Goal: Task Accomplishment & Management: Manage account settings

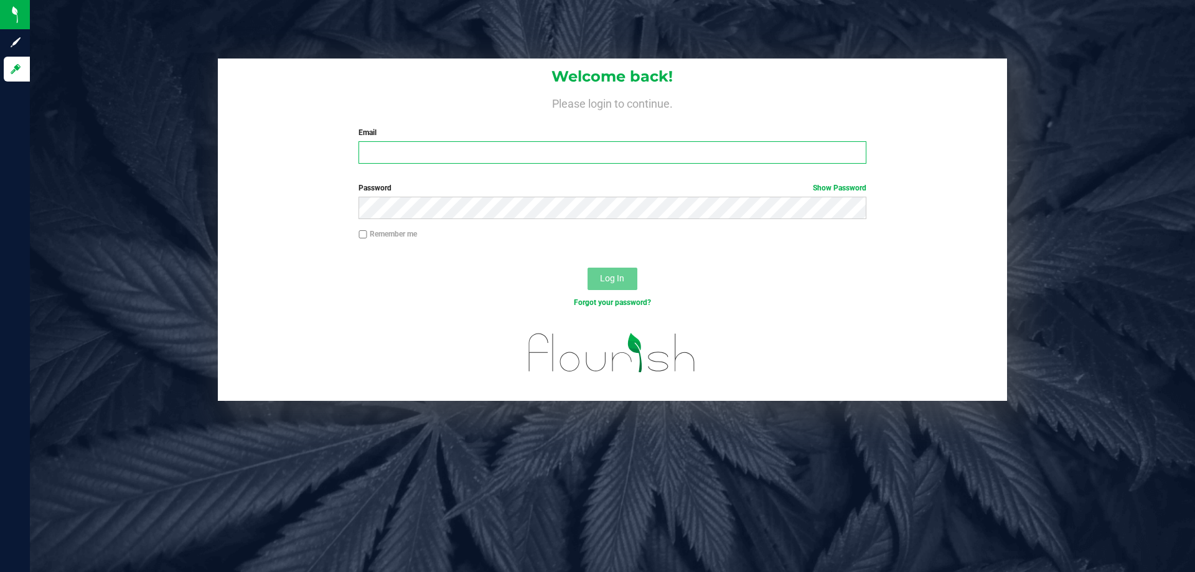
click at [440, 149] on input "Email" at bounding box center [611, 152] width 507 height 22
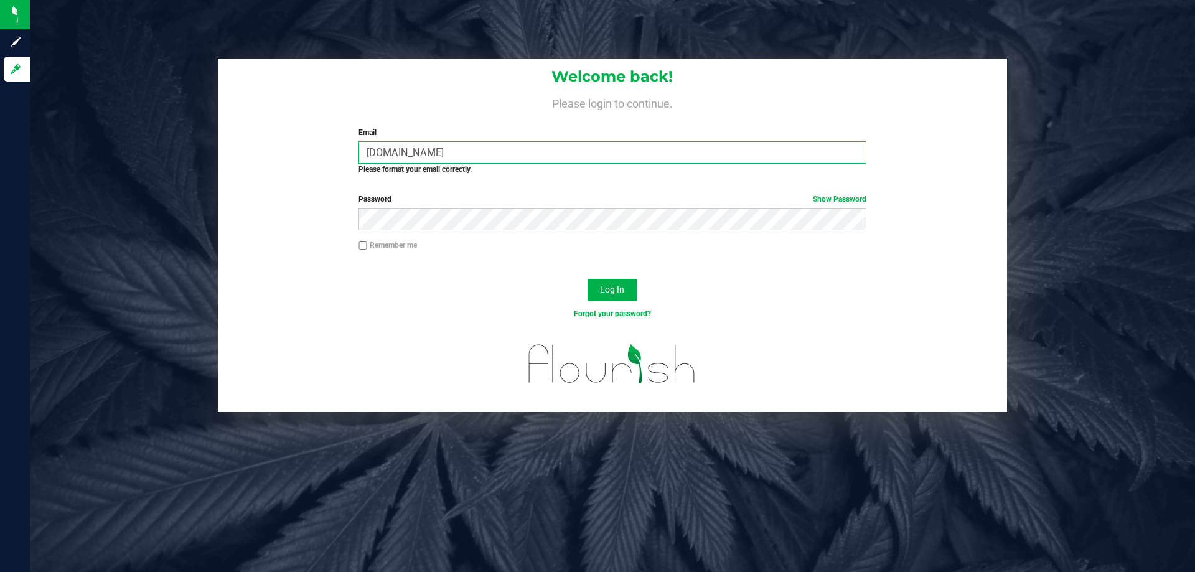
click at [402, 146] on input "[DOMAIN_NAME]" at bounding box center [611, 152] width 507 height 22
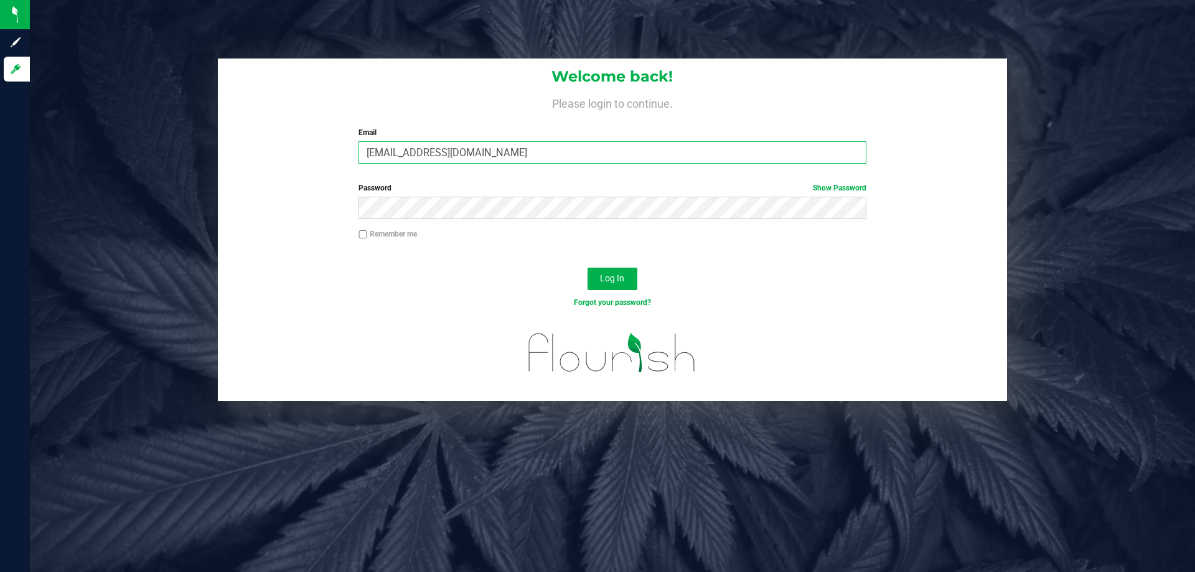
type input "[EMAIL_ADDRESS][DOMAIN_NAME]"
click at [587, 268] on button "Log In" at bounding box center [612, 279] width 50 height 22
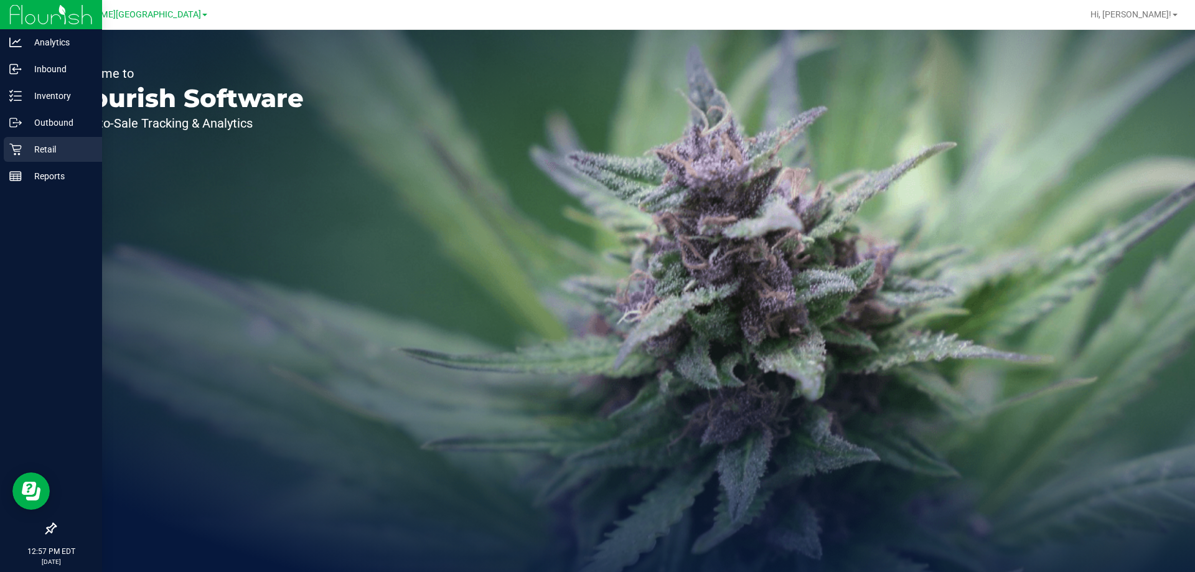
click at [18, 149] on icon at bounding box center [15, 149] width 12 height 12
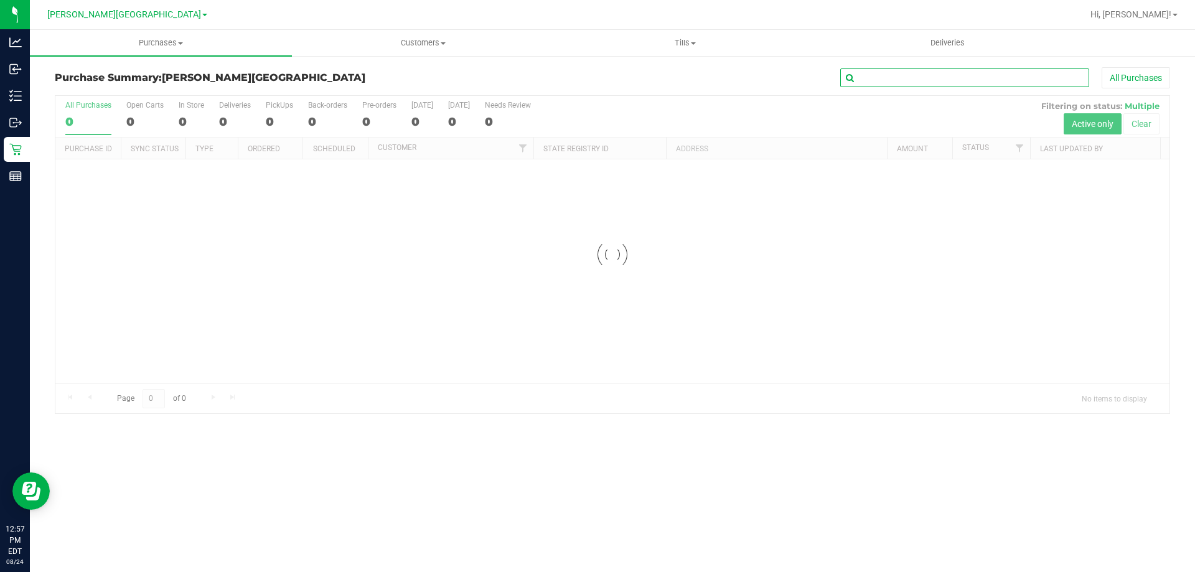
click at [899, 79] on input "text" at bounding box center [964, 77] width 249 height 19
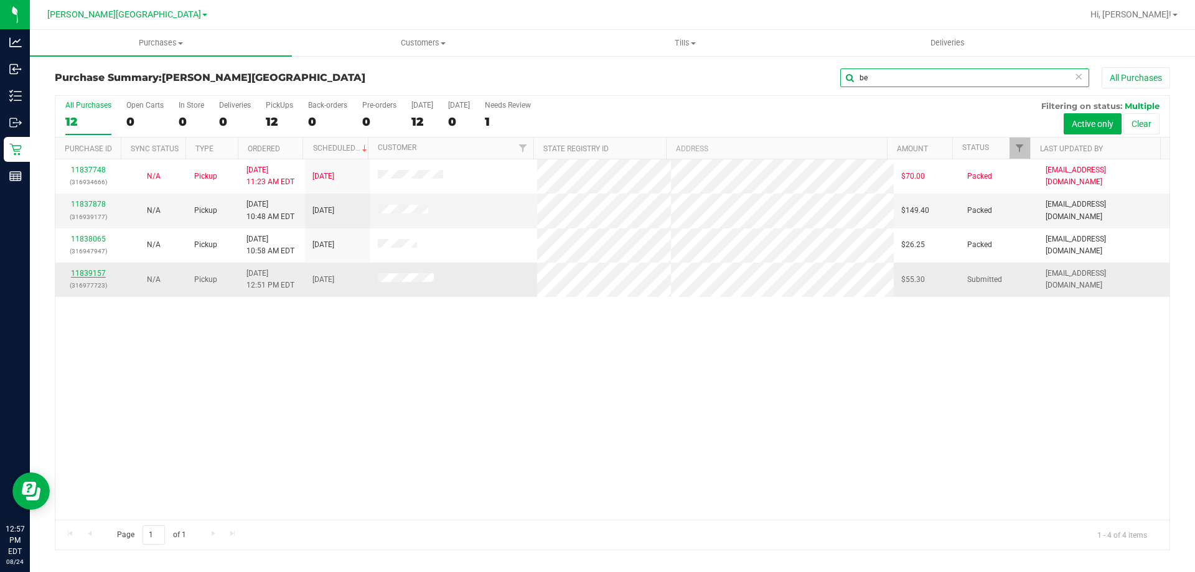
type input "be"
click at [91, 276] on link "11839157" at bounding box center [88, 273] width 35 height 9
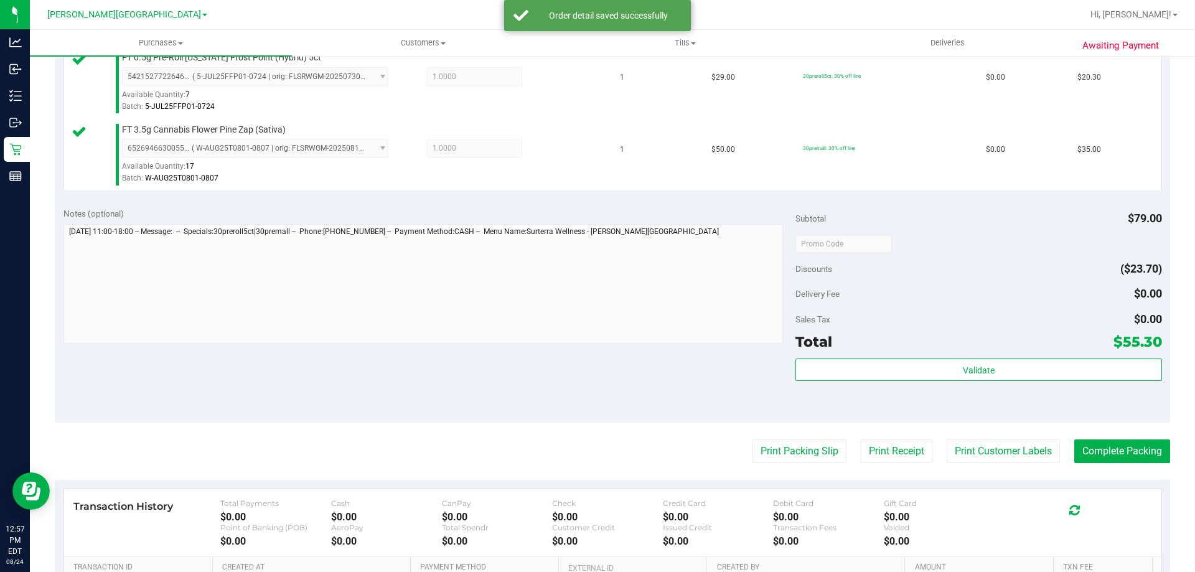
scroll to position [436, 0]
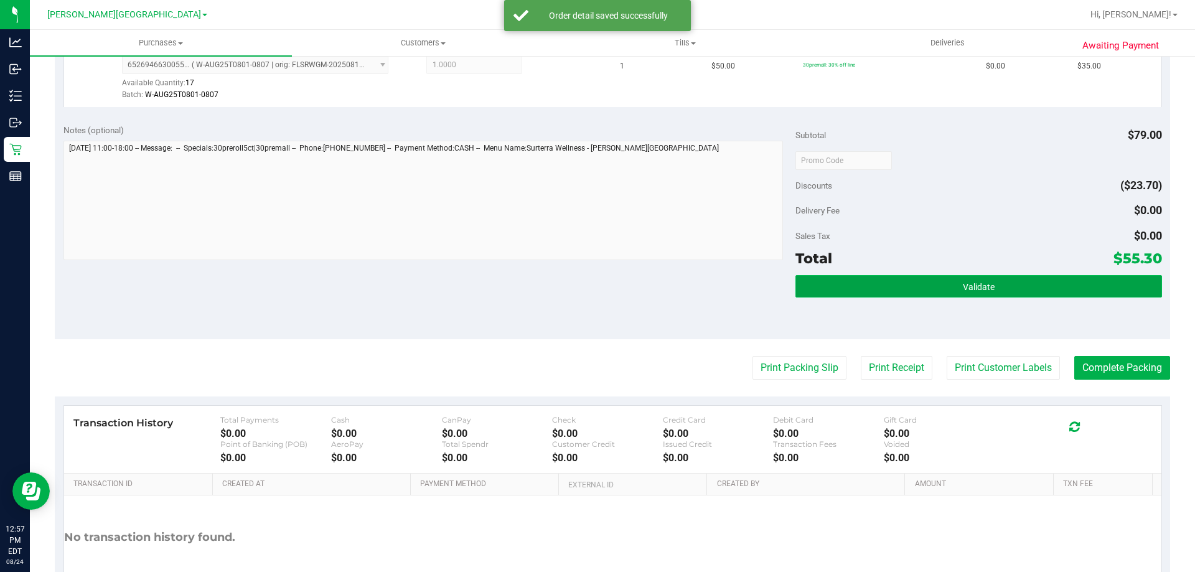
click at [967, 288] on span "Validate" at bounding box center [979, 287] width 32 height 10
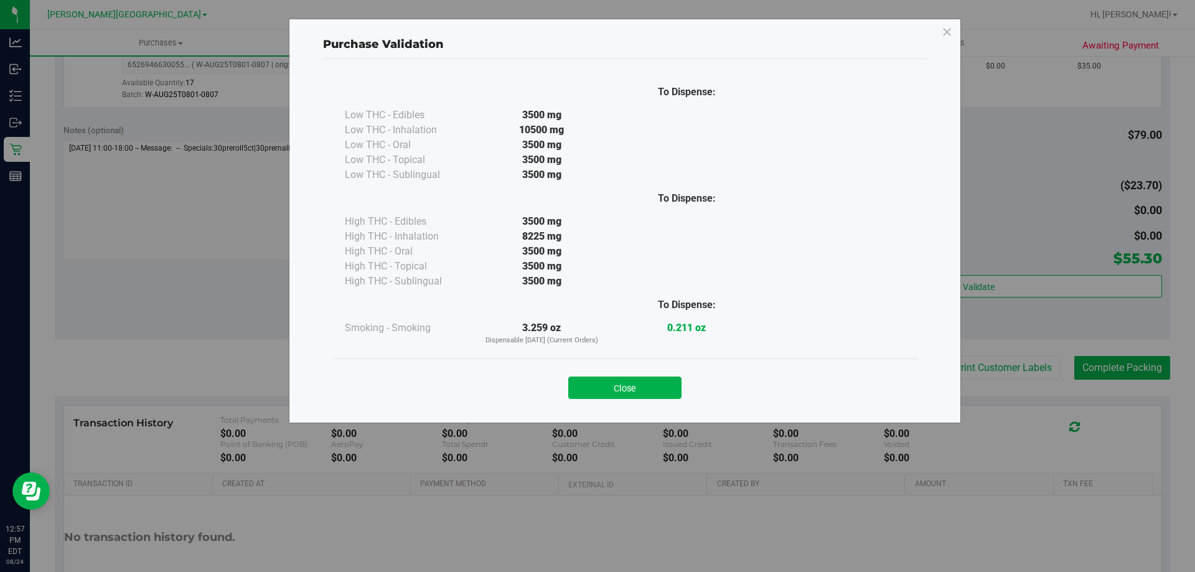
click at [599, 392] on button "Close" at bounding box center [624, 387] width 113 height 22
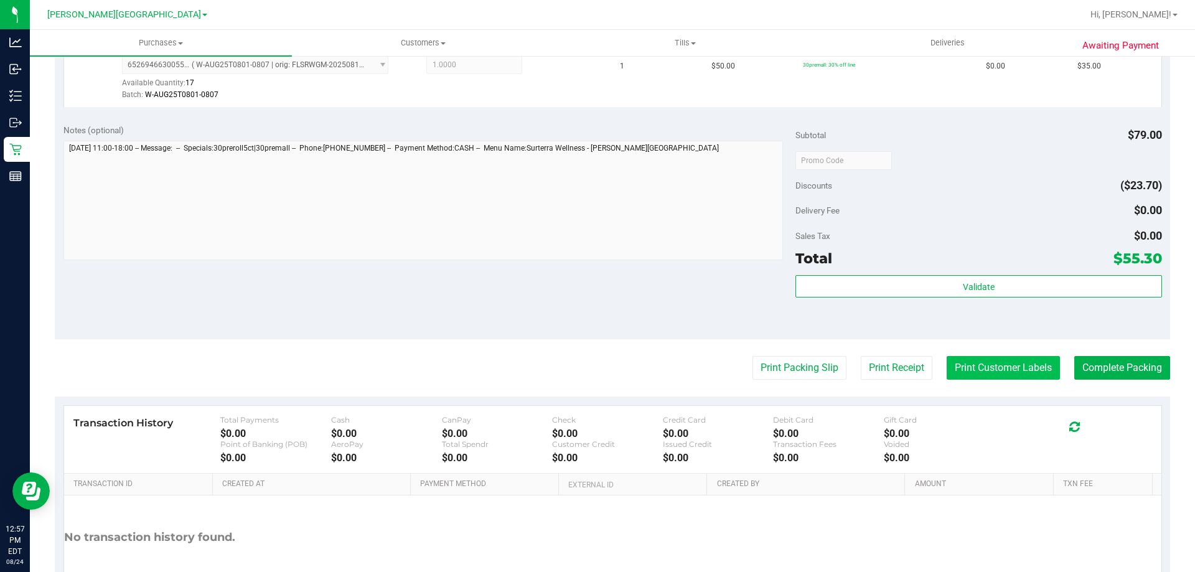
click at [995, 368] on button "Print Customer Labels" at bounding box center [1002, 368] width 113 height 24
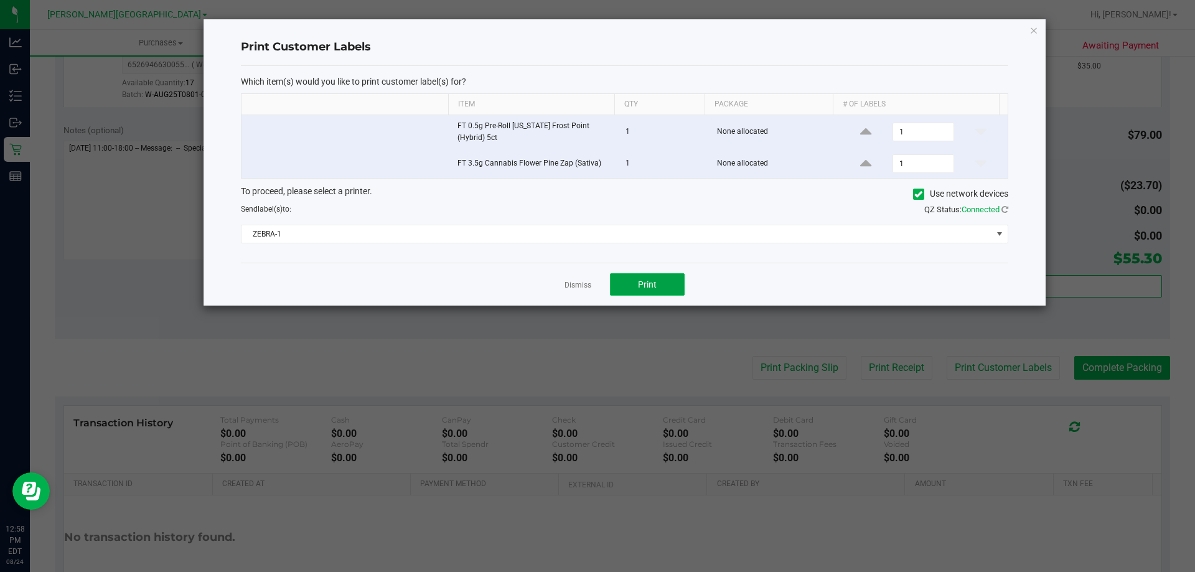
click at [644, 282] on span "Print" at bounding box center [647, 284] width 19 height 10
click at [583, 221] on div "To proceed, please select a printer. Use network devices Send label(s) to: QZ S…" at bounding box center [624, 214] width 767 height 59
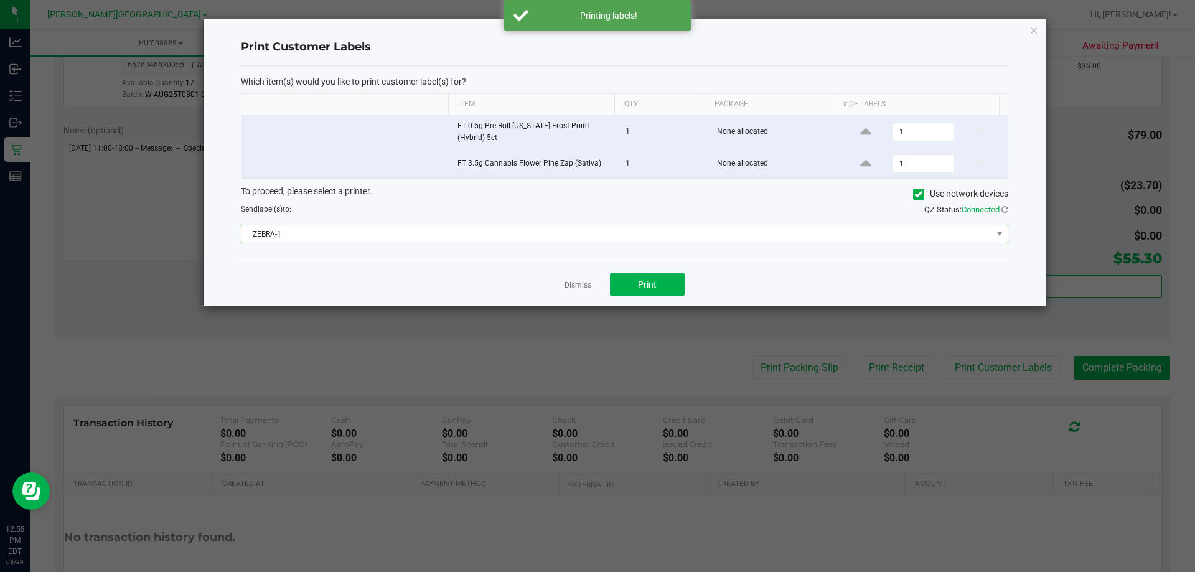
click at [572, 240] on span "ZEBRA-1" at bounding box center [616, 233] width 750 height 17
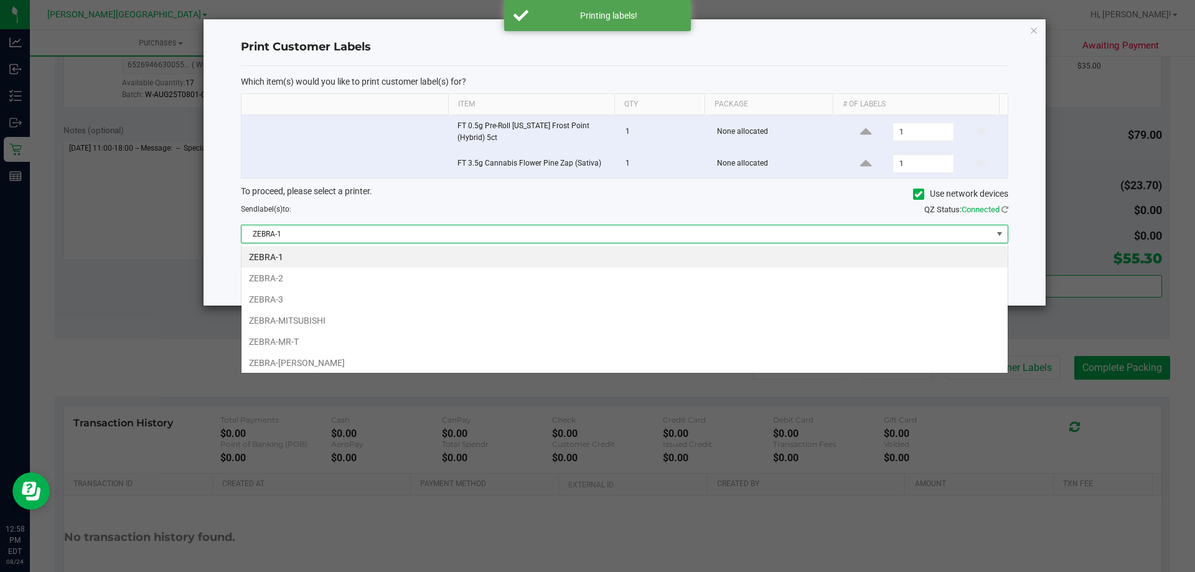
scroll to position [19, 767]
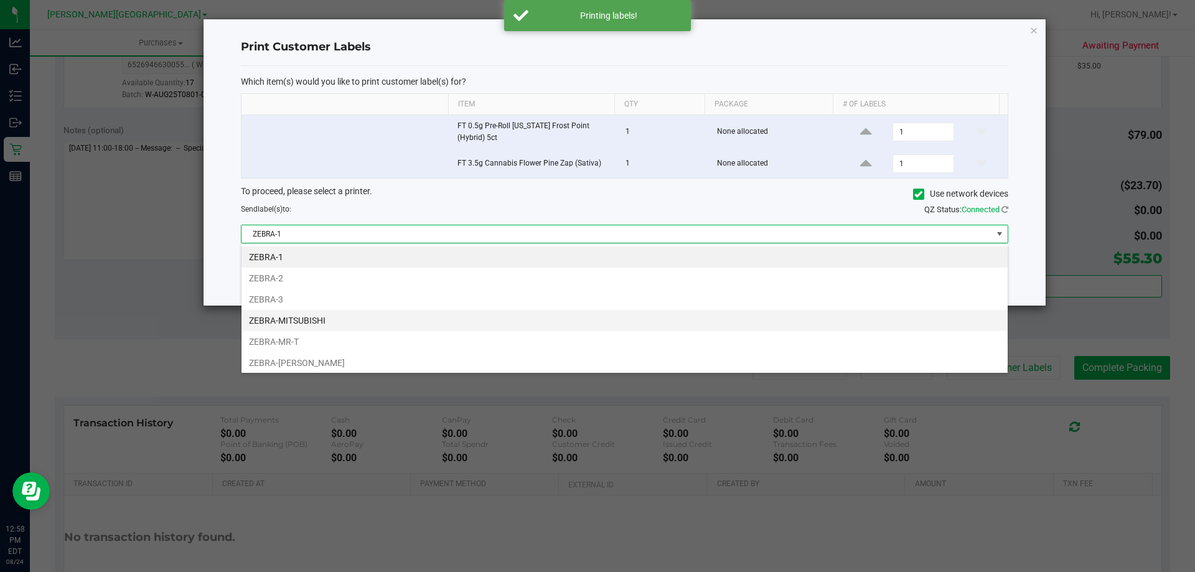
click at [308, 320] on li "ZEBRA-MITSUBISHI" at bounding box center [624, 320] width 766 height 21
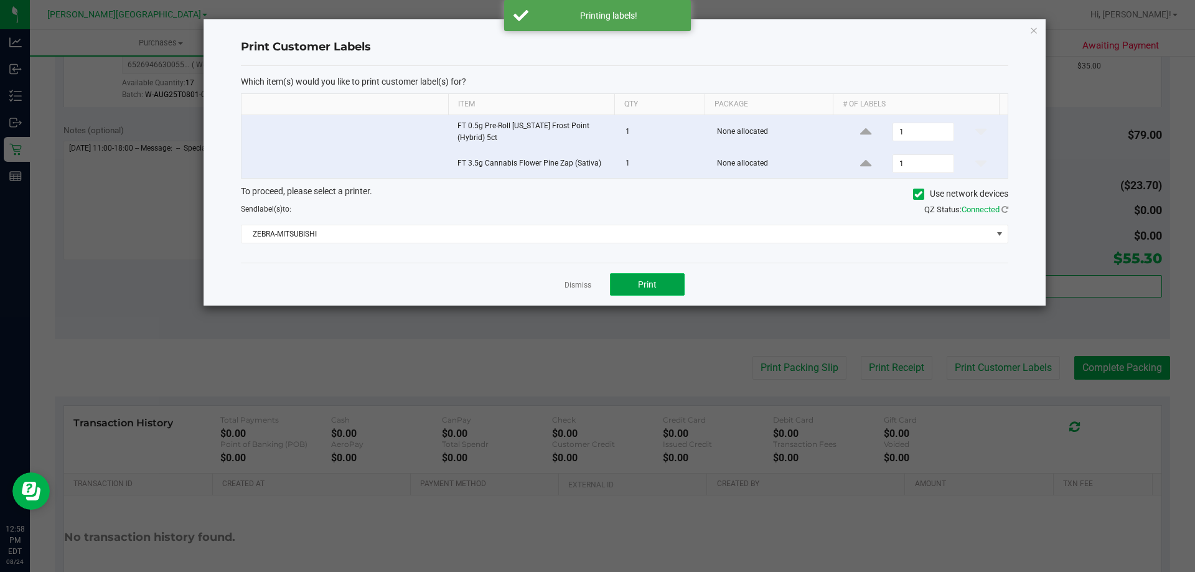
click at [642, 284] on span "Print" at bounding box center [647, 284] width 19 height 10
click at [571, 283] on link "Dismiss" at bounding box center [577, 285] width 27 height 11
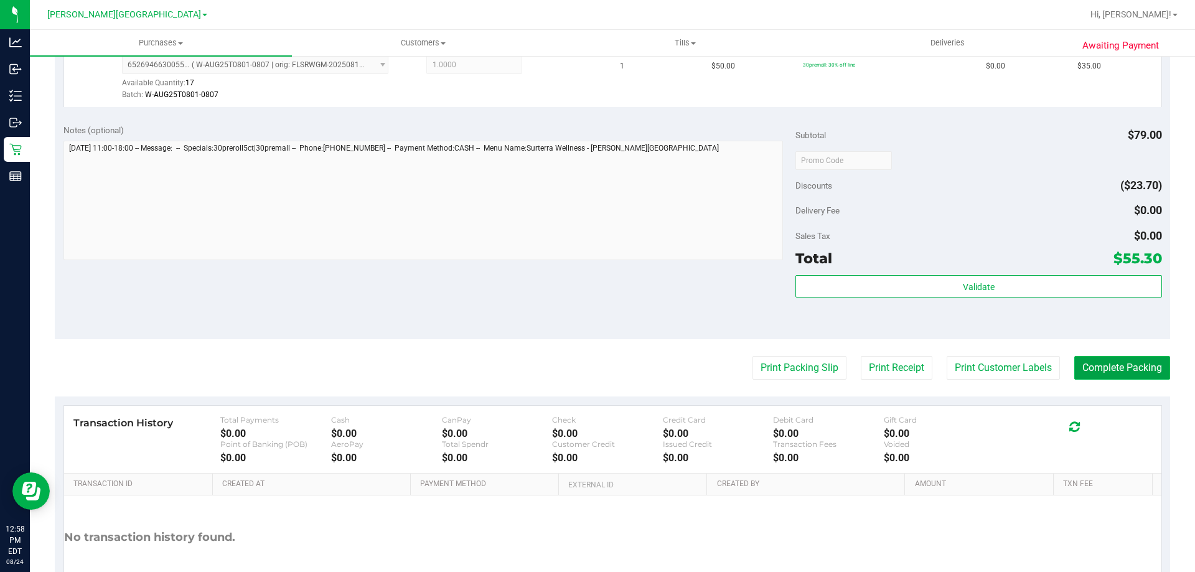
click at [1101, 362] on button "Complete Packing" at bounding box center [1122, 368] width 96 height 24
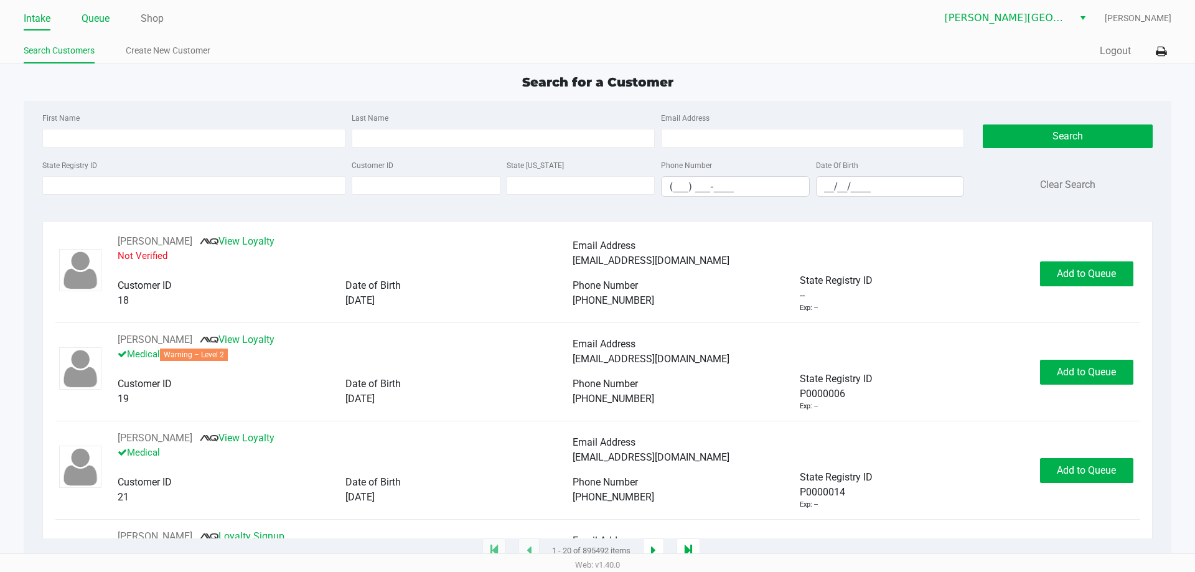
click at [90, 14] on link "Queue" at bounding box center [96, 18] width 28 height 17
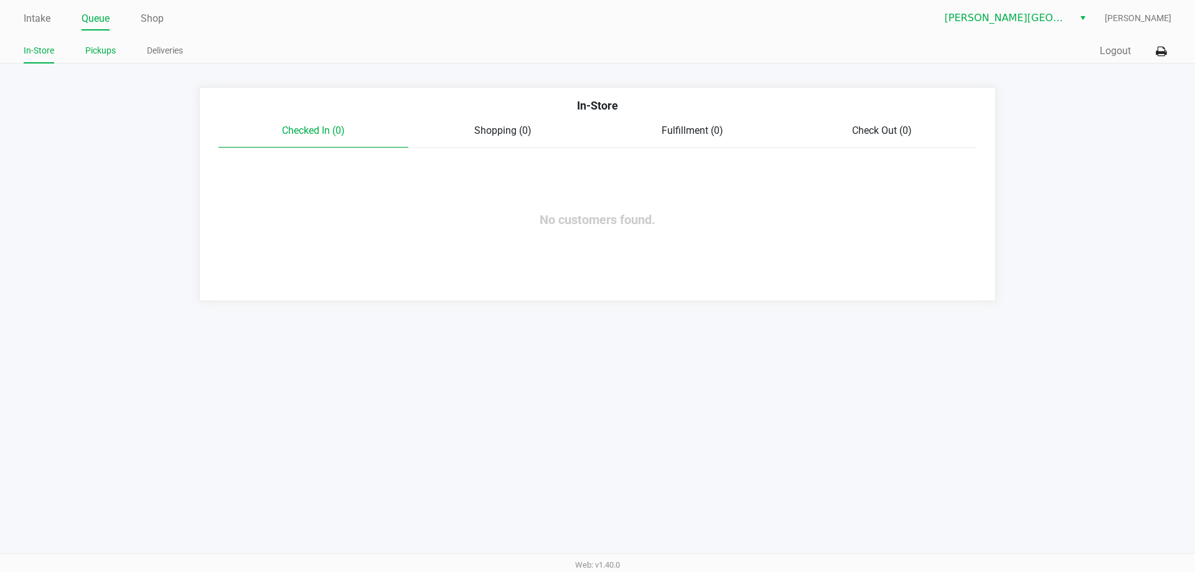
click at [98, 55] on link "Pickups" at bounding box center [100, 51] width 30 height 16
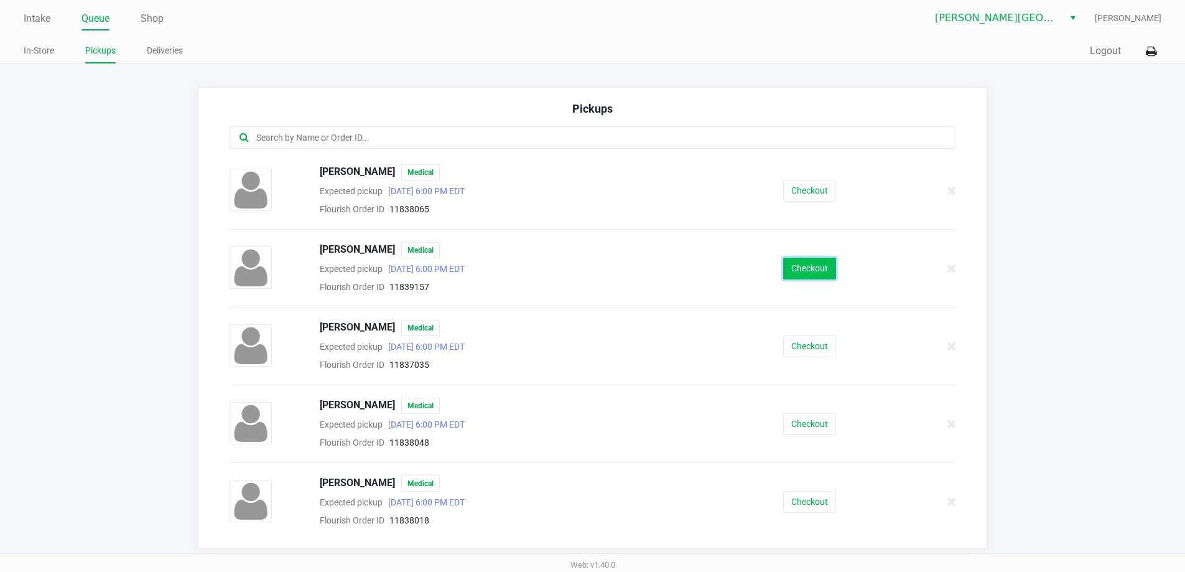
click at [787, 266] on button "Checkout" at bounding box center [809, 269] width 53 height 22
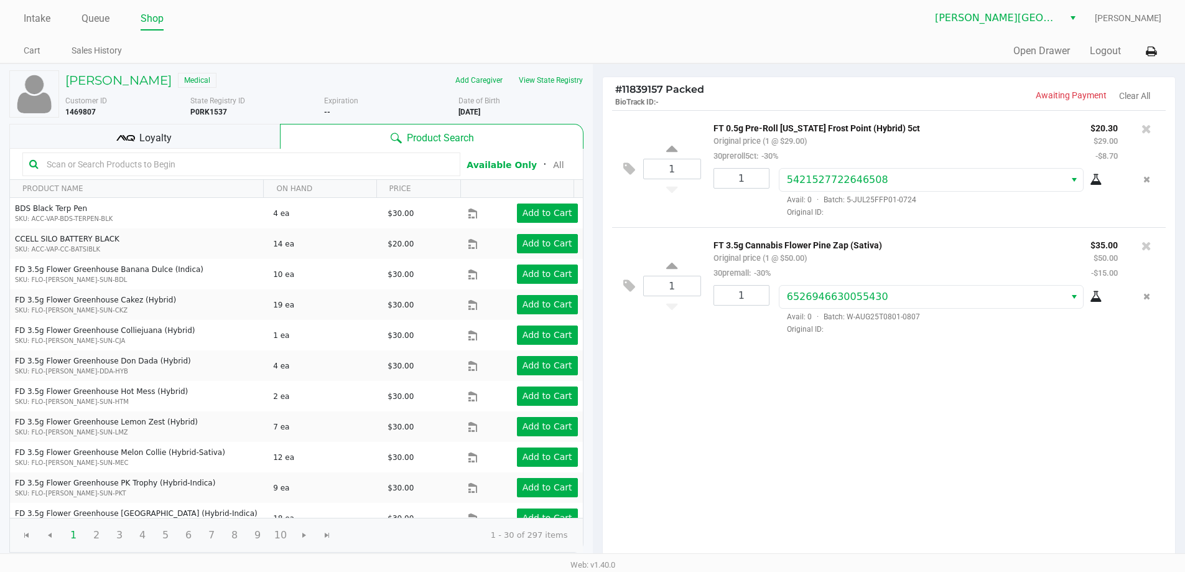
click at [209, 141] on div "Loyalty" at bounding box center [144, 136] width 271 height 25
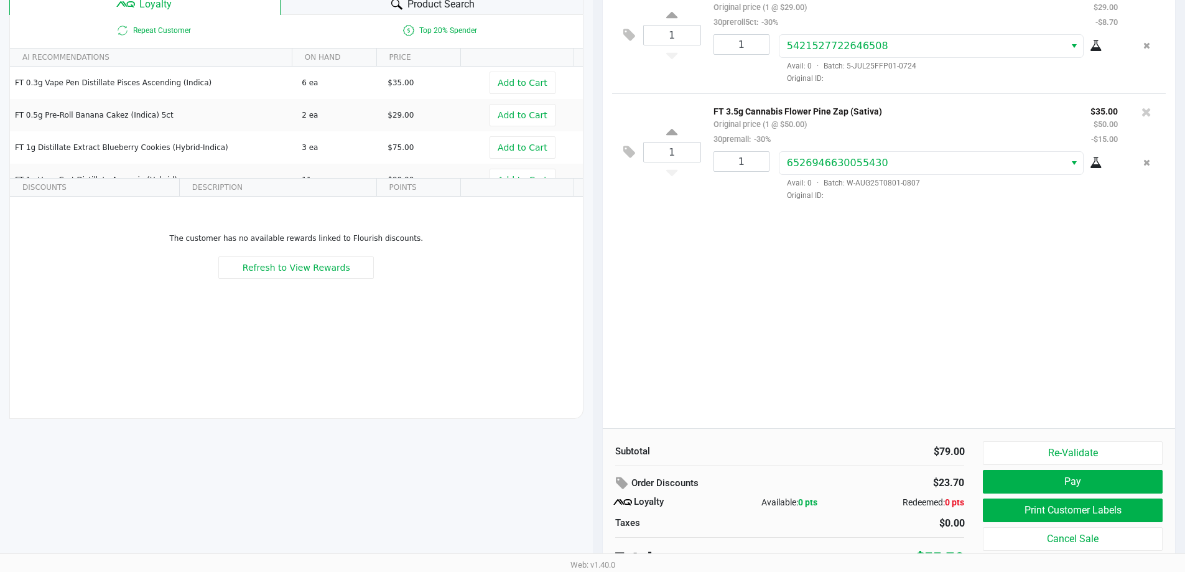
scroll to position [142, 0]
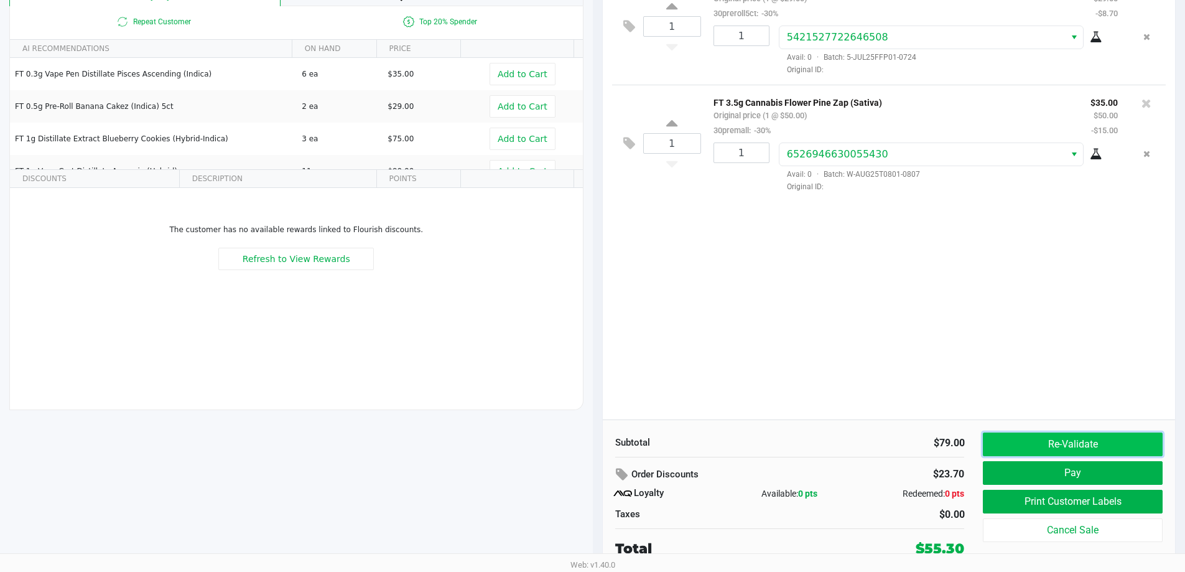
click at [1096, 443] on button "Re-Validate" at bounding box center [1072, 444] width 179 height 24
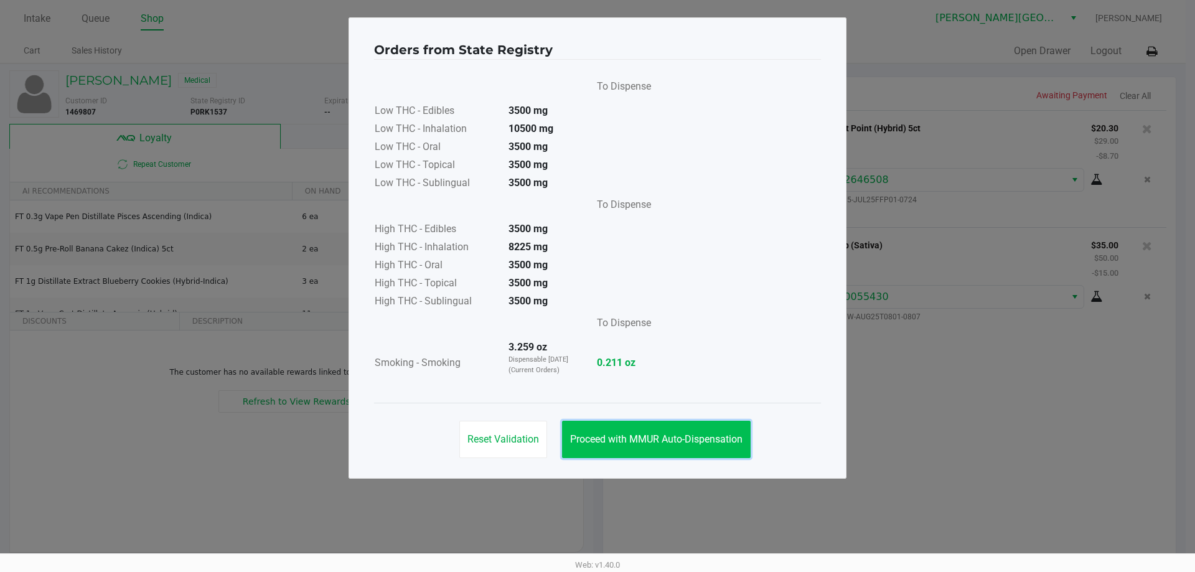
click at [704, 441] on span "Proceed with MMUR Auto-Dispensation" at bounding box center [656, 439] width 172 height 12
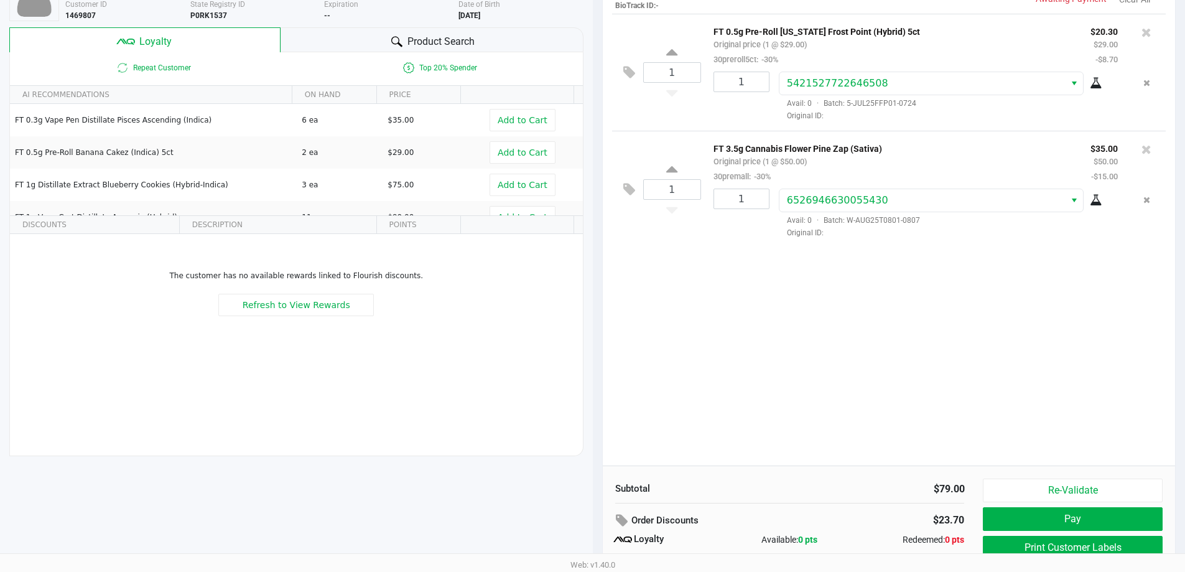
scroll to position [142, 0]
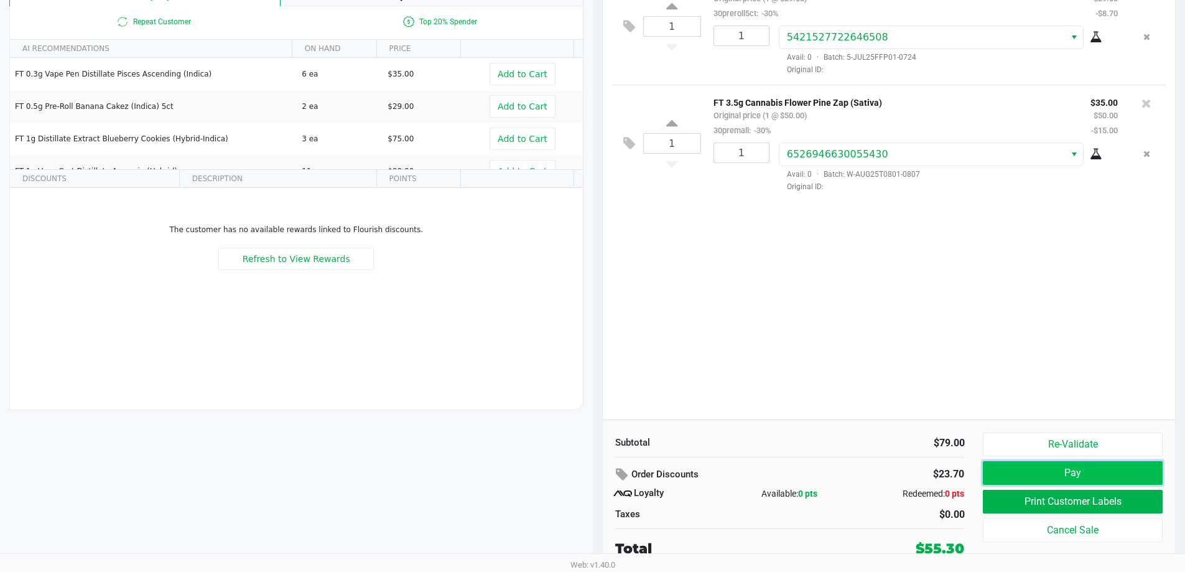
click at [1106, 467] on button "Pay" at bounding box center [1072, 473] width 179 height 24
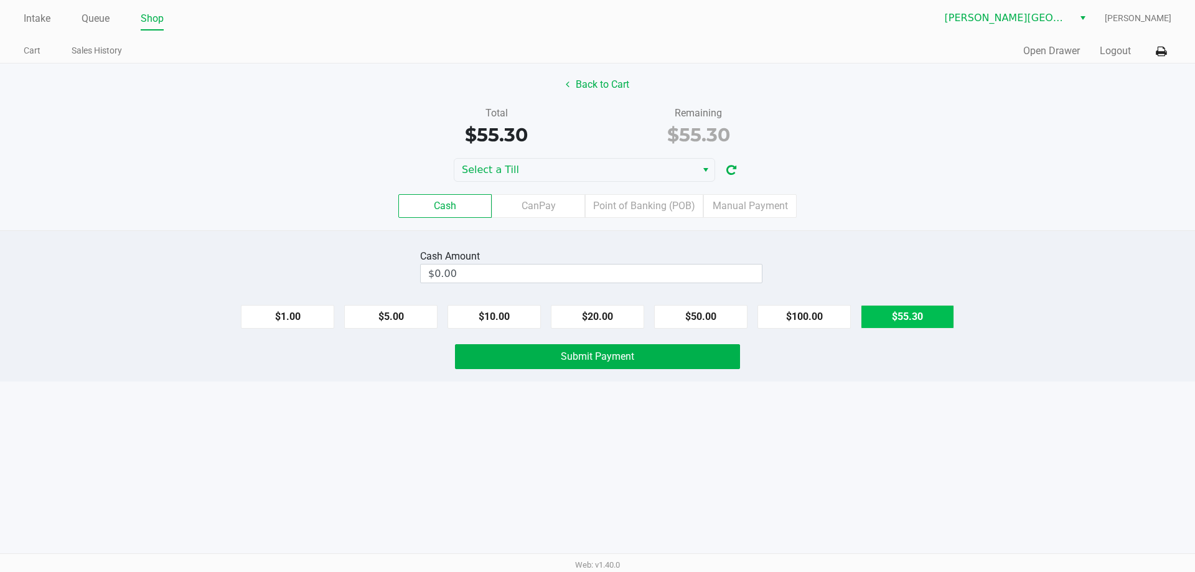
drag, startPoint x: 915, startPoint y: 314, endPoint x: 885, endPoint y: 314, distance: 29.9
click at [914, 314] on button "$55.30" at bounding box center [907, 317] width 93 height 24
type input "$55.30"
drag, startPoint x: 675, startPoint y: 360, endPoint x: 681, endPoint y: 363, distance: 7.3
click at [676, 360] on button "Submit Payment" at bounding box center [597, 356] width 285 height 25
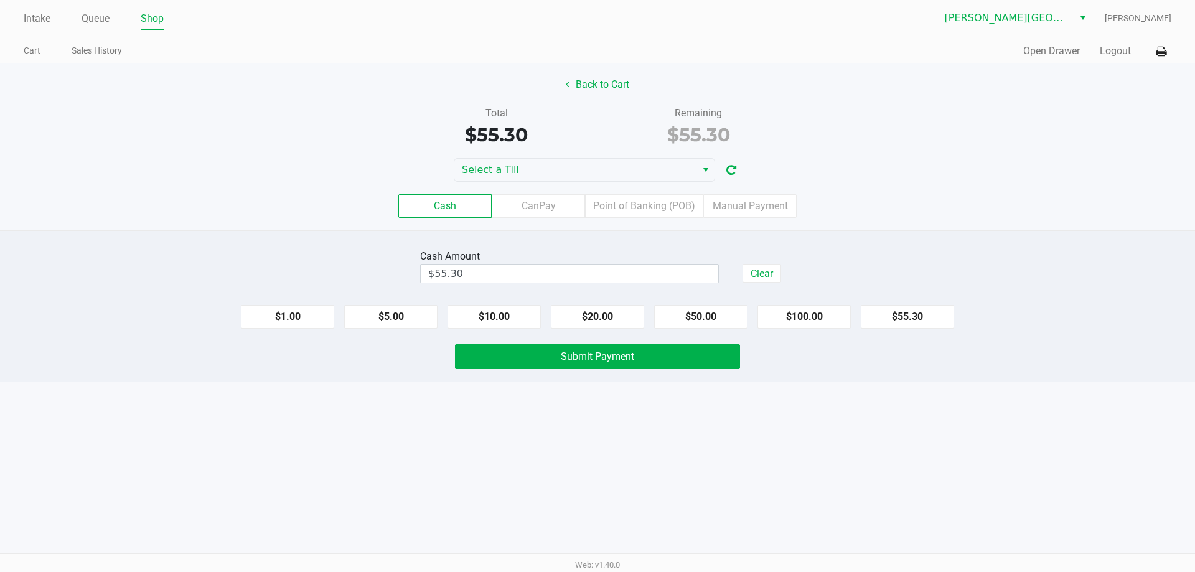
click at [583, 155] on div "Back to Cart Total $55.30 Remaining $55.30 Select a Till Cash CanPay Point of B…" at bounding box center [597, 146] width 1195 height 167
click at [591, 159] on kendo-dropdownlist "Select a Till" at bounding box center [584, 170] width 261 height 24
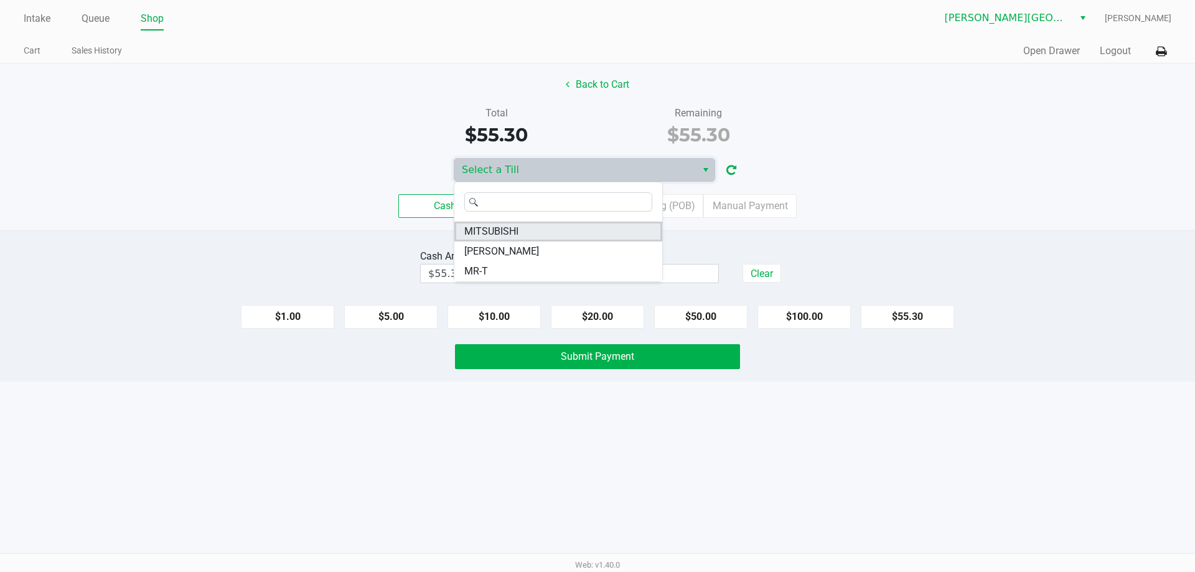
click at [554, 233] on li "MITSUBISHI" at bounding box center [558, 232] width 208 height 20
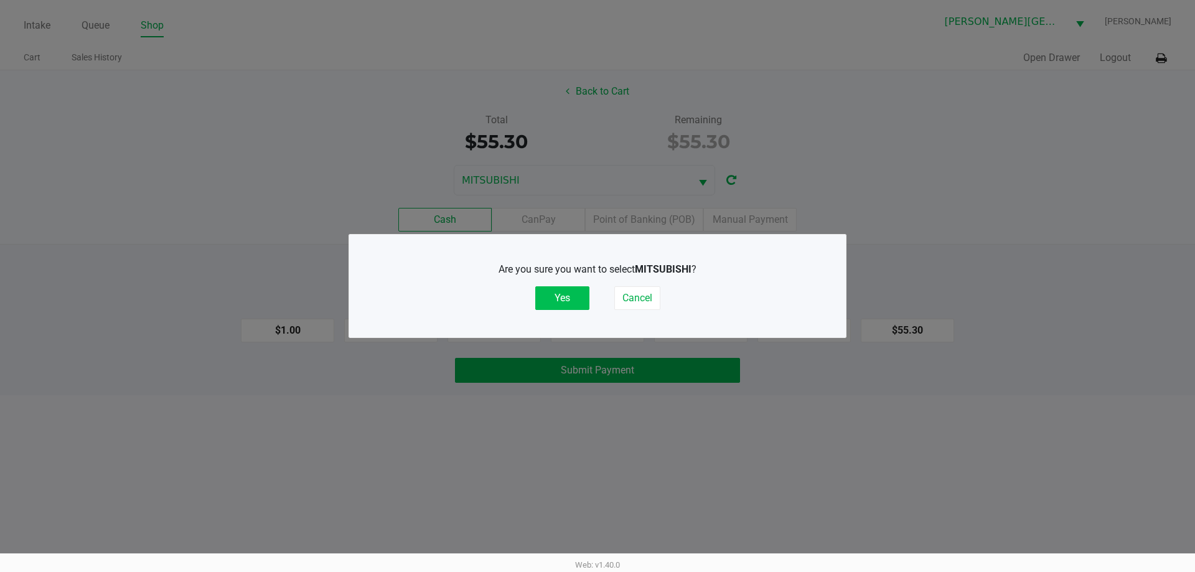
click at [566, 289] on button "Yes" at bounding box center [562, 298] width 54 height 24
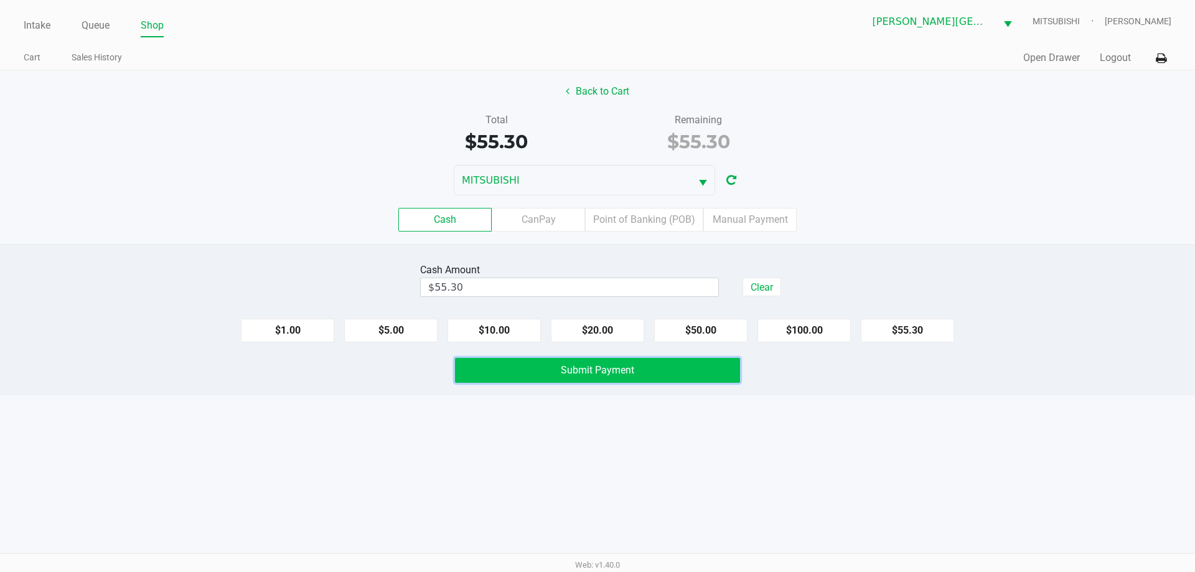
click at [609, 373] on span "Submit Payment" at bounding box center [597, 370] width 73 height 12
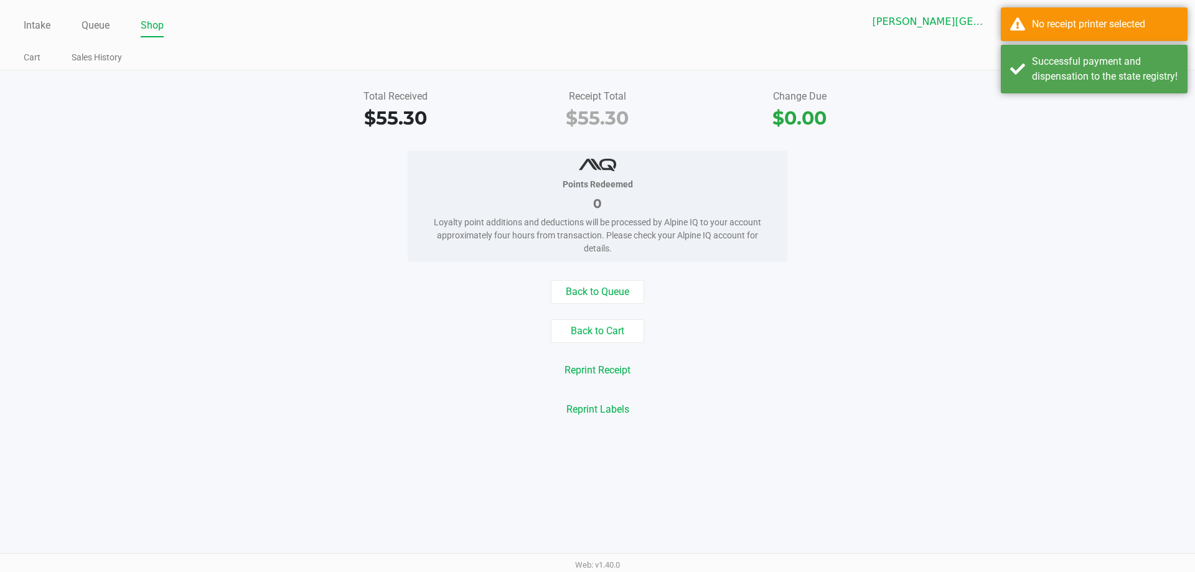
drag, startPoint x: 925, startPoint y: 304, endPoint x: 926, endPoint y: 273, distance: 31.1
click at [925, 298] on div "Back to Queue Back to Cart Reprint Receipt Reprint Labels" at bounding box center [597, 350] width 1213 height 141
click at [1063, 142] on div "Total Received $55.30 Receipt Total $55.30 Change Due $0.00 Points Redeemed 0 L…" at bounding box center [597, 253] width 1195 height 366
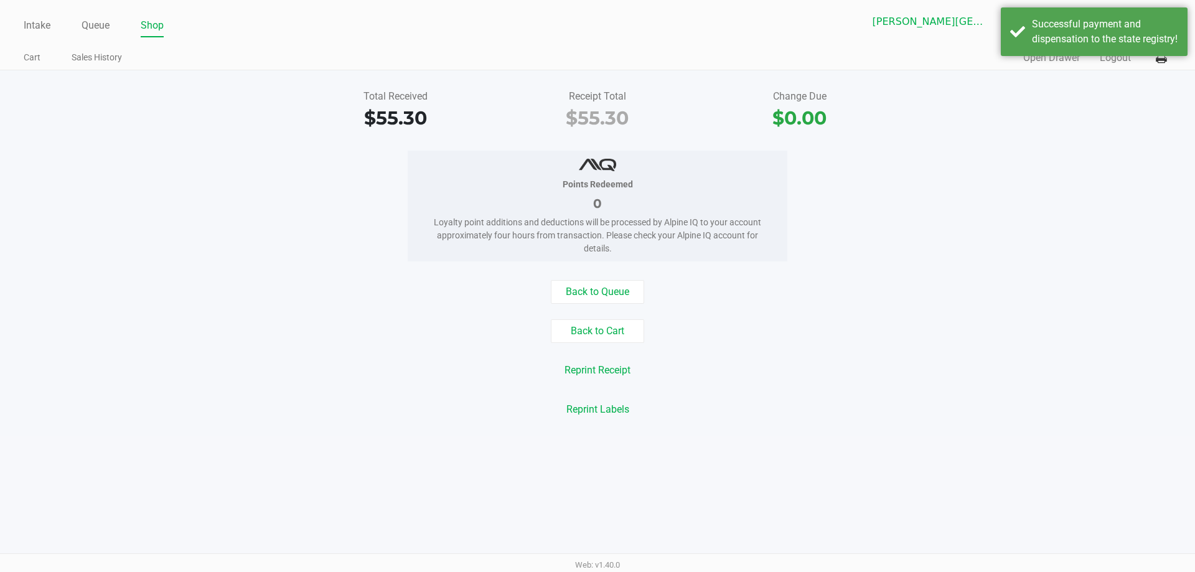
click at [1142, 85] on div "Total Received $55.30 Receipt Total $55.30 Change Due $0.00 Points Redeemed 0 L…" at bounding box center [597, 253] width 1195 height 366
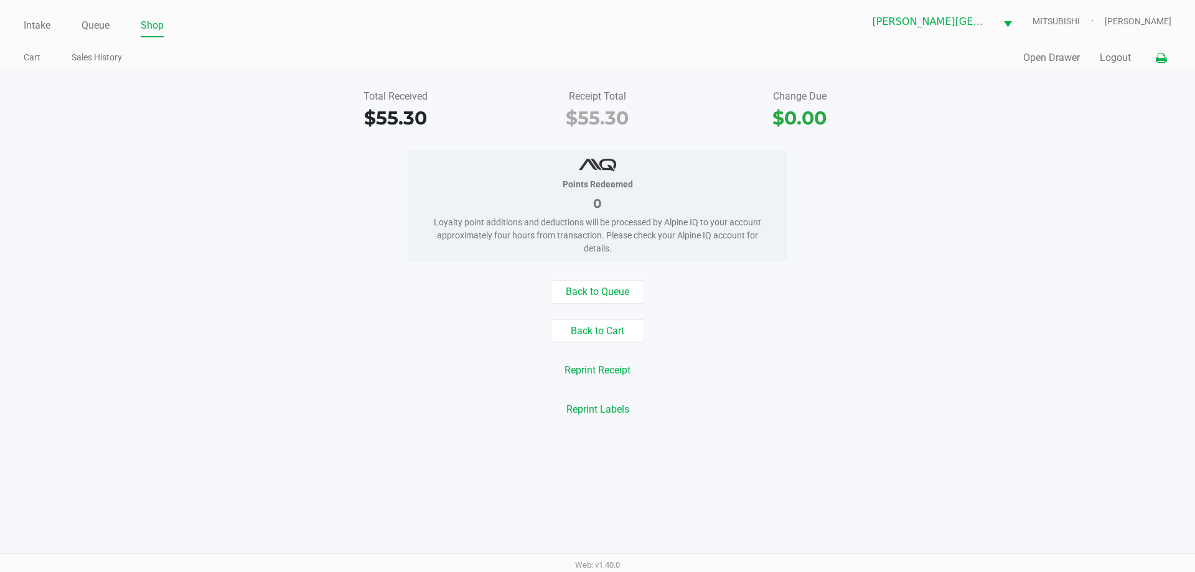
click at [1161, 58] on icon at bounding box center [1161, 58] width 11 height 9
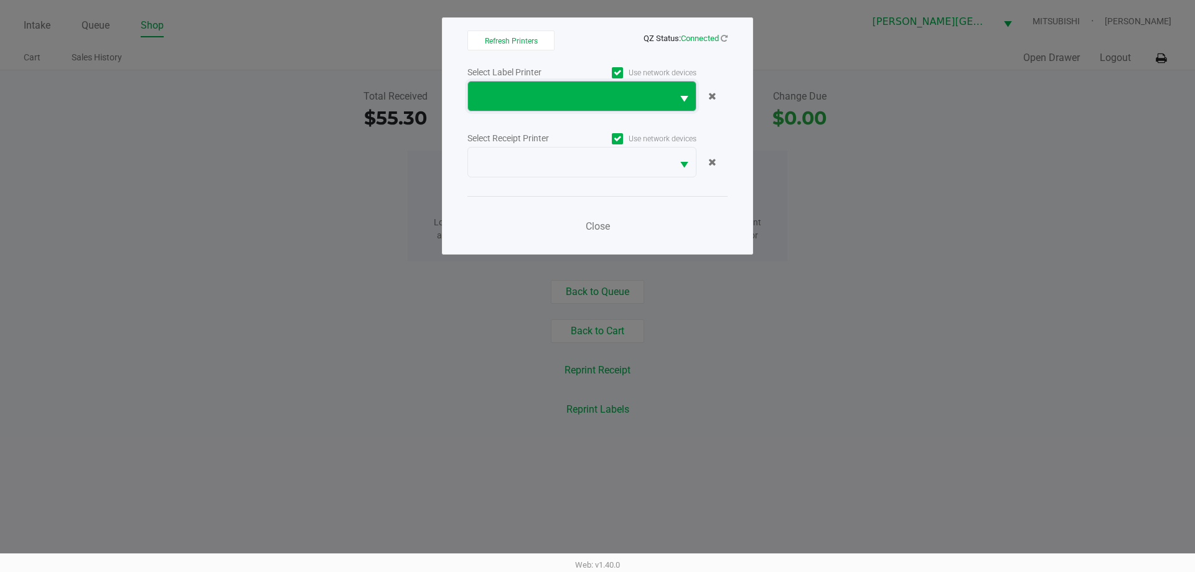
click at [602, 99] on span at bounding box center [569, 96] width 189 height 15
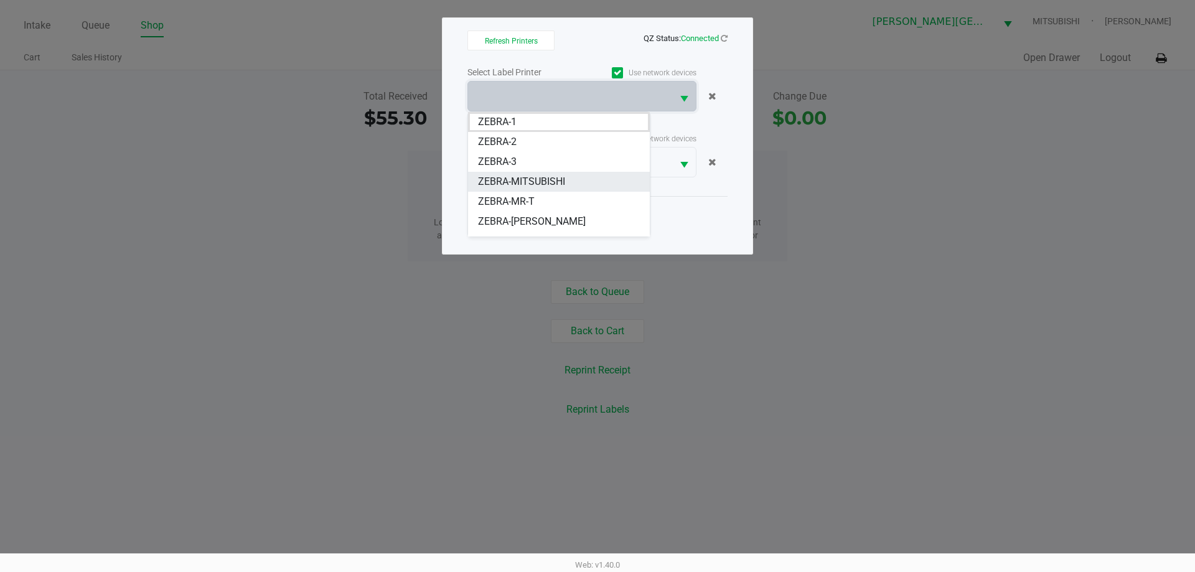
drag, startPoint x: 533, startPoint y: 167, endPoint x: 540, endPoint y: 182, distance: 16.7
click at [540, 182] on ul "ZEBRA-1 ZEBRA-2 ZEBRA-3 ZEBRA-MITSUBISHI ZEBRA-MR-T ZEBRA-NASH-TAYLOR ZEBRA-PRO…" at bounding box center [559, 181] width 182 height 139
click at [540, 182] on span "ZEBRA-MITSUBISHI" at bounding box center [521, 181] width 87 height 15
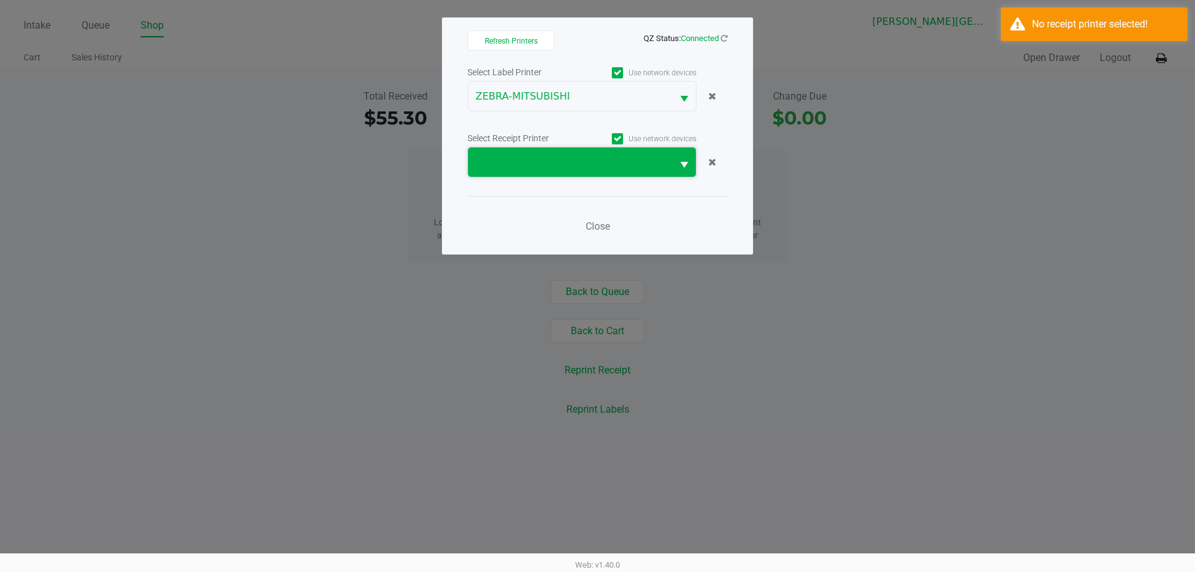
click at [540, 175] on span at bounding box center [570, 161] width 204 height 29
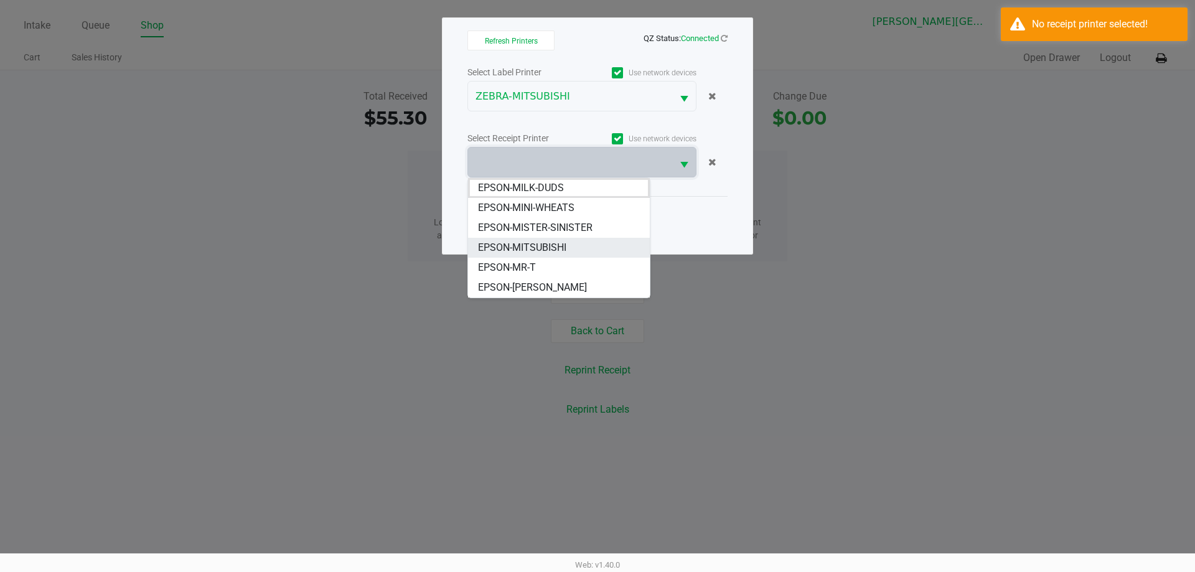
click at [552, 249] on span "EPSON-MITSUBISHI" at bounding box center [522, 247] width 88 height 15
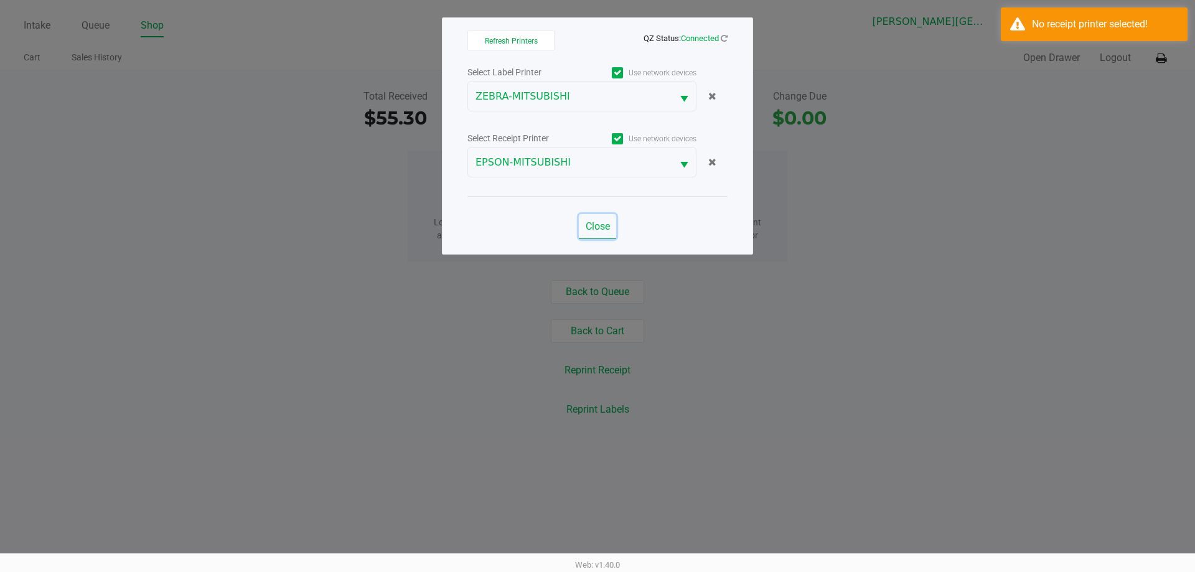
click at [589, 227] on span "Close" at bounding box center [598, 226] width 24 height 12
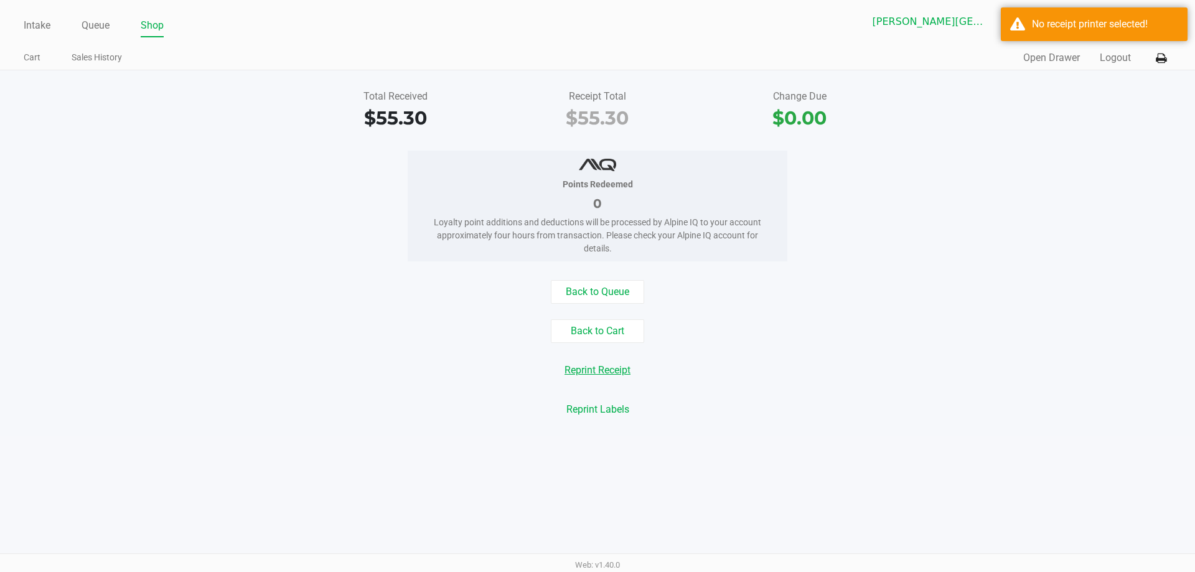
click at [614, 365] on button "Reprint Receipt" at bounding box center [597, 370] width 82 height 24
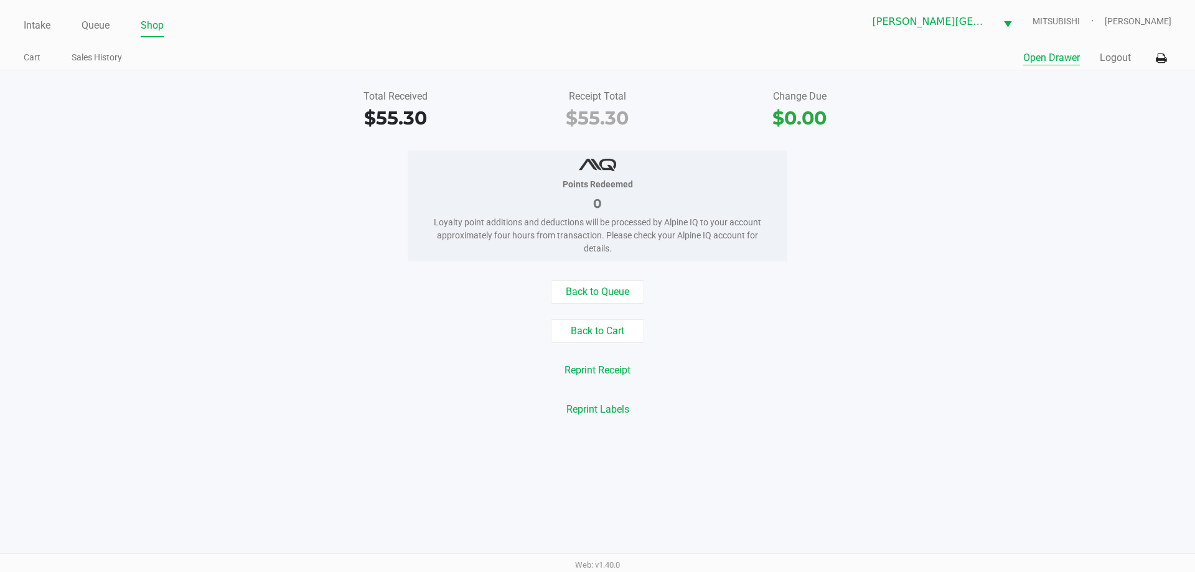
click at [1051, 57] on button "Open Drawer" at bounding box center [1051, 57] width 57 height 15
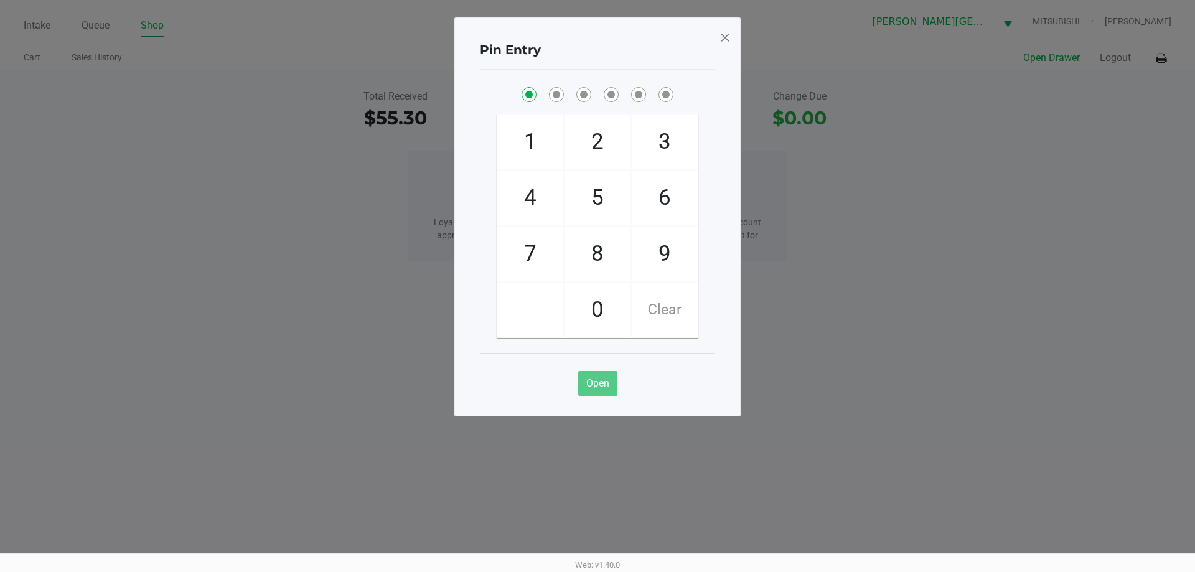
checkbox input "true"
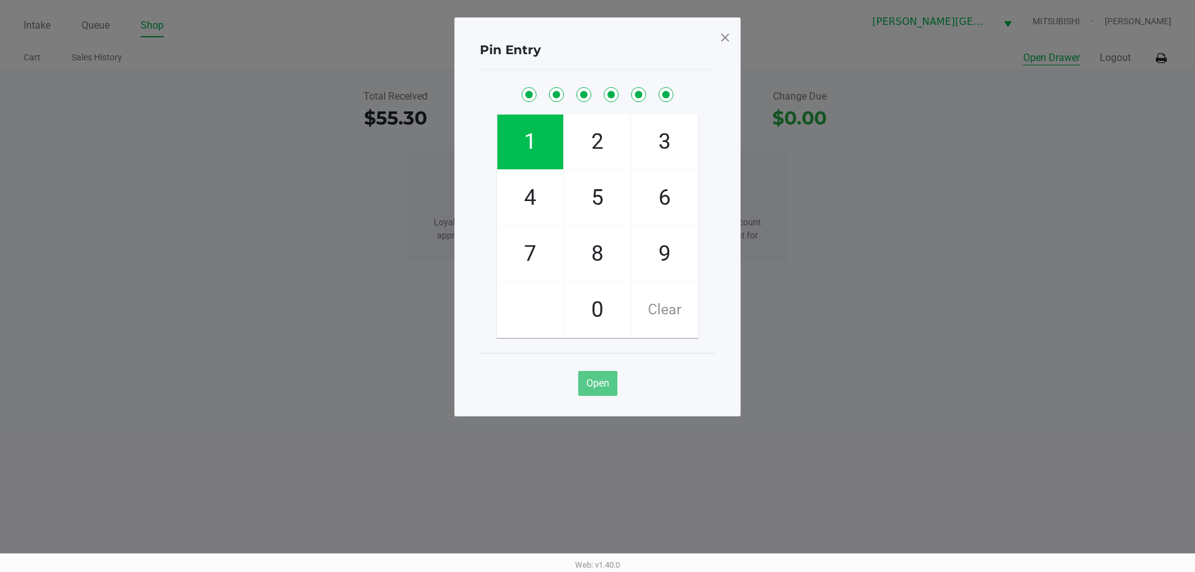
checkbox input "true"
click at [1023, 50] on button "Open Drawer" at bounding box center [1051, 57] width 57 height 15
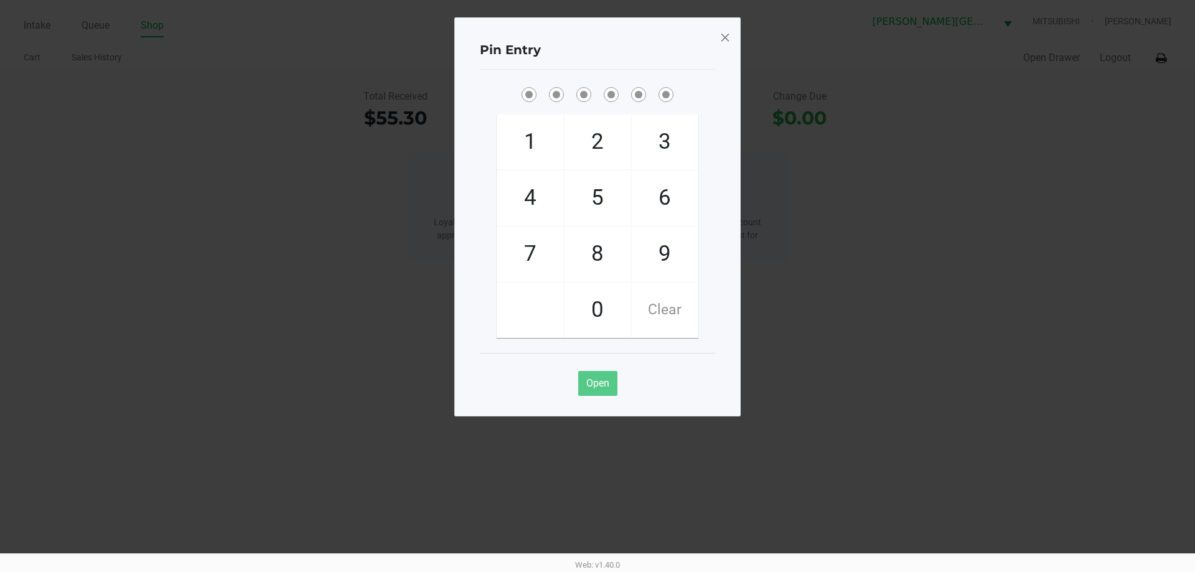
click at [721, 34] on span at bounding box center [724, 37] width 11 height 20
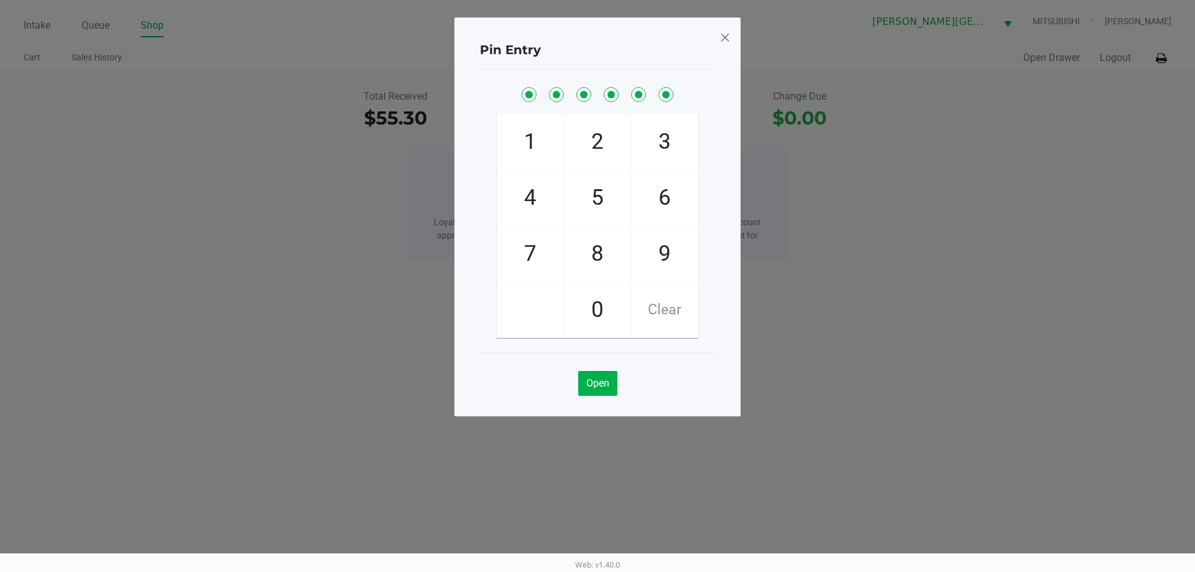
click at [721, 37] on span at bounding box center [724, 37] width 11 height 20
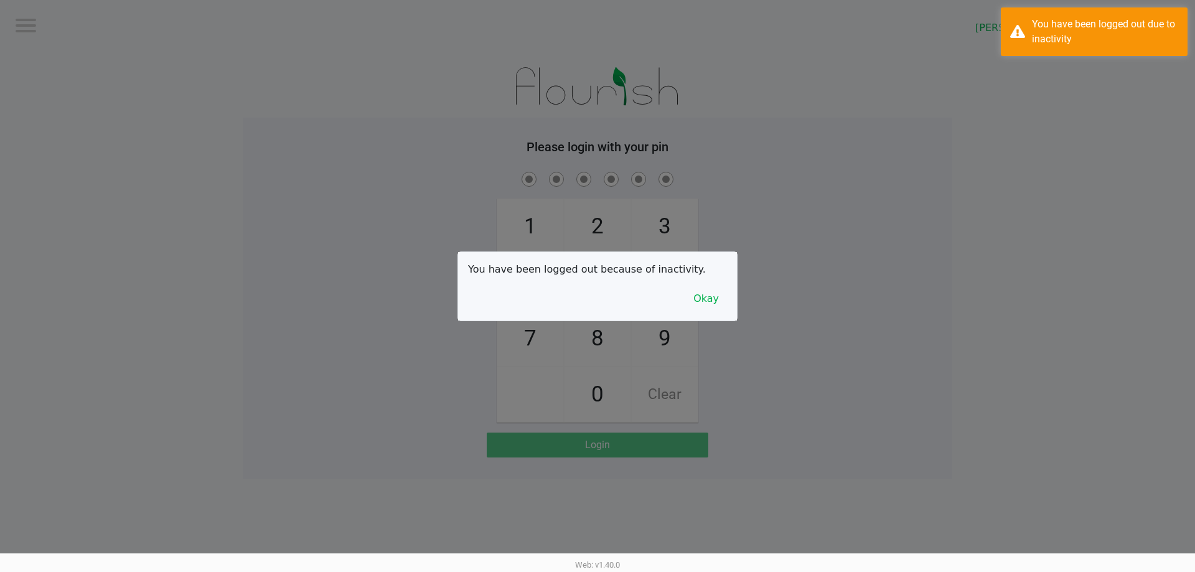
click at [95, 28] on div at bounding box center [597, 286] width 1195 height 572
checkbox input "true"
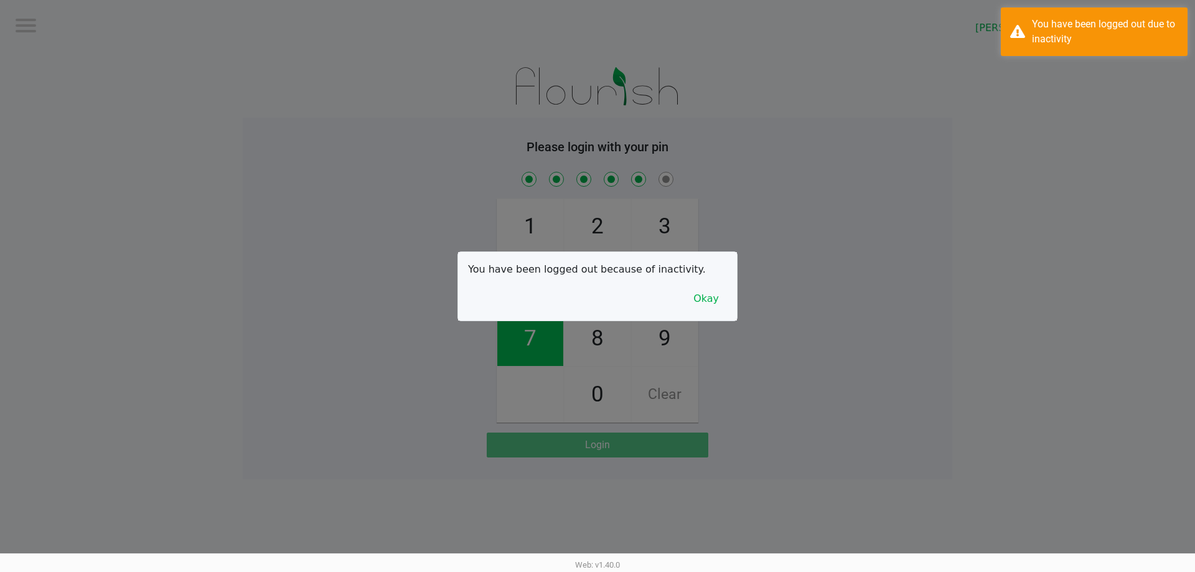
checkbox input "true"
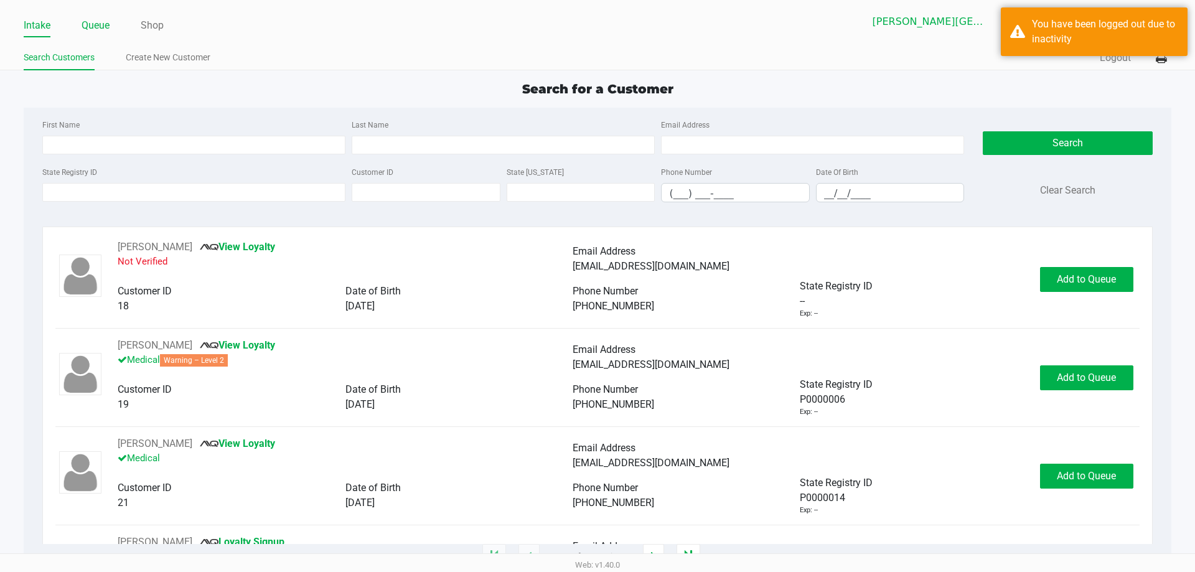
click at [96, 32] on link "Queue" at bounding box center [96, 25] width 28 height 17
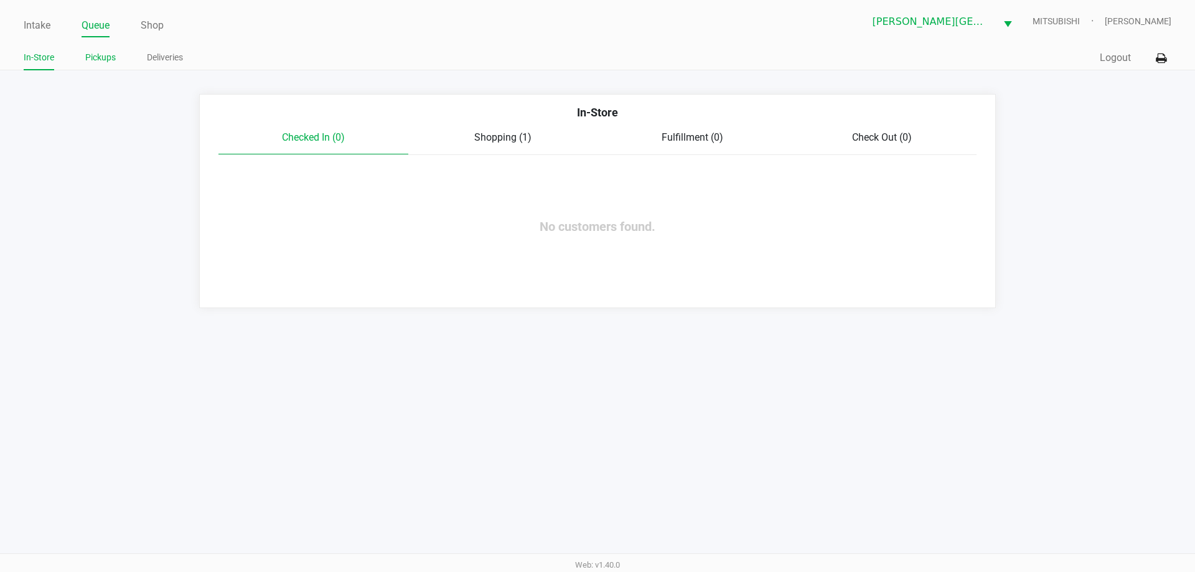
click at [105, 54] on link "Pickups" at bounding box center [100, 58] width 30 height 16
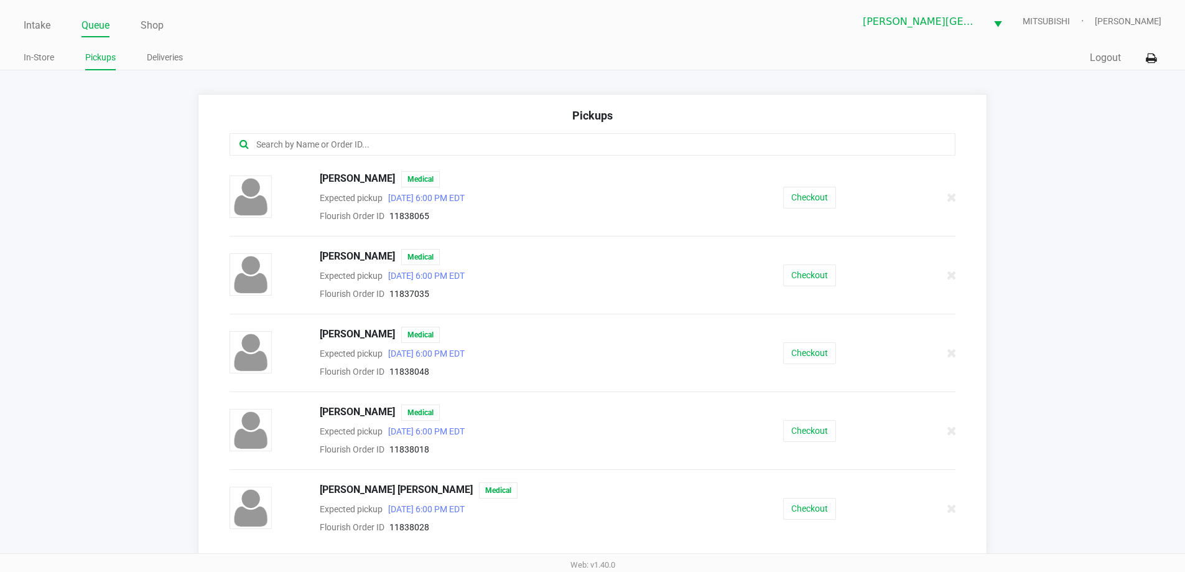
click at [386, 138] on div at bounding box center [593, 144] width 727 height 22
click at [294, 141] on input "text" at bounding box center [573, 145] width 636 height 14
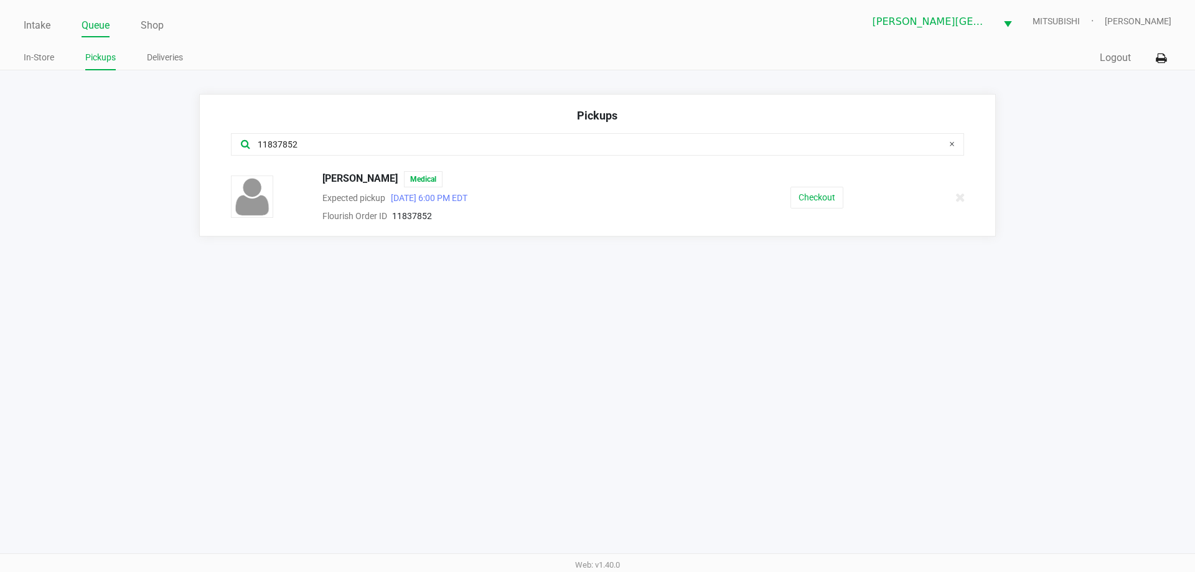
type input "11837852"
click at [823, 208] on button "Checkout" at bounding box center [816, 198] width 53 height 22
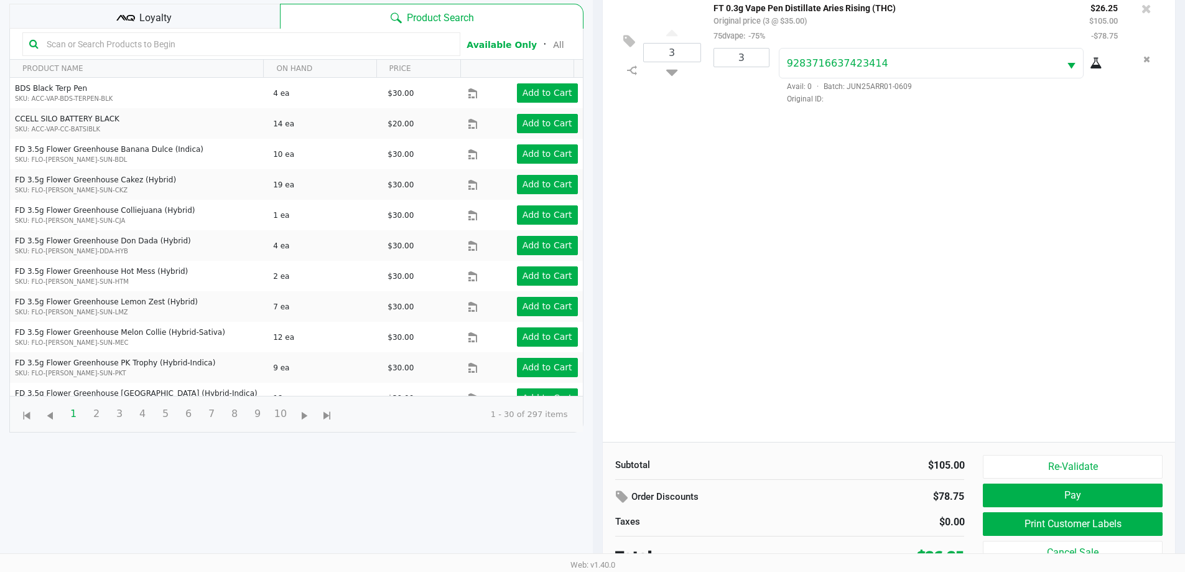
scroll to position [134, 0]
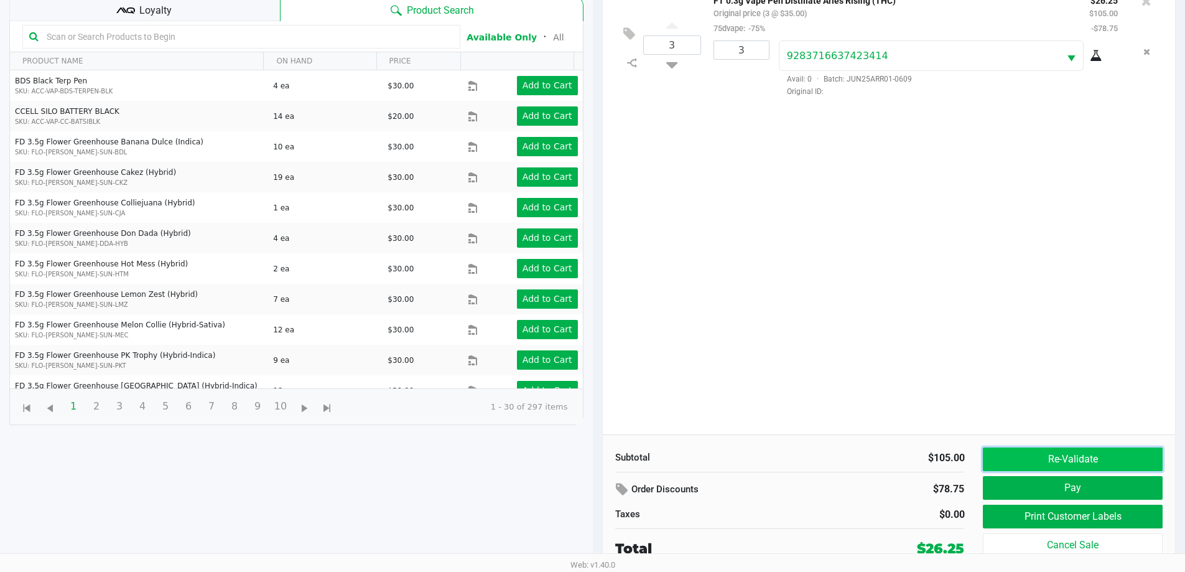
click at [1086, 454] on button "Re-Validate" at bounding box center [1072, 459] width 179 height 24
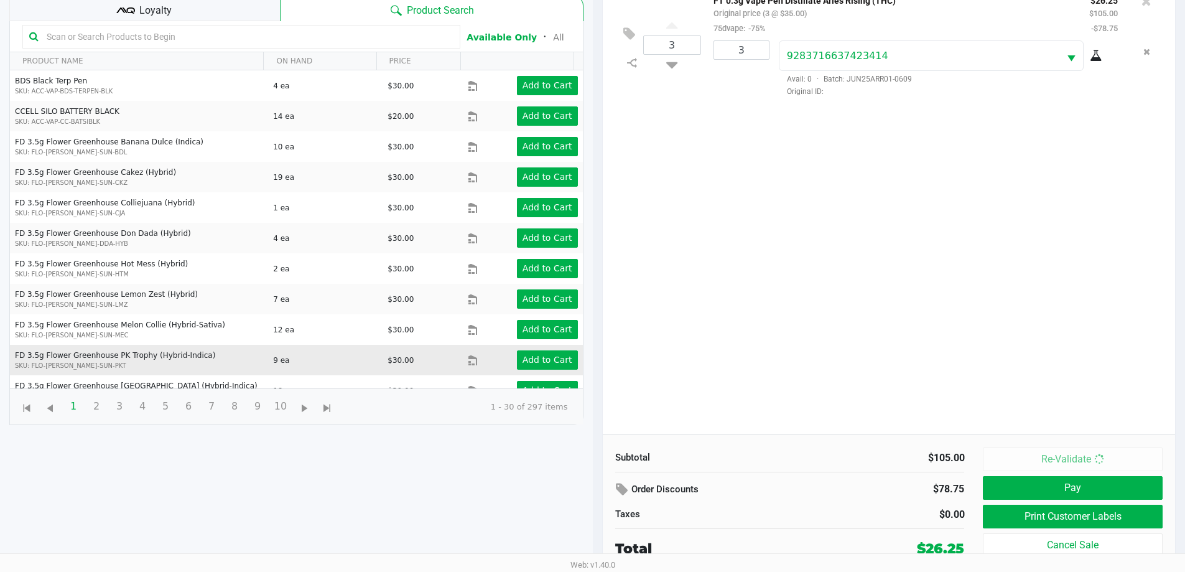
scroll to position [0, 0]
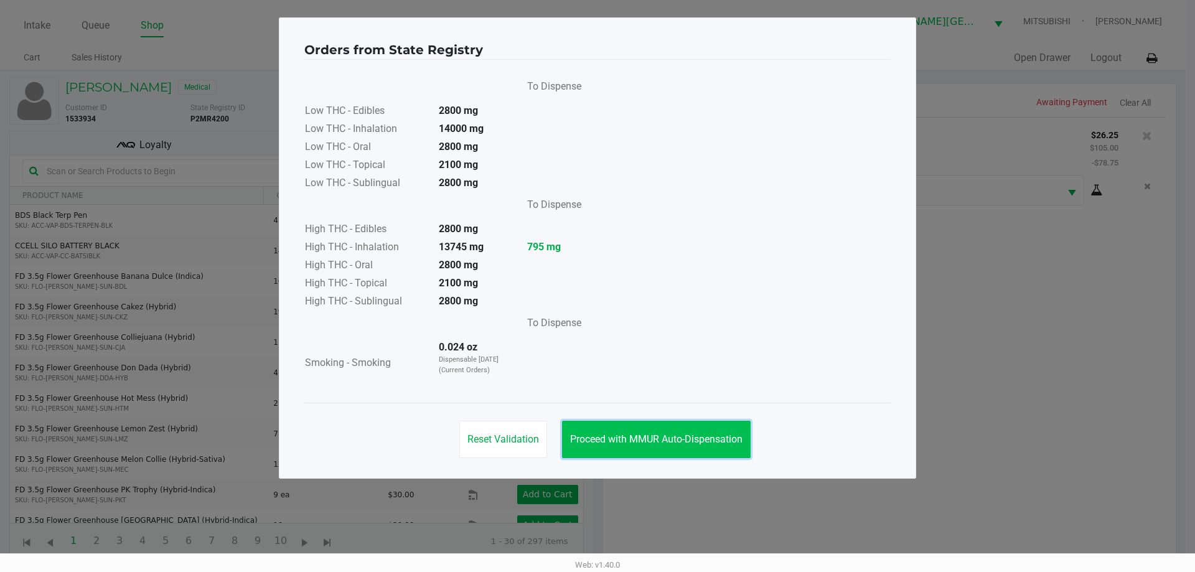
click at [609, 431] on button "Proceed with MMUR Auto-Dispensation" at bounding box center [656, 439] width 189 height 37
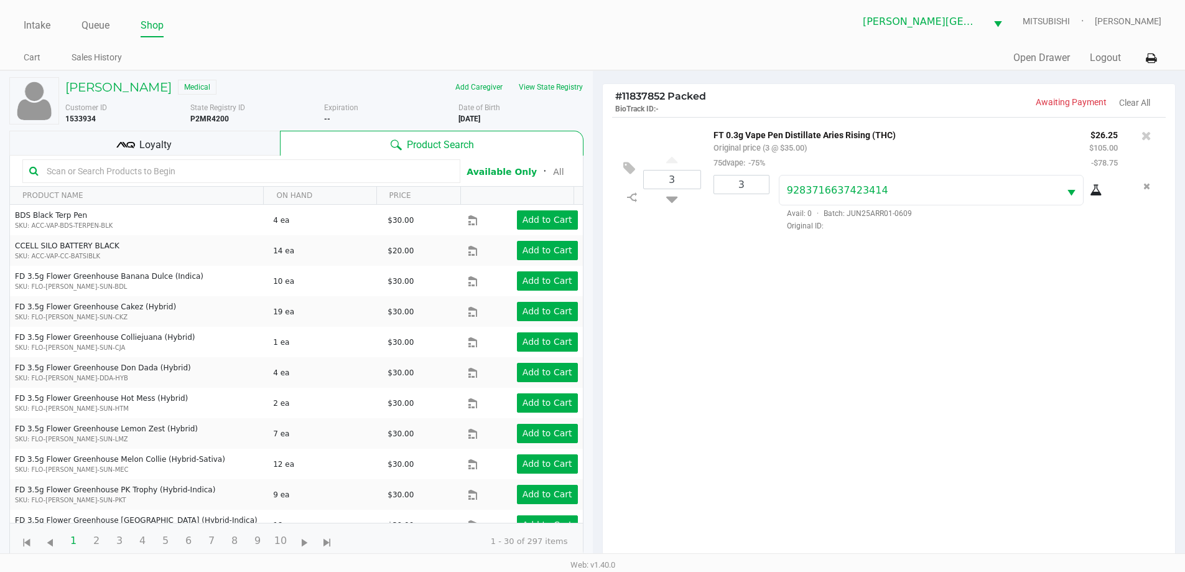
click at [816, 431] on div "3 FT 0.3g Vape Pen Distillate Aries Rising (THC) Original price (3 @ $35.00) 75…" at bounding box center [889, 343] width 573 height 452
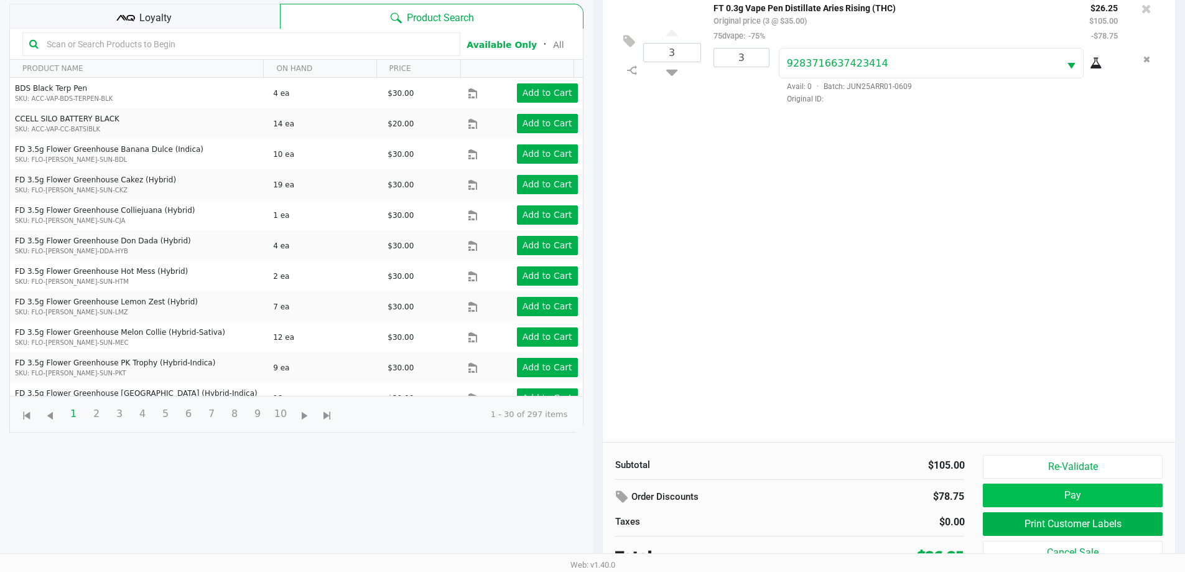
scroll to position [134, 0]
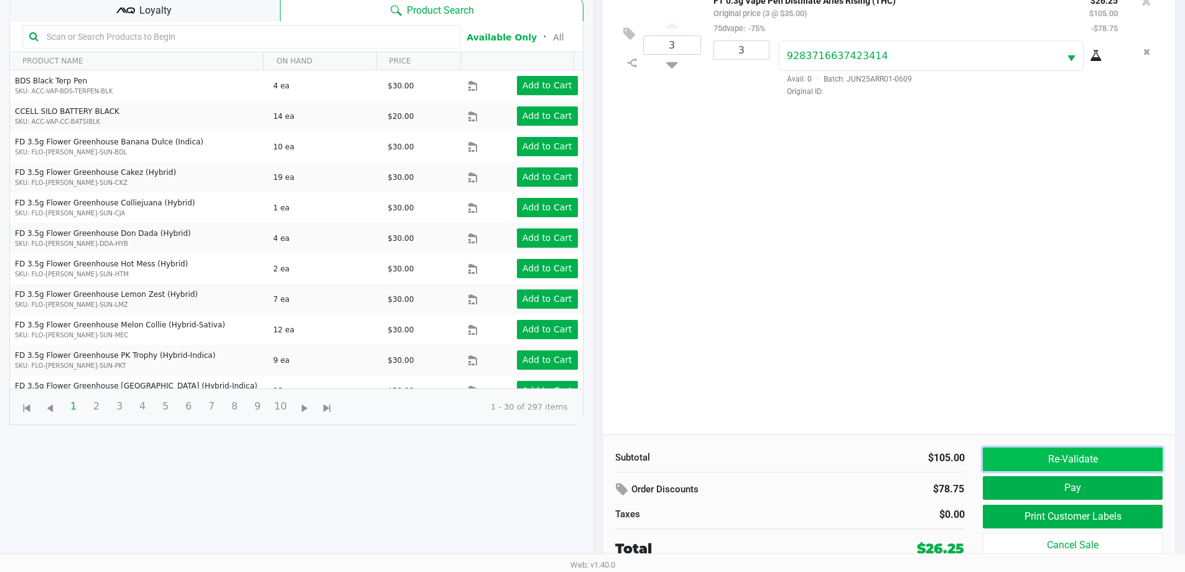
drag, startPoint x: 1077, startPoint y: 459, endPoint x: 809, endPoint y: 215, distance: 362.5
click at [1077, 458] on button "Re-Validate" at bounding box center [1072, 459] width 179 height 24
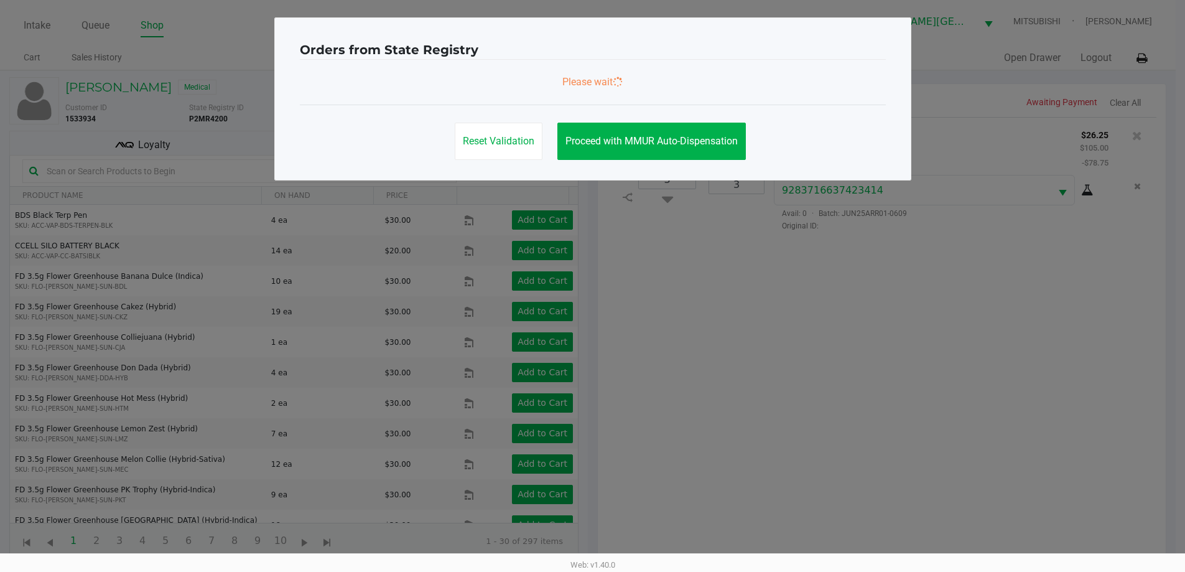
scroll to position [0, 0]
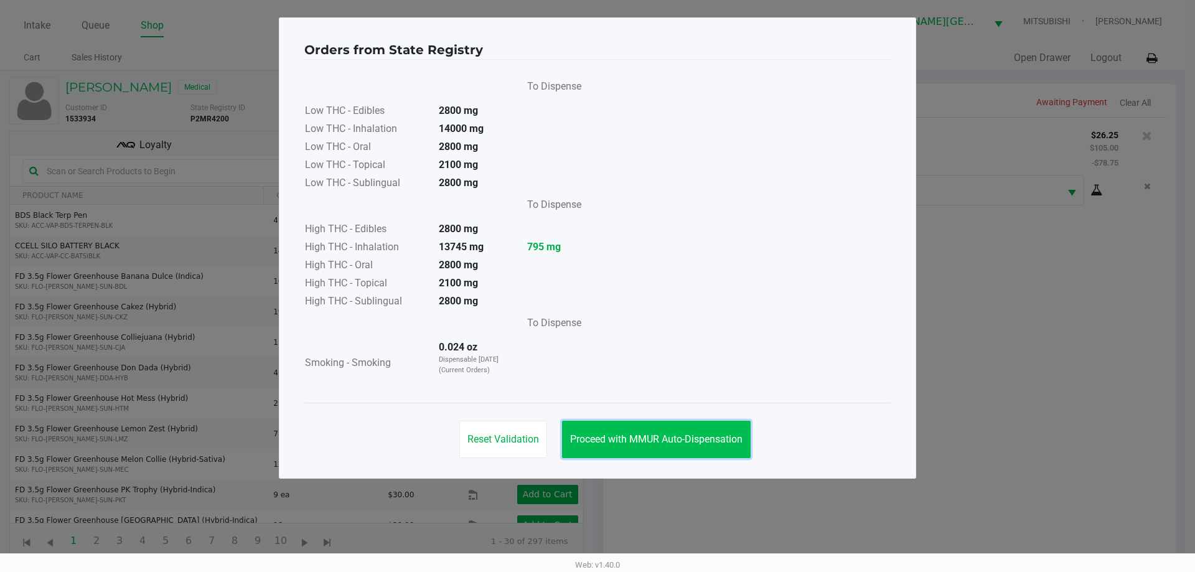
click at [592, 436] on span "Proceed with MMUR Auto-Dispensation" at bounding box center [656, 439] width 172 height 12
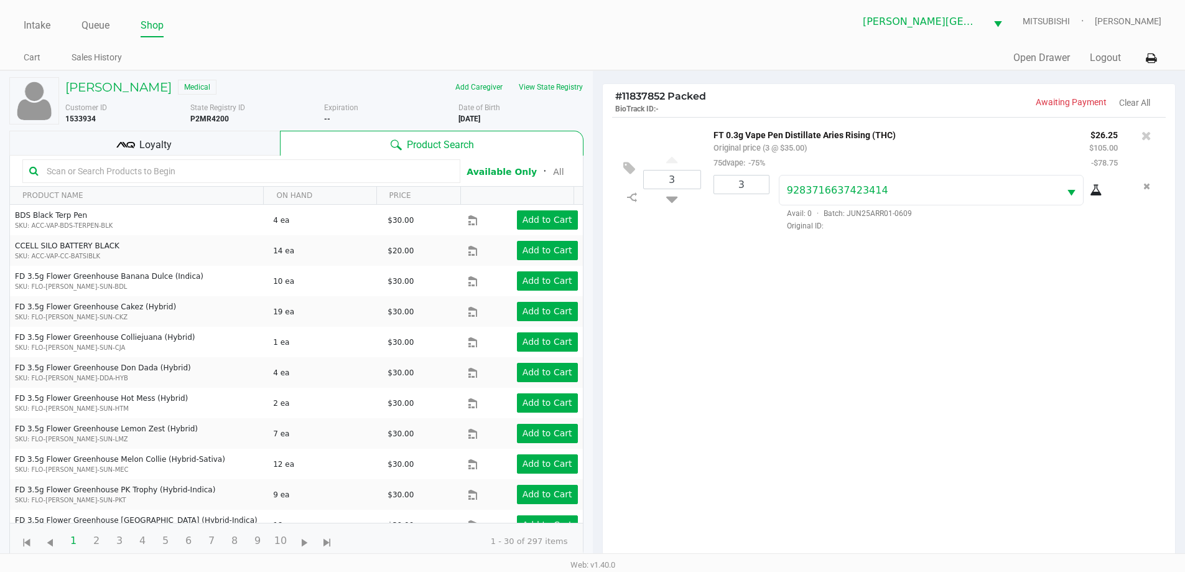
click at [141, 154] on div "Loyalty" at bounding box center [144, 143] width 271 height 25
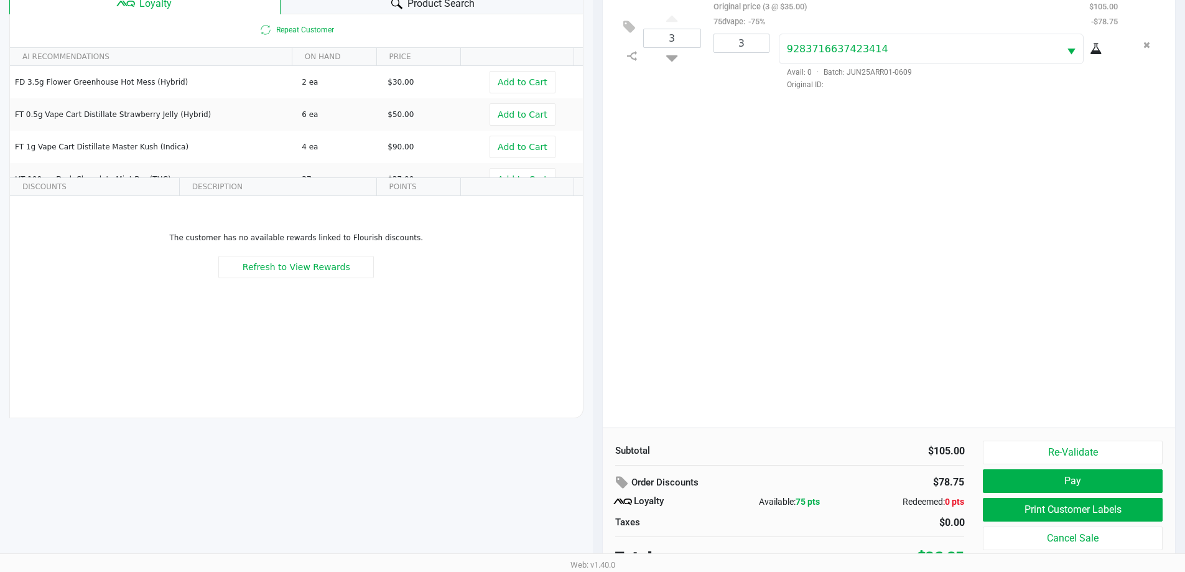
scroll to position [149, 0]
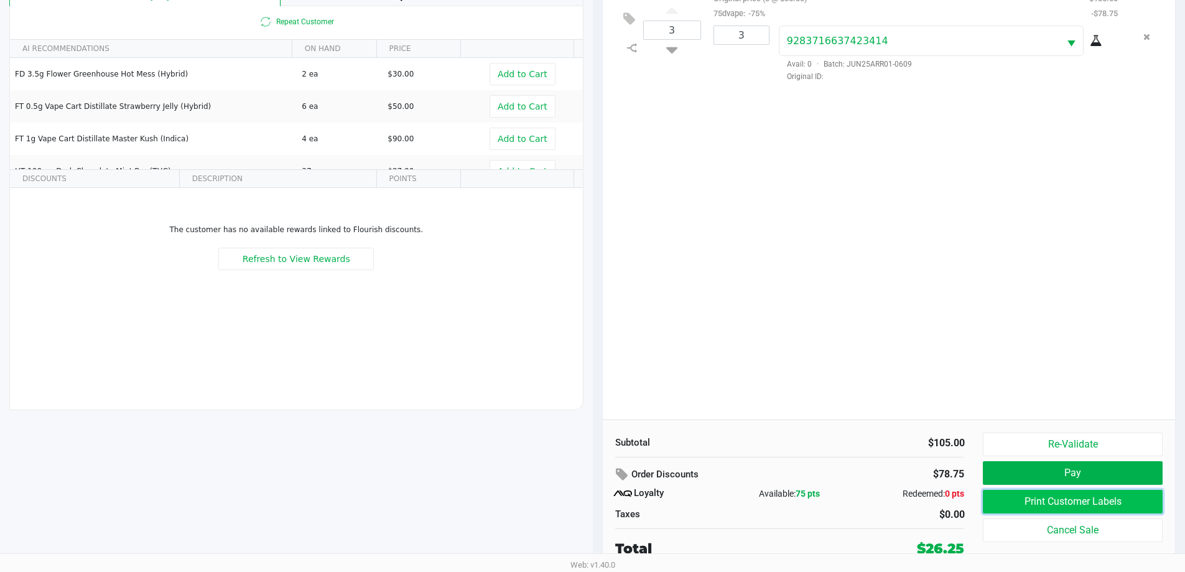
click at [1065, 505] on button "Print Customer Labels" at bounding box center [1072, 502] width 179 height 24
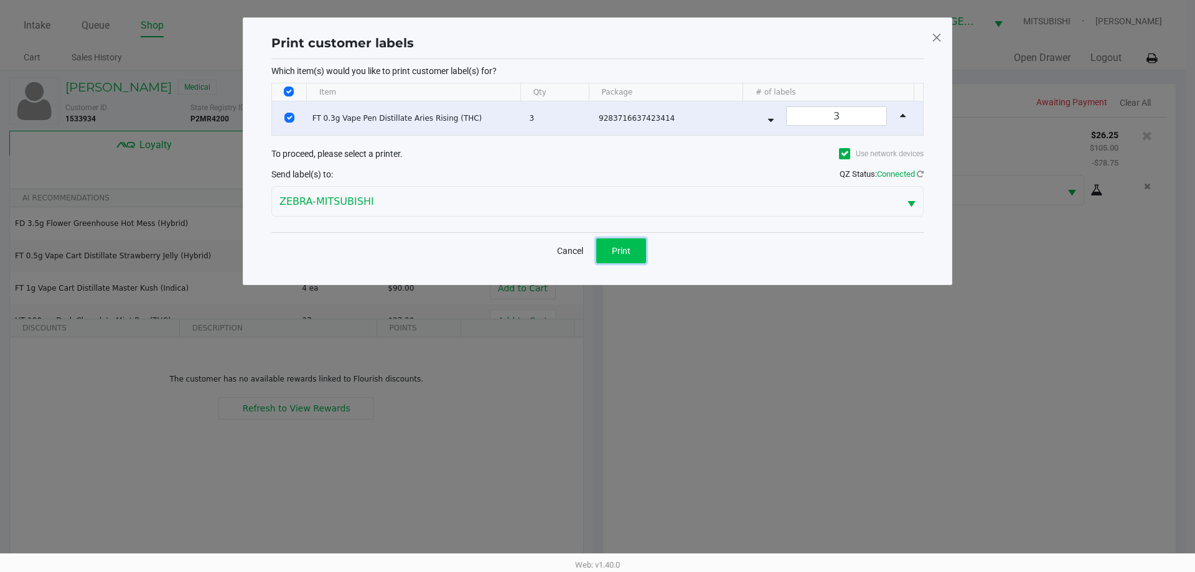
click at [622, 247] on span "Print" at bounding box center [621, 251] width 19 height 10
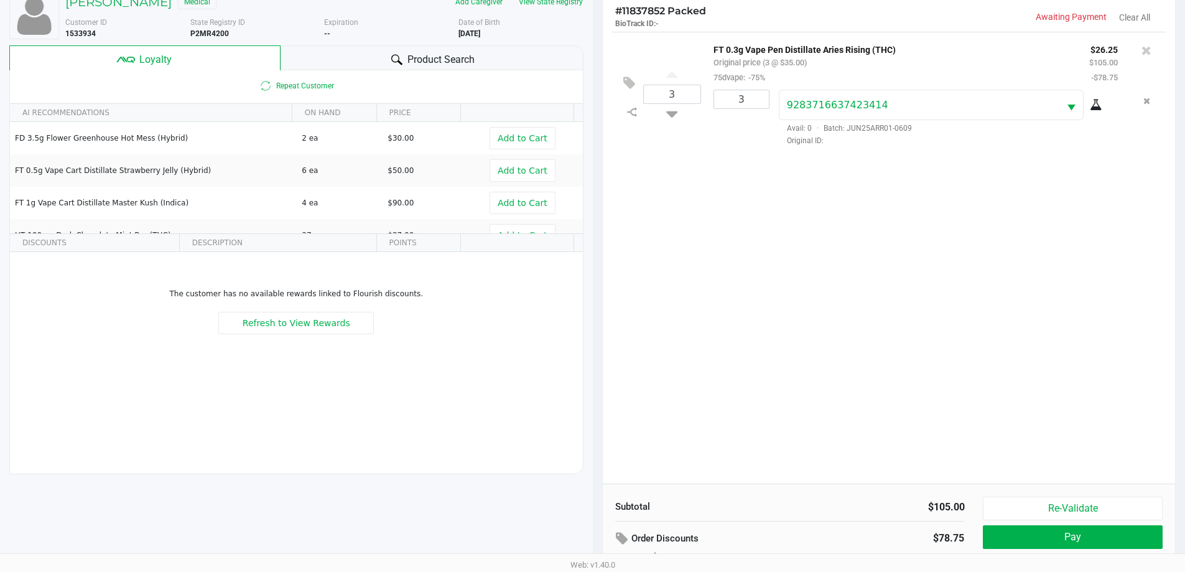
scroll to position [149, 0]
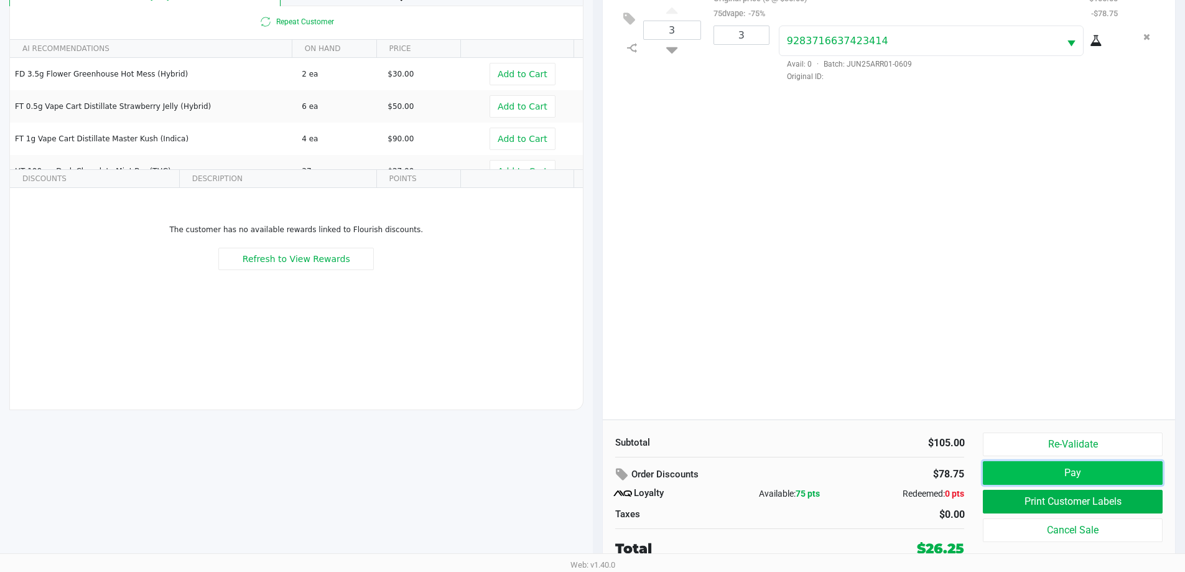
click at [1061, 480] on button "Pay" at bounding box center [1072, 473] width 179 height 24
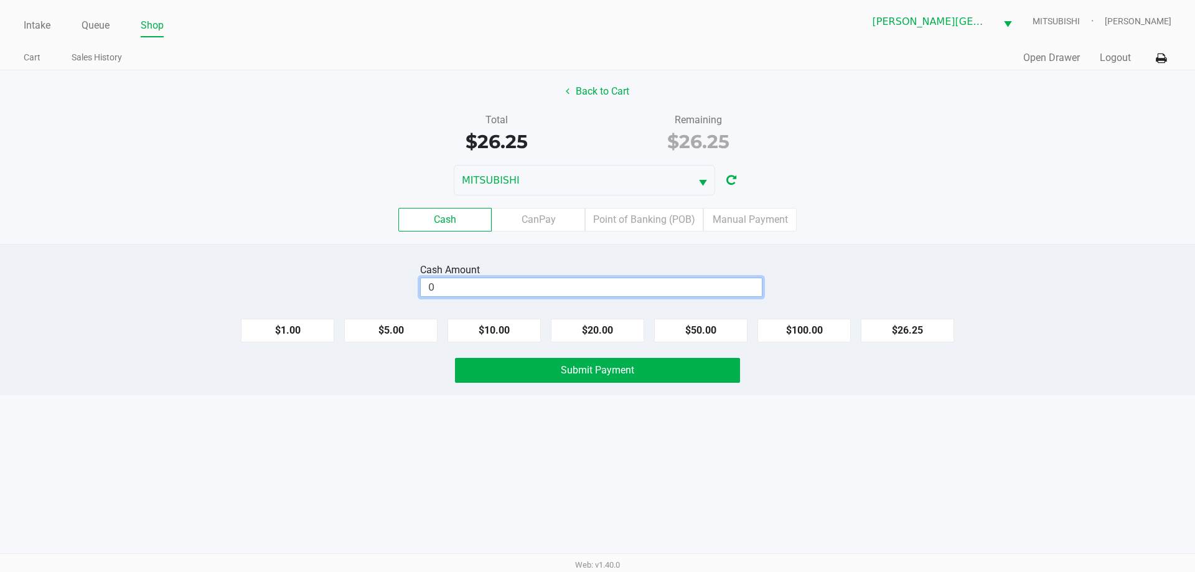
click at [749, 291] on input "0" at bounding box center [591, 287] width 341 height 18
type input "$31.25"
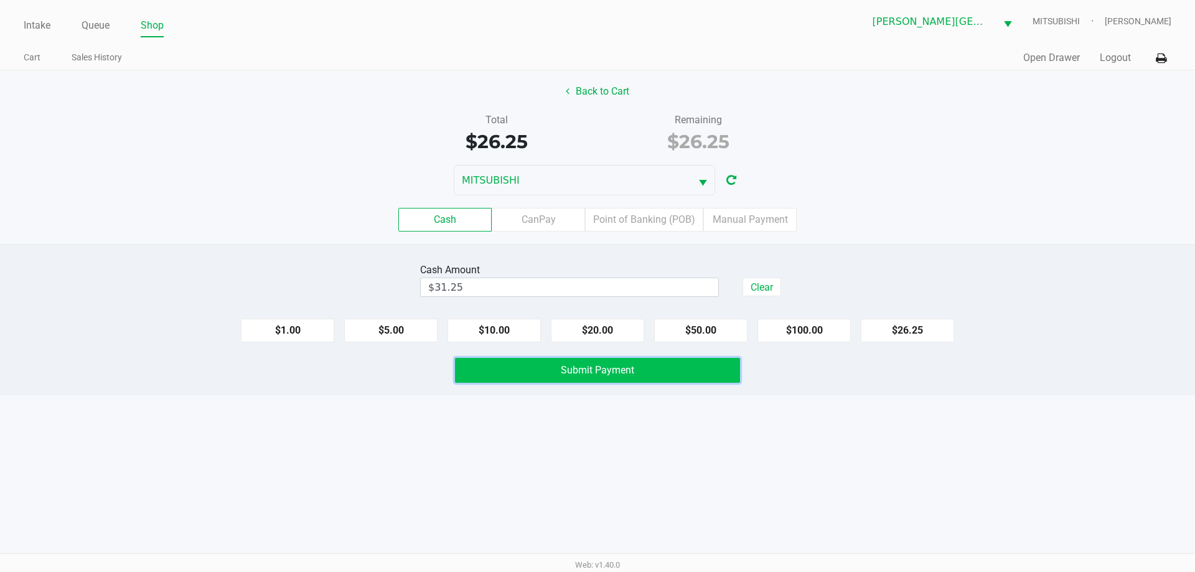
click at [698, 370] on button "Submit Payment" at bounding box center [597, 370] width 285 height 25
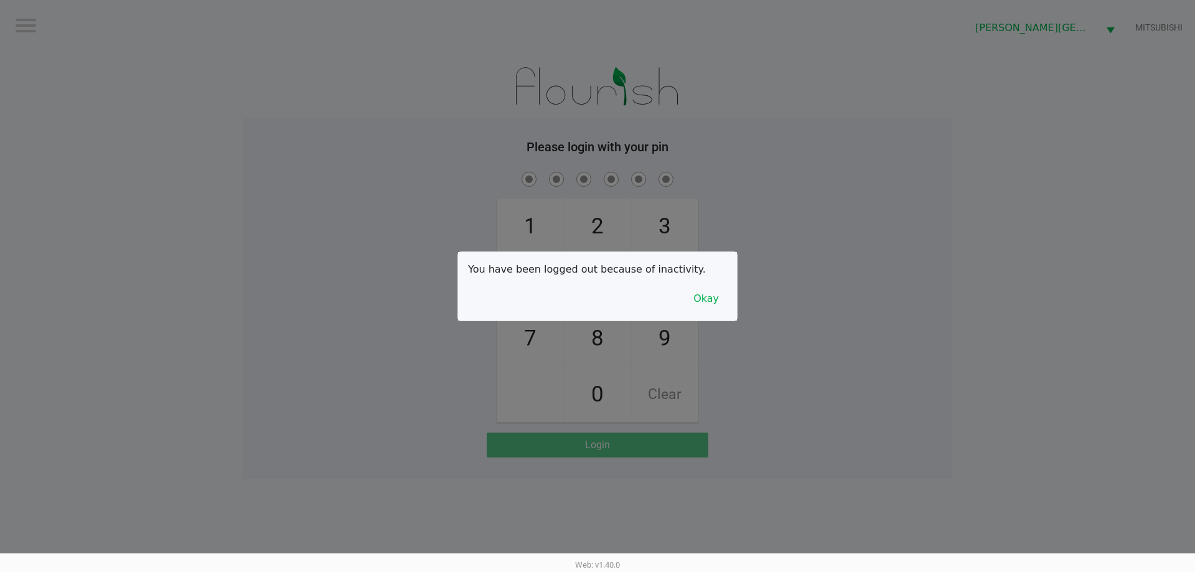
click at [225, 240] on div at bounding box center [597, 286] width 1195 height 572
checkbox input "true"
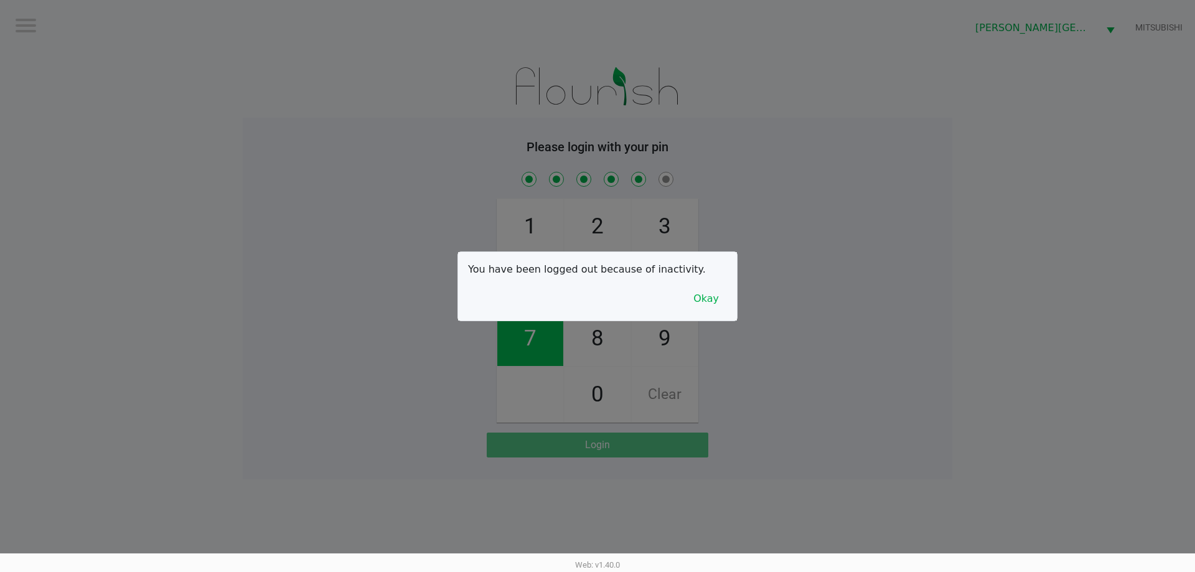
checkbox input "true"
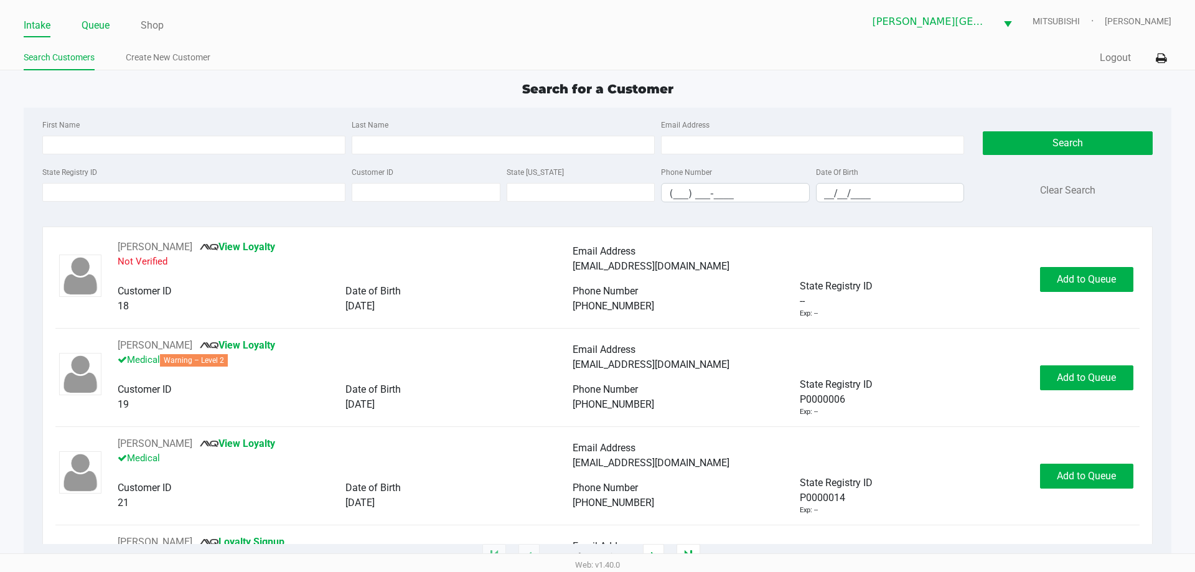
click at [93, 16] on li "Queue" at bounding box center [96, 27] width 28 height 22
click at [96, 24] on link "Queue" at bounding box center [96, 25] width 28 height 17
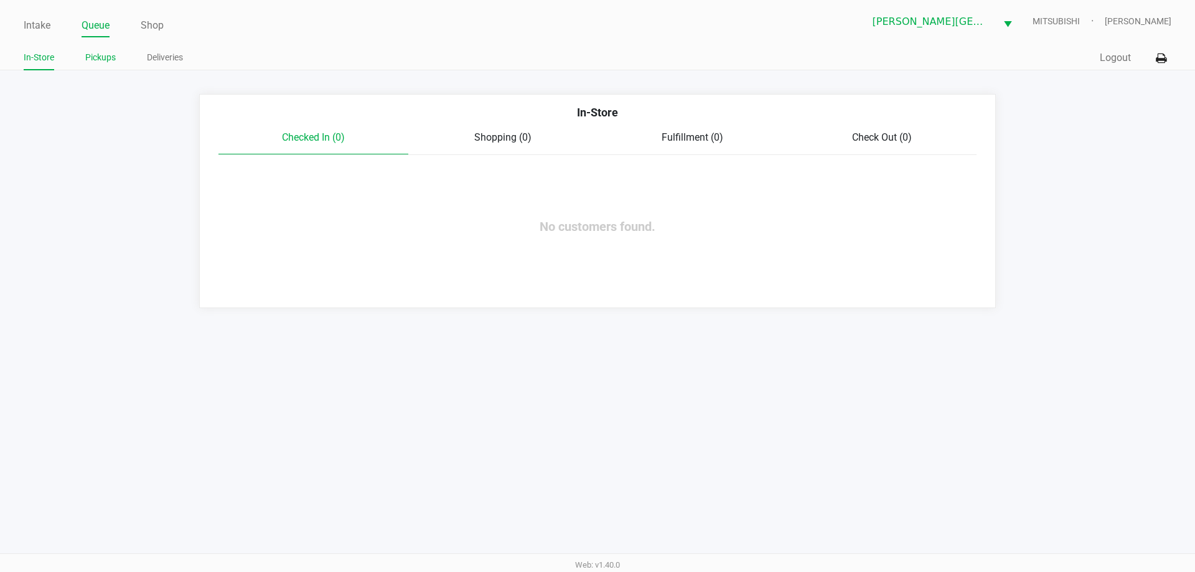
click at [96, 59] on link "Pickups" at bounding box center [100, 58] width 30 height 16
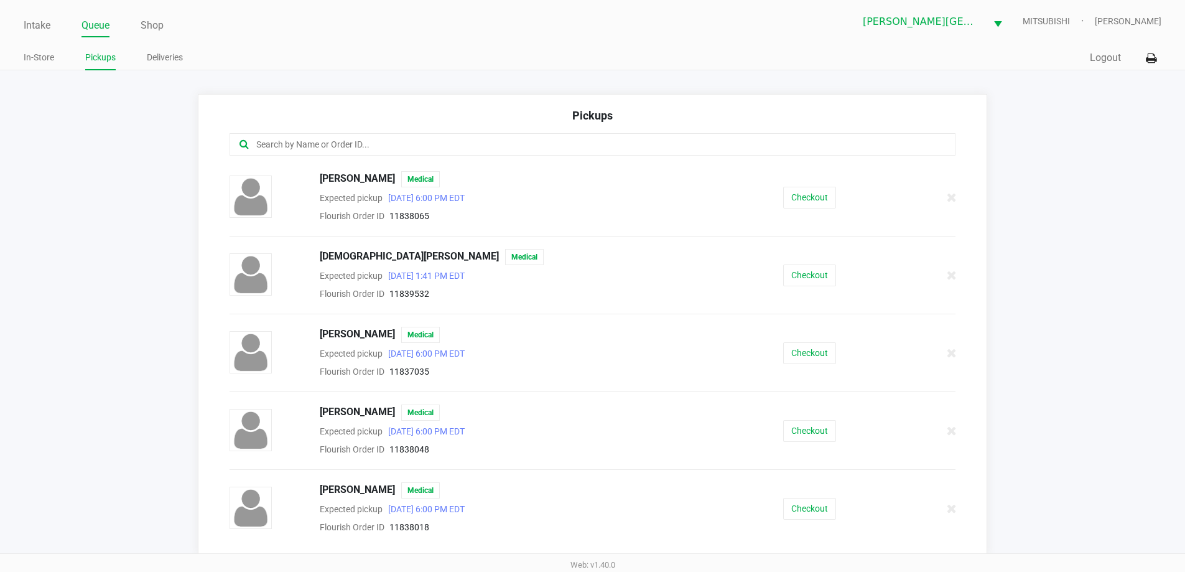
click at [278, 136] on div at bounding box center [593, 144] width 727 height 22
click at [281, 145] on input "text" at bounding box center [573, 145] width 636 height 14
type input "c"
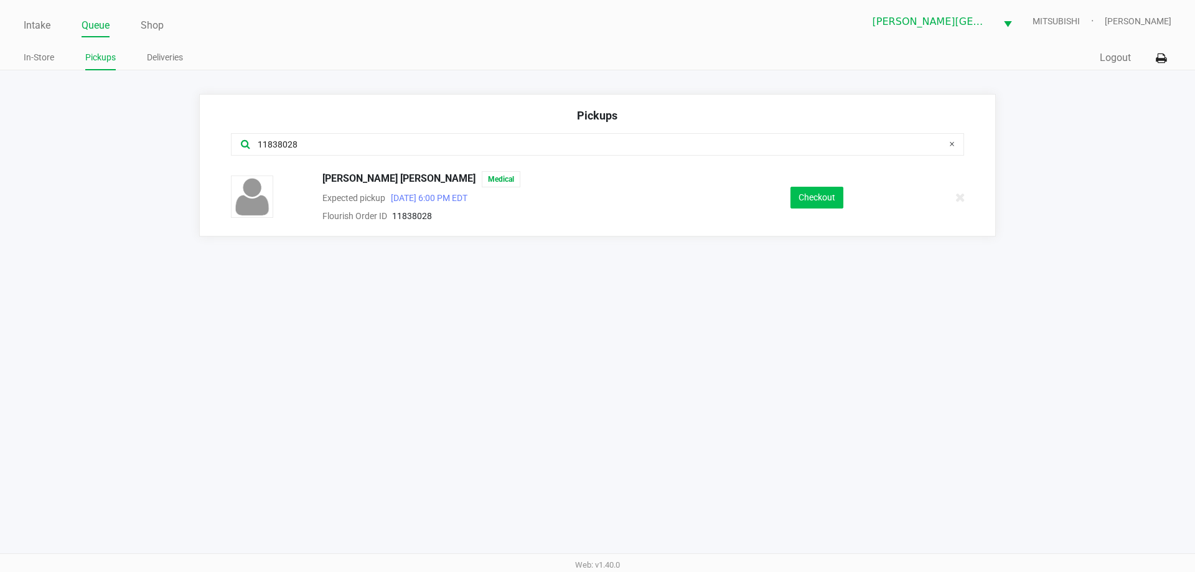
type input "11838028"
click at [831, 199] on button "Checkout" at bounding box center [816, 198] width 53 height 22
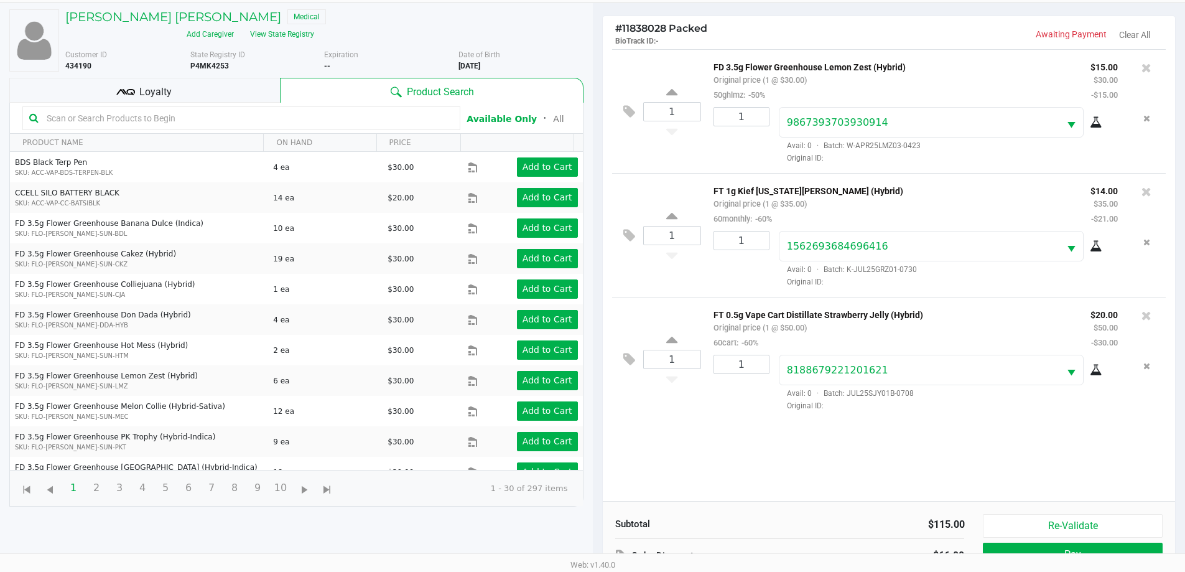
scroll to position [134, 0]
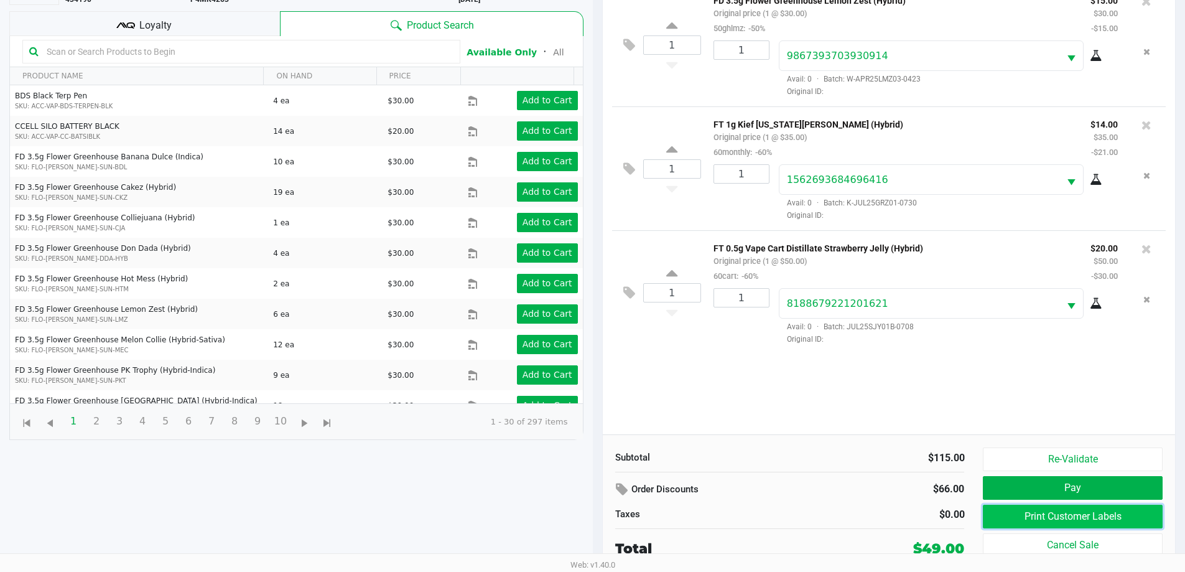
click at [1088, 523] on button "Print Customer Labels" at bounding box center [1072, 517] width 179 height 24
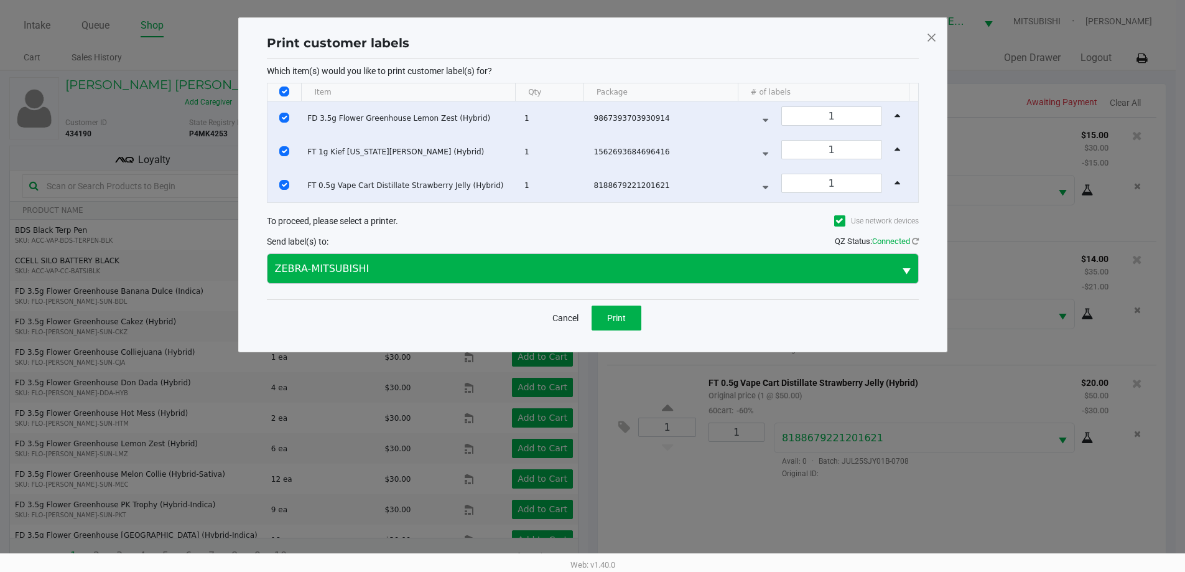
scroll to position [0, 0]
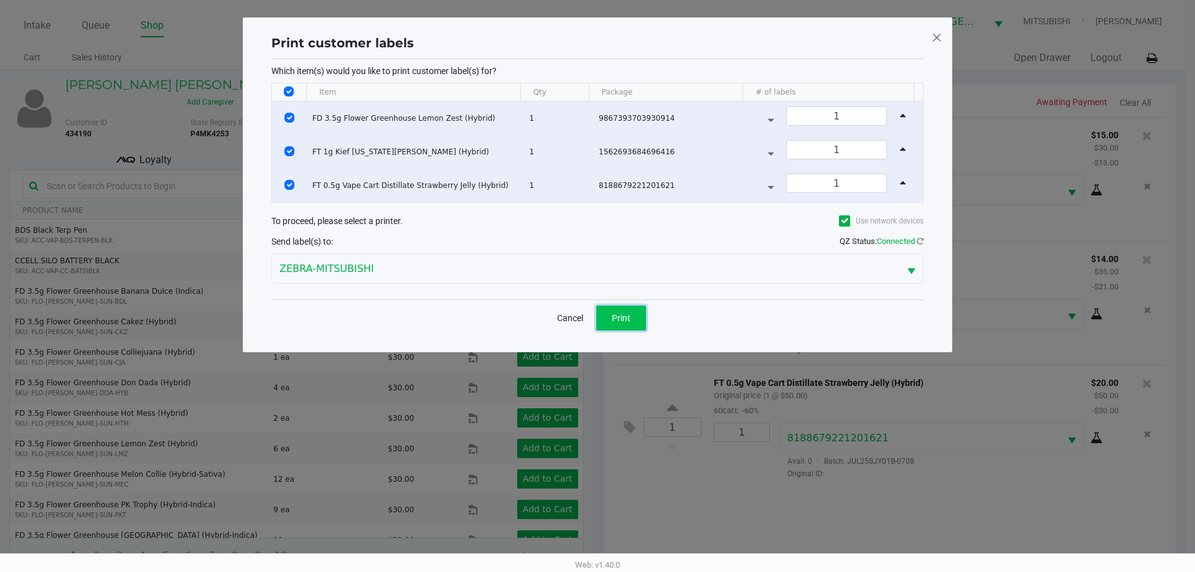
click at [629, 320] on button "Print" at bounding box center [621, 318] width 50 height 25
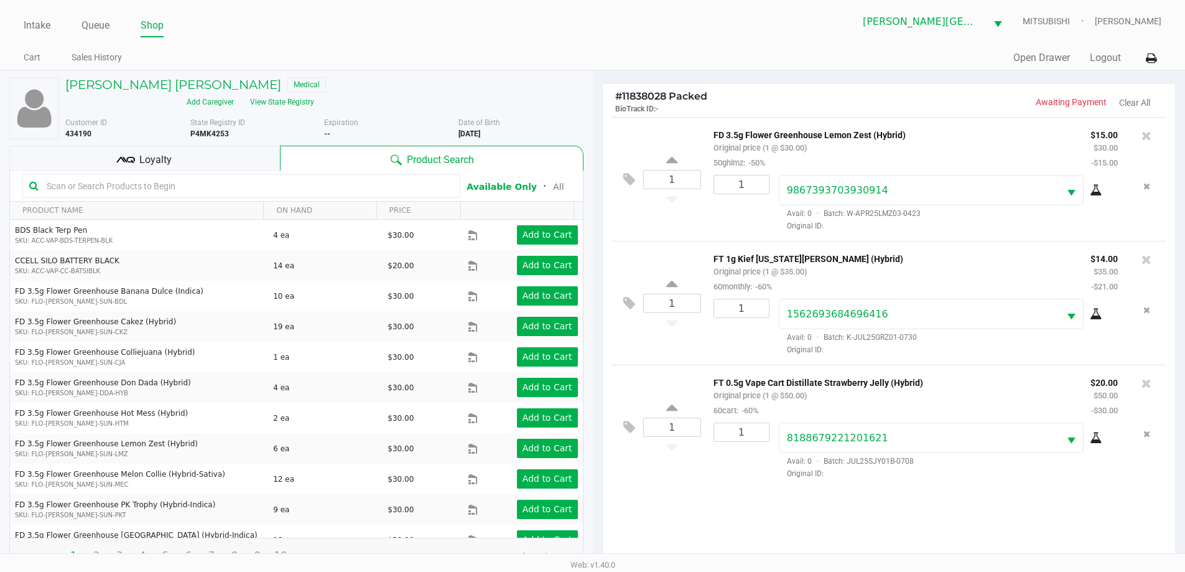
click at [172, 146] on div "Loyalty" at bounding box center [144, 158] width 271 height 25
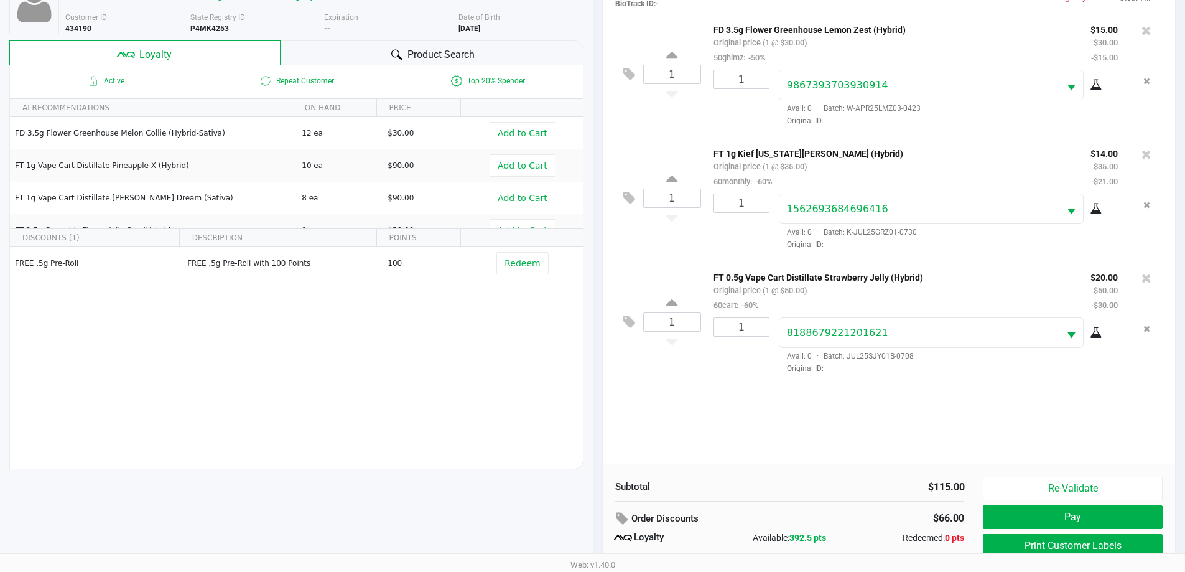
scroll to position [149, 0]
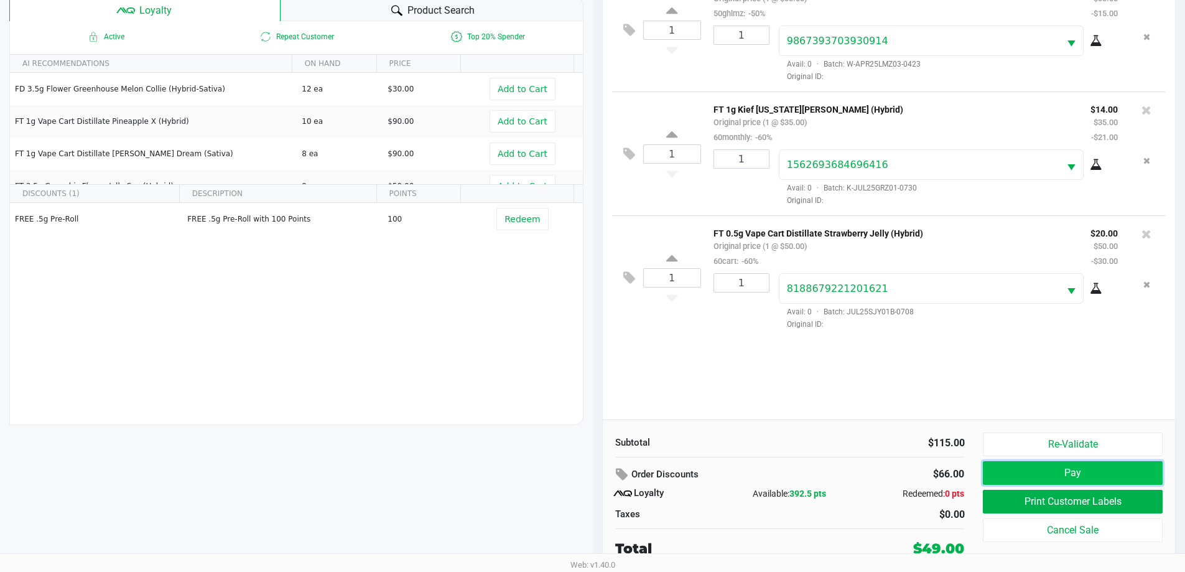
click at [1037, 471] on button "Pay" at bounding box center [1072, 473] width 179 height 24
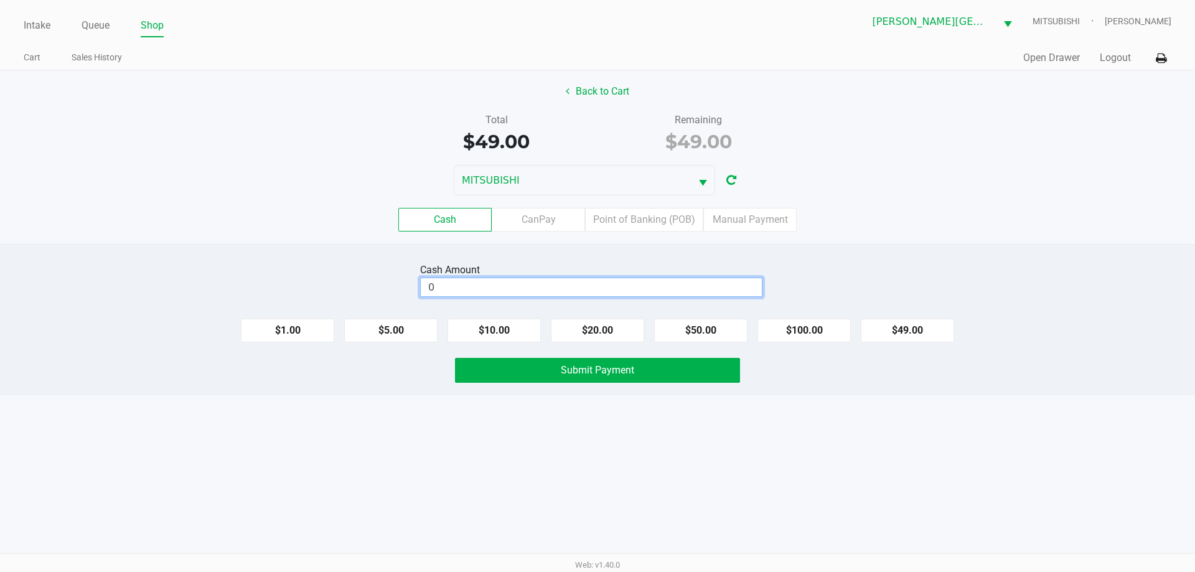
click at [620, 285] on input "0" at bounding box center [591, 287] width 341 height 18
type input "$60.00"
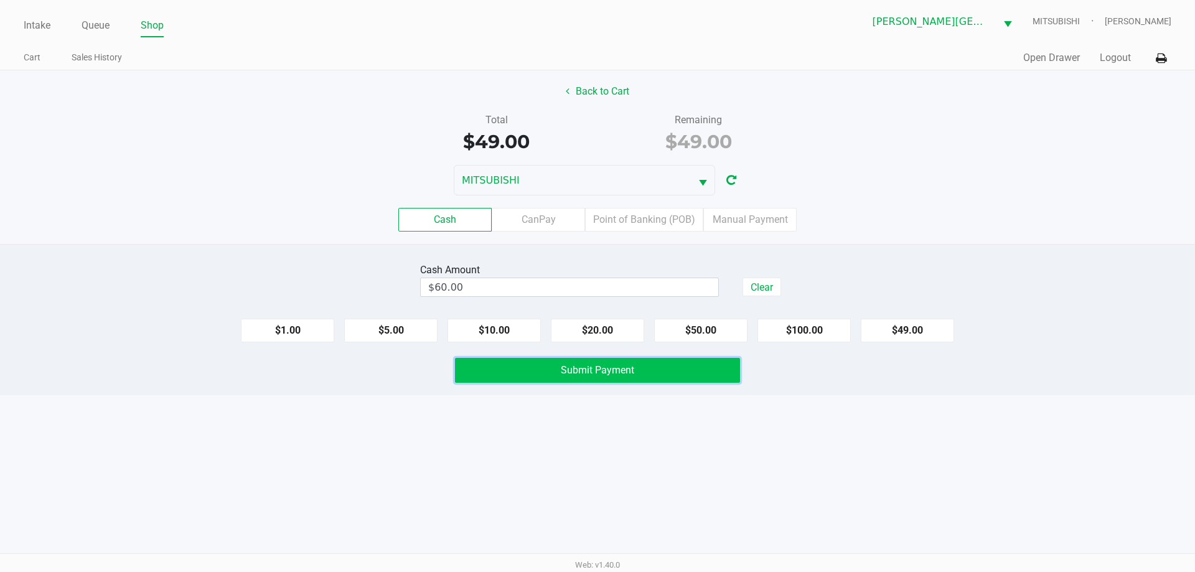
click at [647, 376] on button "Submit Payment" at bounding box center [597, 370] width 285 height 25
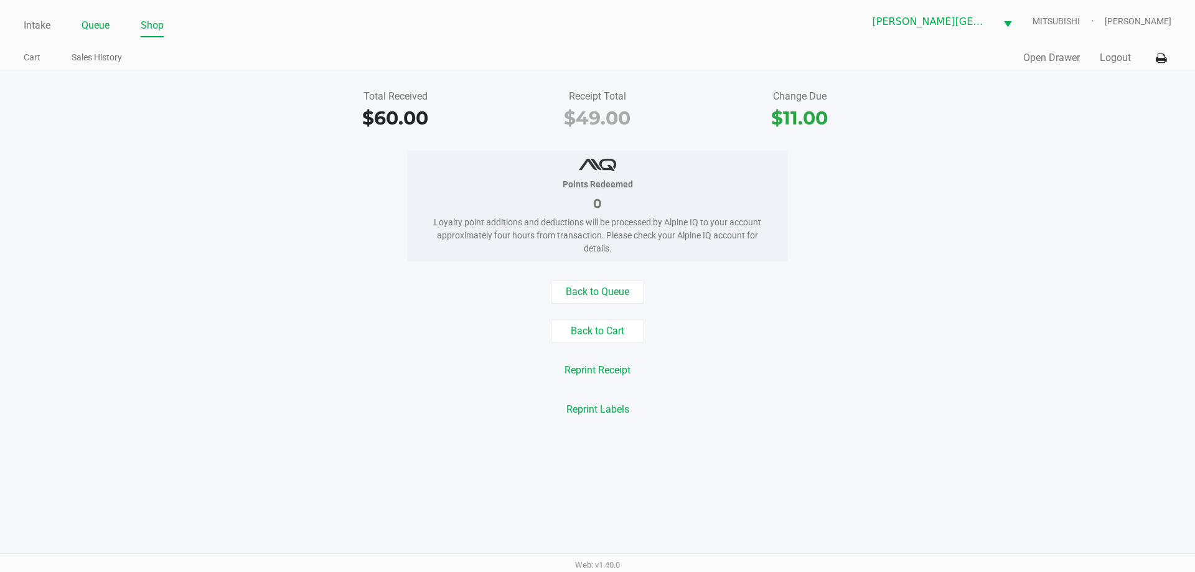
click at [91, 16] on li "Queue" at bounding box center [96, 27] width 28 height 22
click at [45, 24] on link "Intake" at bounding box center [37, 25] width 27 height 17
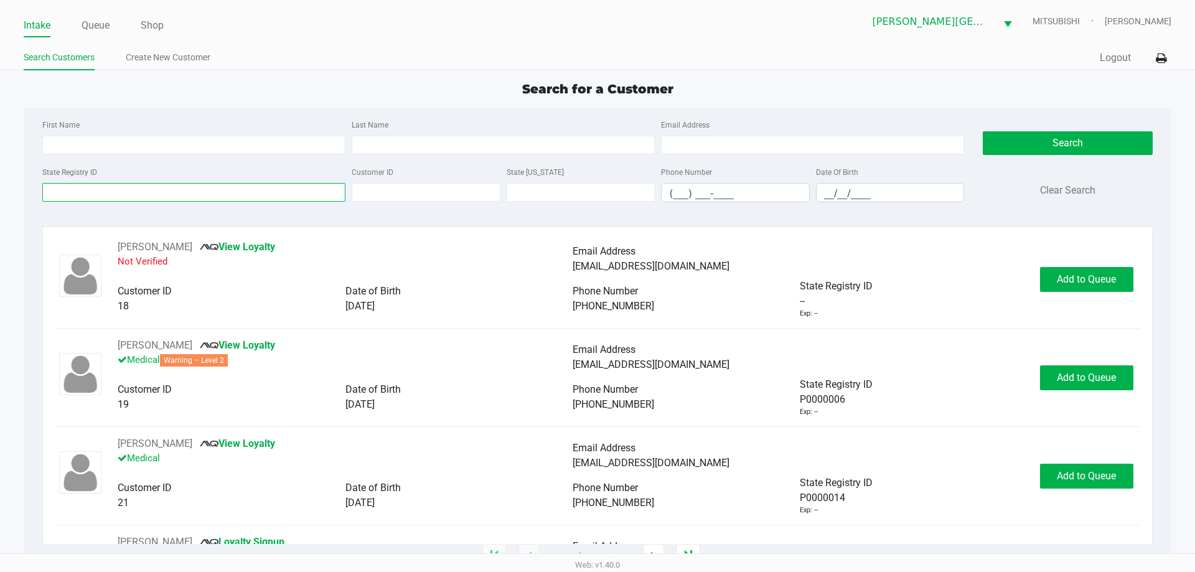
click at [96, 197] on input "State Registry ID" at bounding box center [193, 192] width 303 height 19
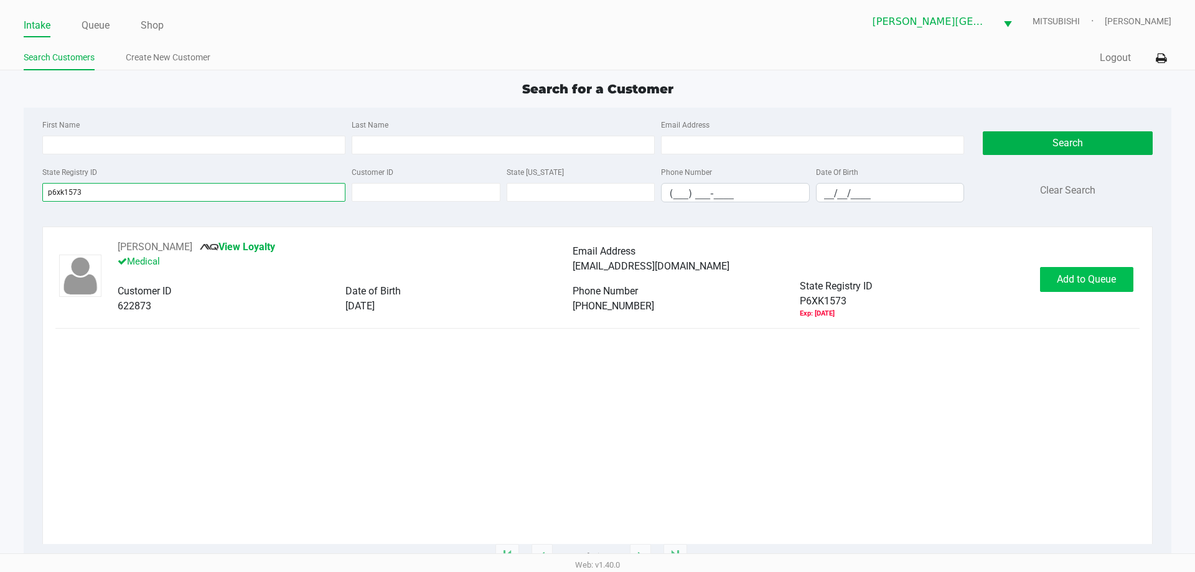
type input "p6xk1573"
click at [1097, 283] on span "Add to Queue" at bounding box center [1086, 279] width 59 height 12
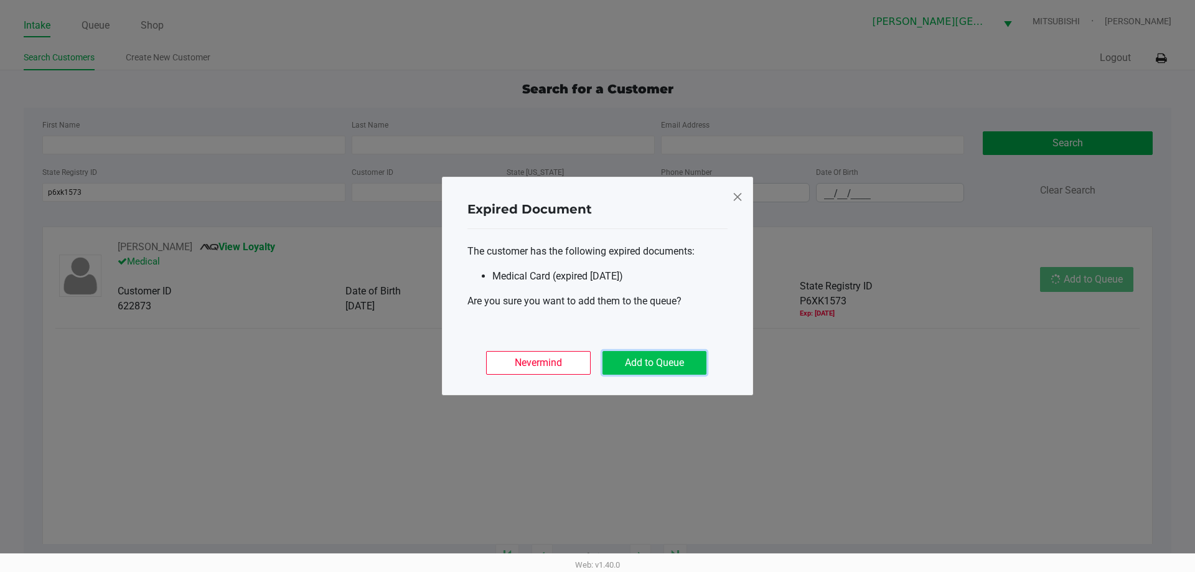
click at [649, 367] on button "Add to Queue" at bounding box center [654, 363] width 104 height 24
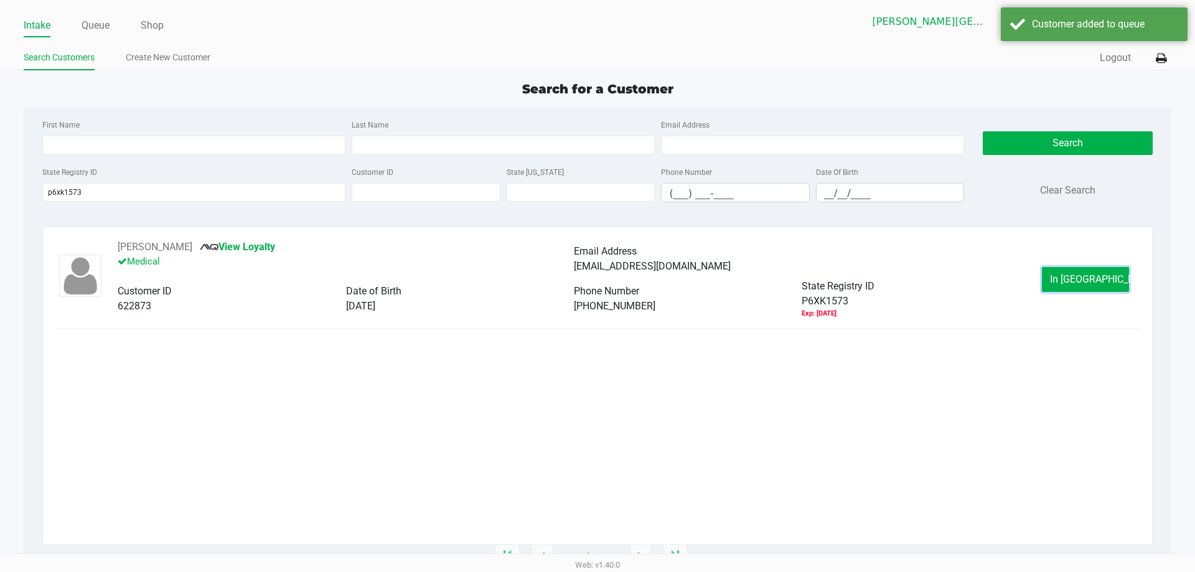
click at [1075, 285] on button "In Queue" at bounding box center [1085, 279] width 87 height 25
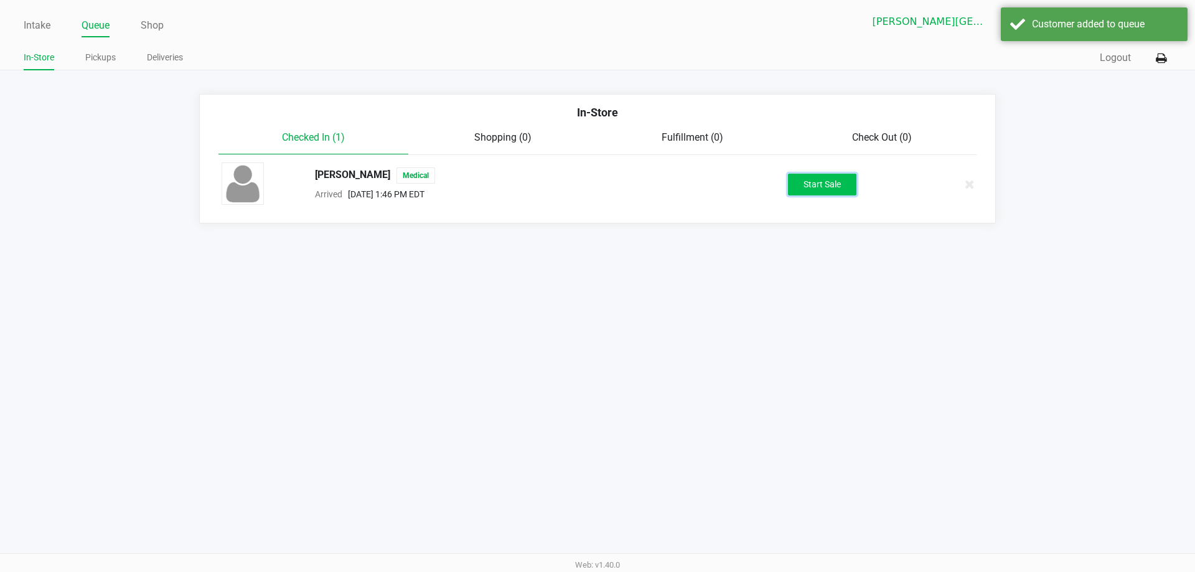
click at [823, 186] on button "Start Sale" at bounding box center [822, 185] width 68 height 22
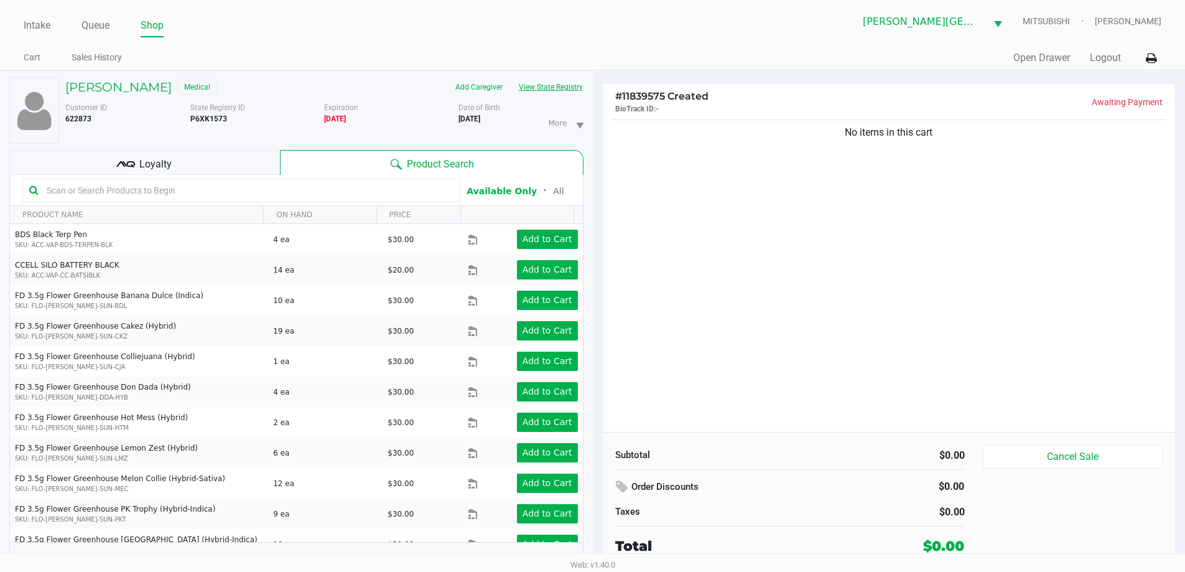
click at [554, 94] on button "View State Registry" at bounding box center [547, 87] width 73 height 20
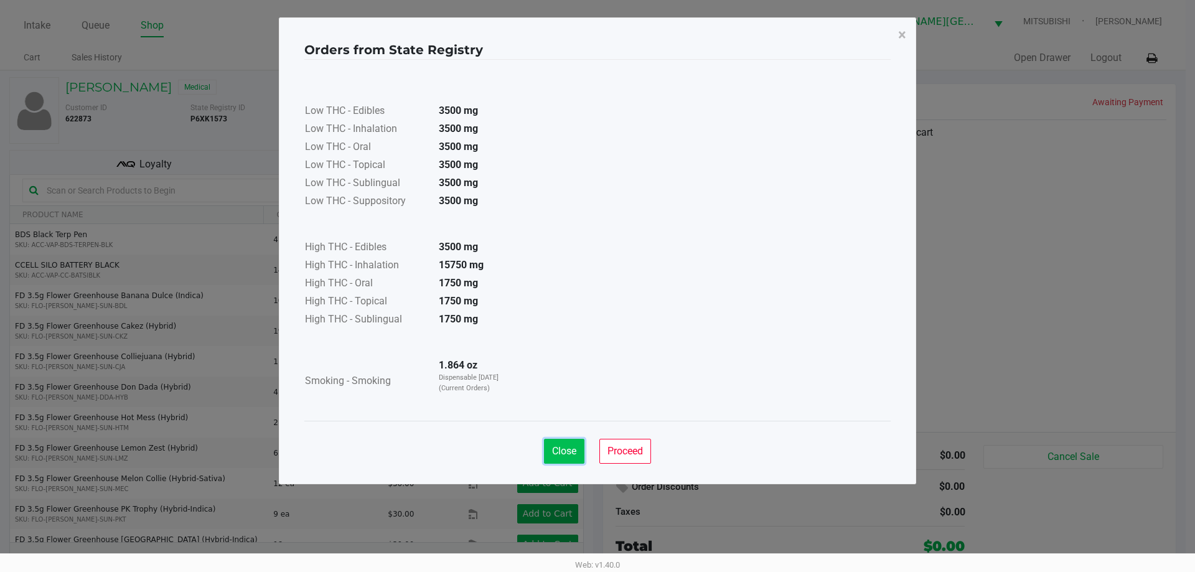
click at [566, 446] on span "Close" at bounding box center [564, 451] width 24 height 12
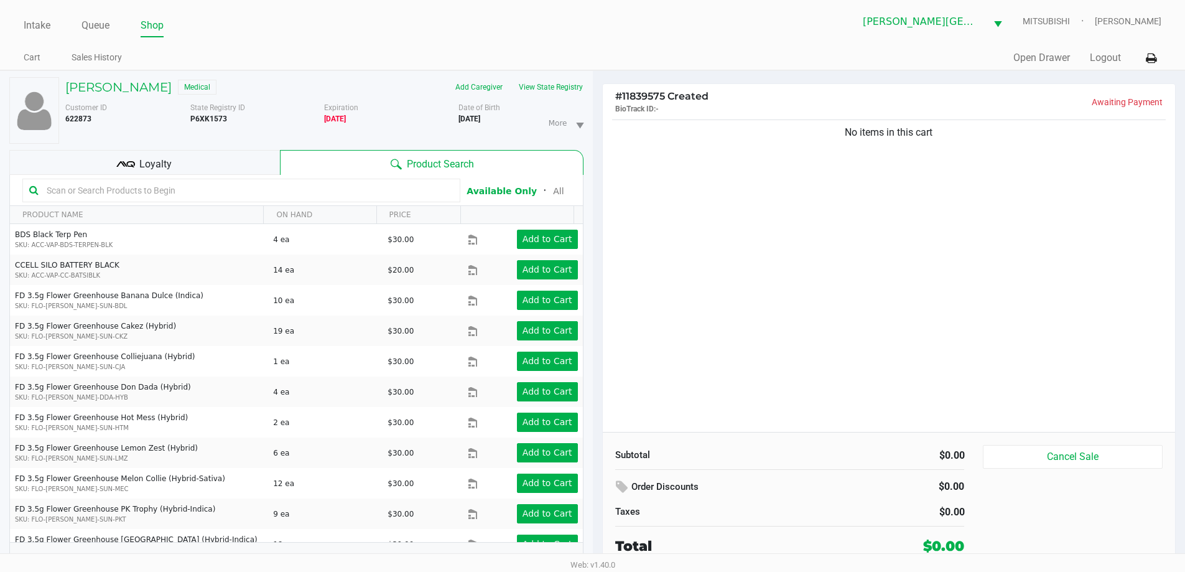
click at [174, 190] on input "text" at bounding box center [248, 190] width 412 height 19
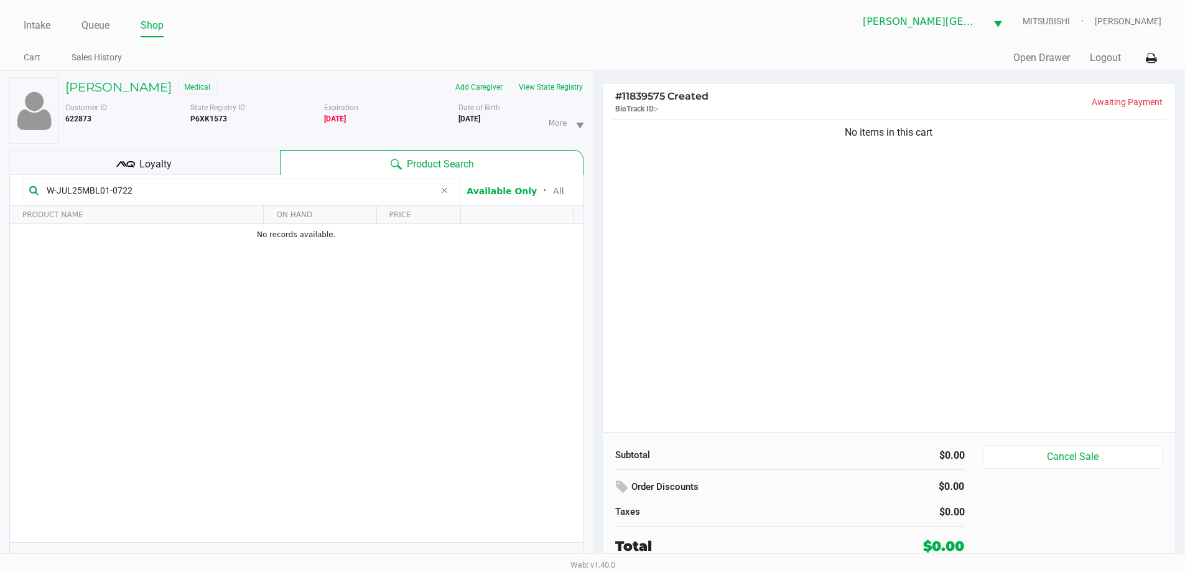
type input "W-JUL25MBL01-0722"
click at [828, 240] on div "No items in this cart" at bounding box center [889, 274] width 573 height 315
click at [824, 240] on div "No items in this cart" at bounding box center [889, 274] width 573 height 315
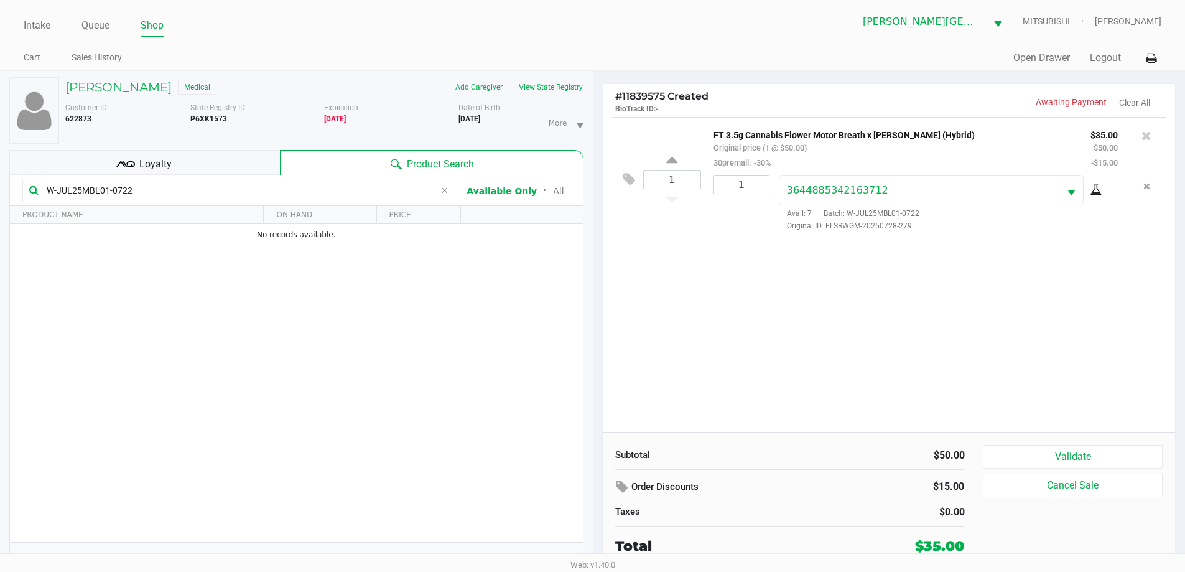
click at [165, 161] on span "Loyalty" at bounding box center [155, 164] width 32 height 15
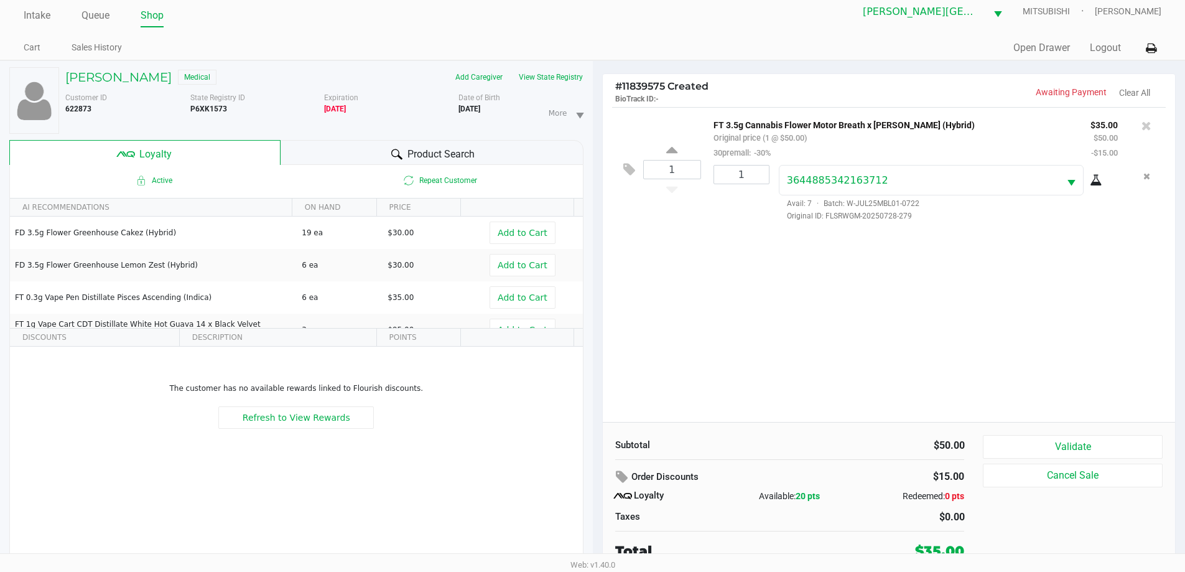
scroll to position [13, 0]
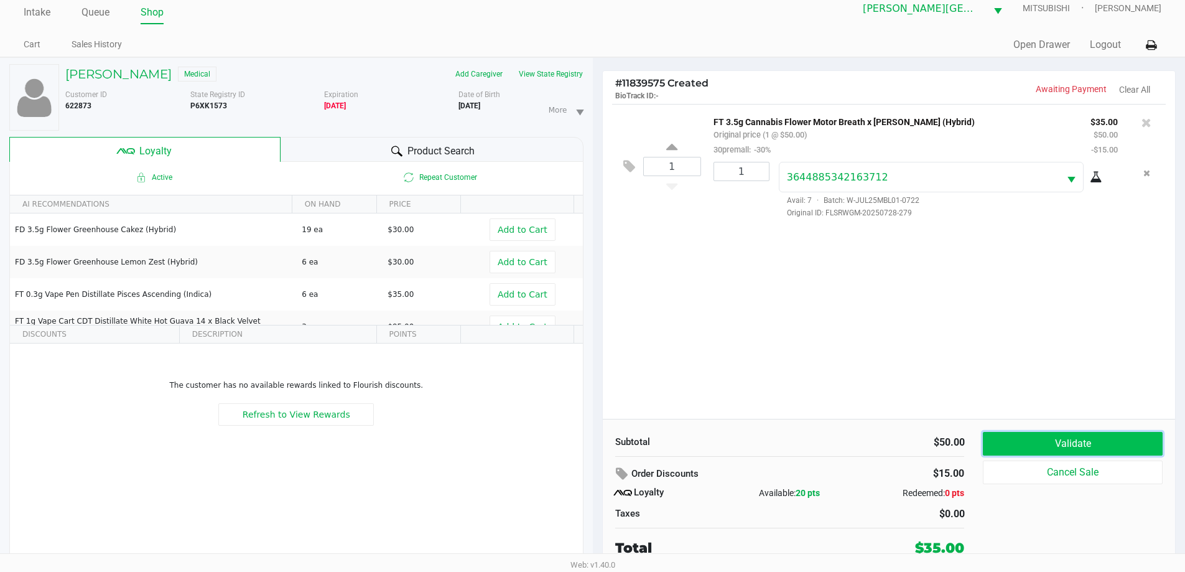
click at [1110, 442] on button "Validate" at bounding box center [1072, 444] width 179 height 24
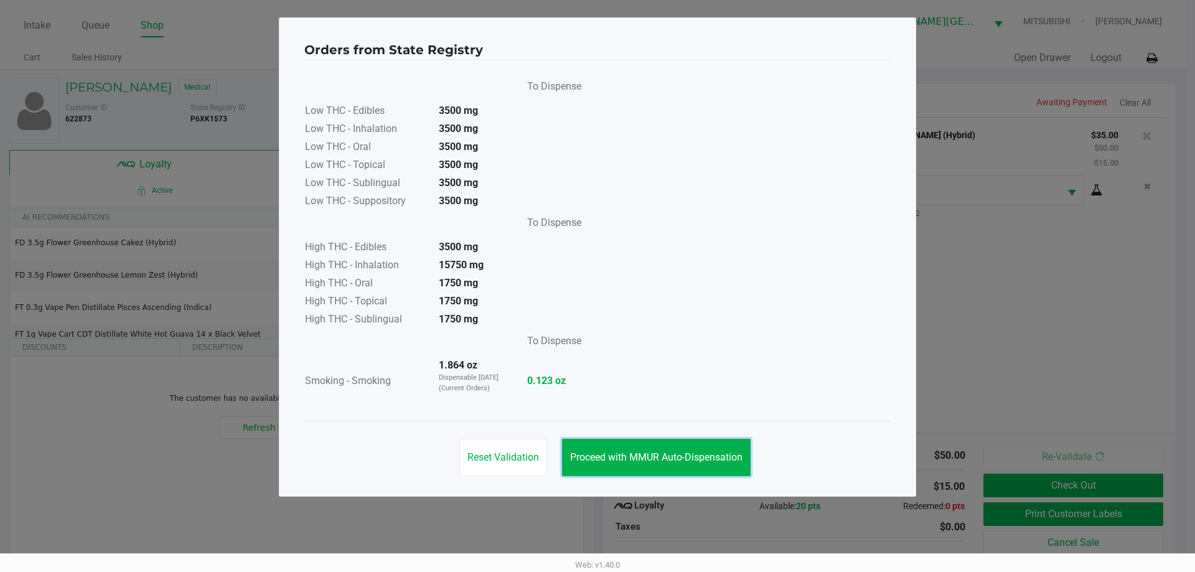
drag, startPoint x: 702, startPoint y: 449, endPoint x: 935, endPoint y: 498, distance: 237.9
click at [704, 449] on button "Proceed with MMUR Auto-Dispensation" at bounding box center [656, 457] width 189 height 37
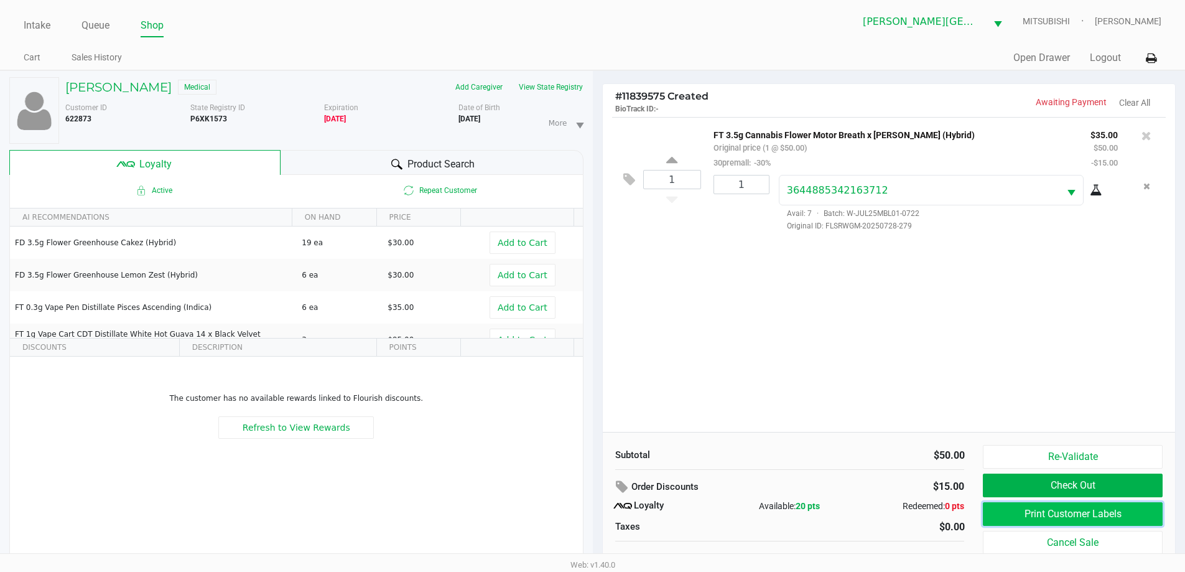
click at [1024, 512] on button "Print Customer Labels" at bounding box center [1072, 514] width 179 height 24
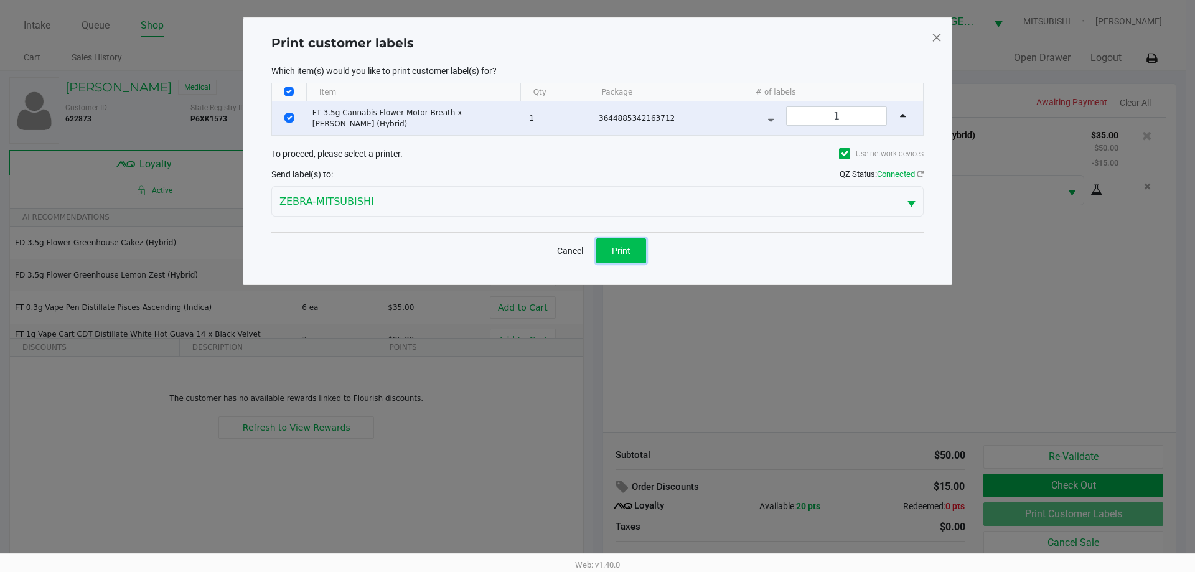
click at [642, 256] on button "Print" at bounding box center [621, 250] width 50 height 25
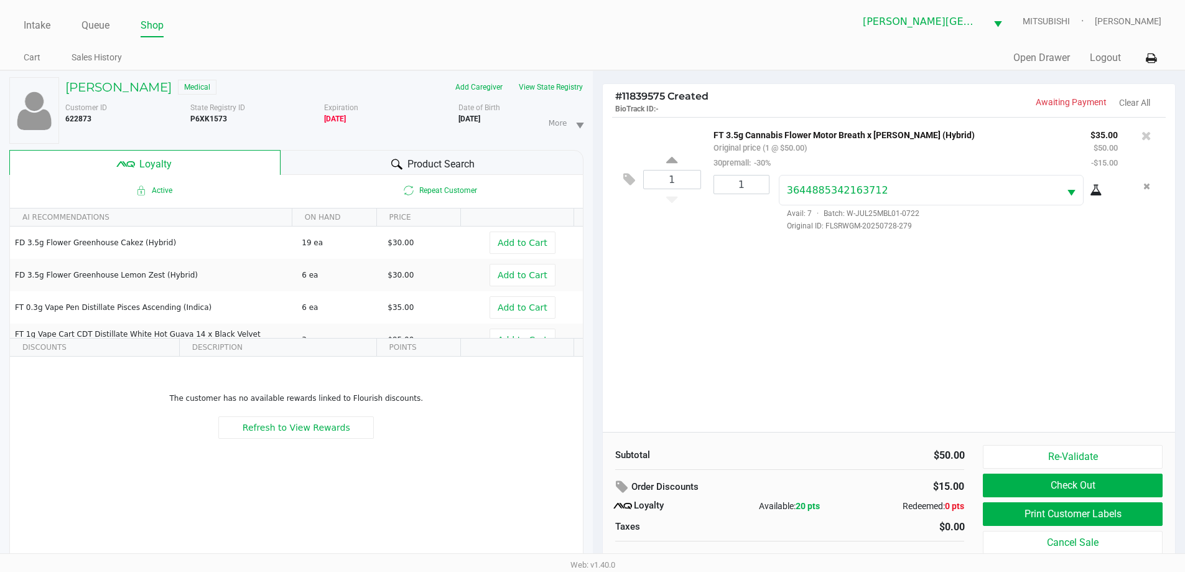
scroll to position [13, 0]
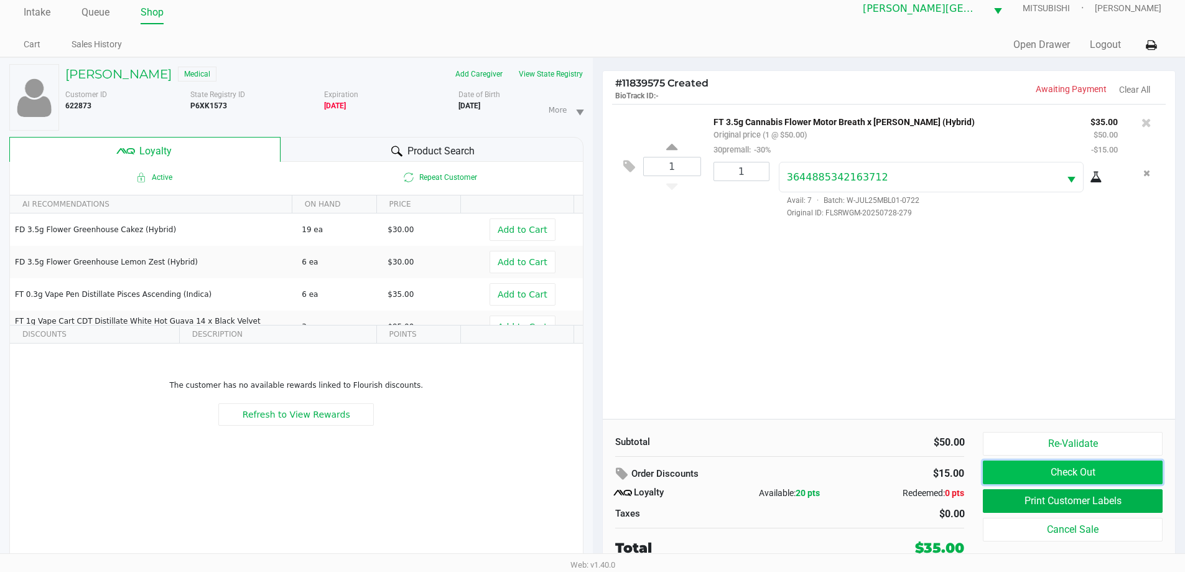
click at [1057, 471] on button "Check Out" at bounding box center [1072, 472] width 179 height 24
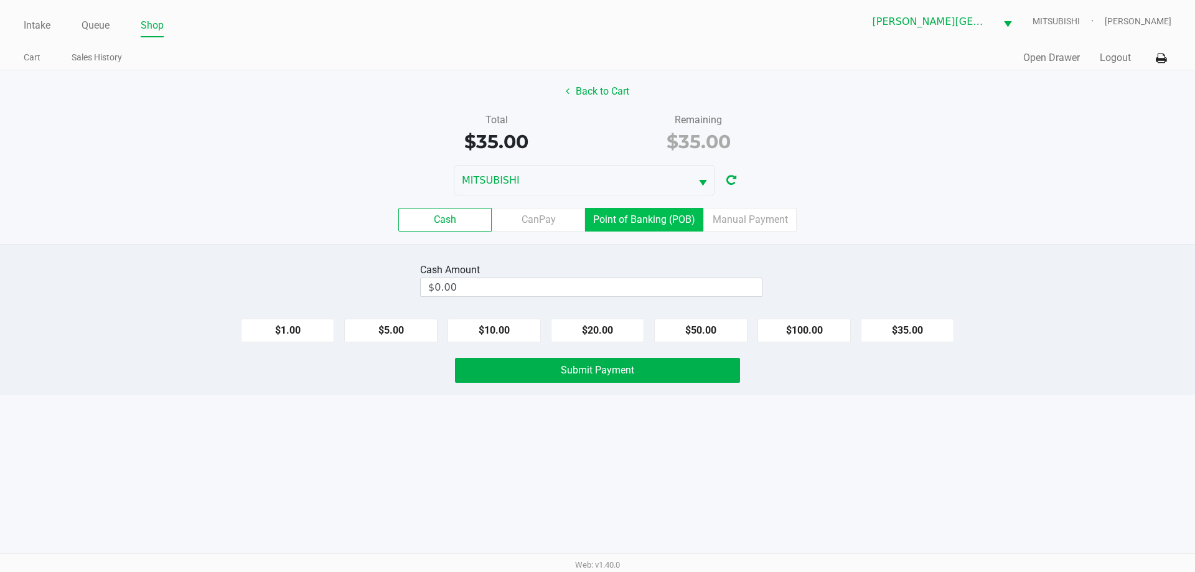
click at [655, 215] on label "Point of Banking (POB)" at bounding box center [644, 220] width 118 height 24
click at [0, 0] on 7 "Point of Banking (POB)" at bounding box center [0, 0] width 0 height 0
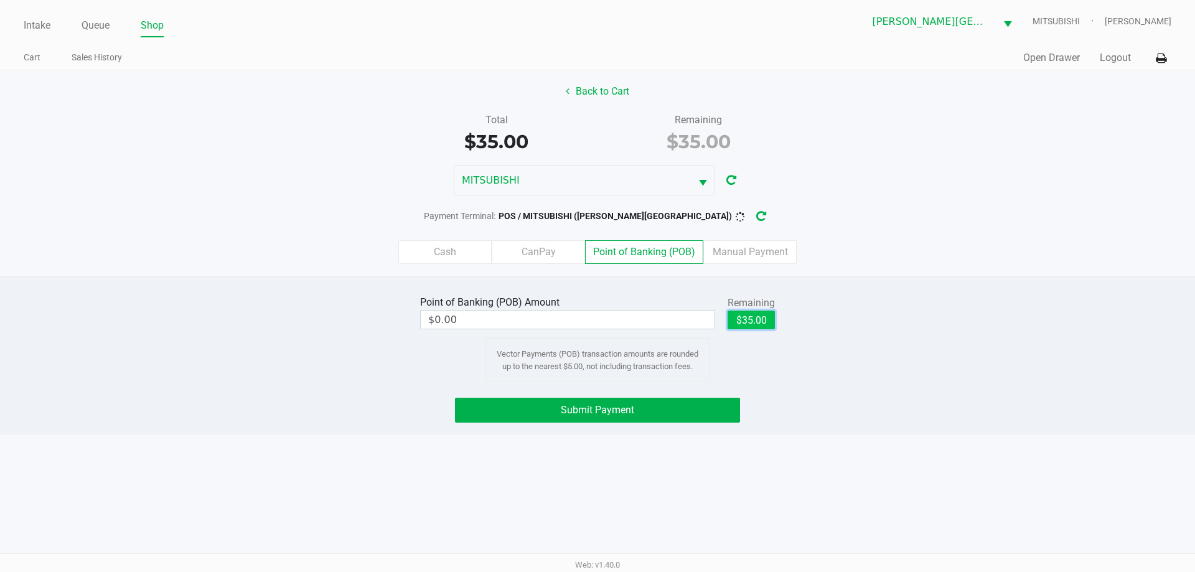
click at [750, 320] on button "$35.00" at bounding box center [750, 320] width 47 height 19
type input "$35.00"
click at [688, 414] on button "Submit Payment" at bounding box center [597, 410] width 285 height 25
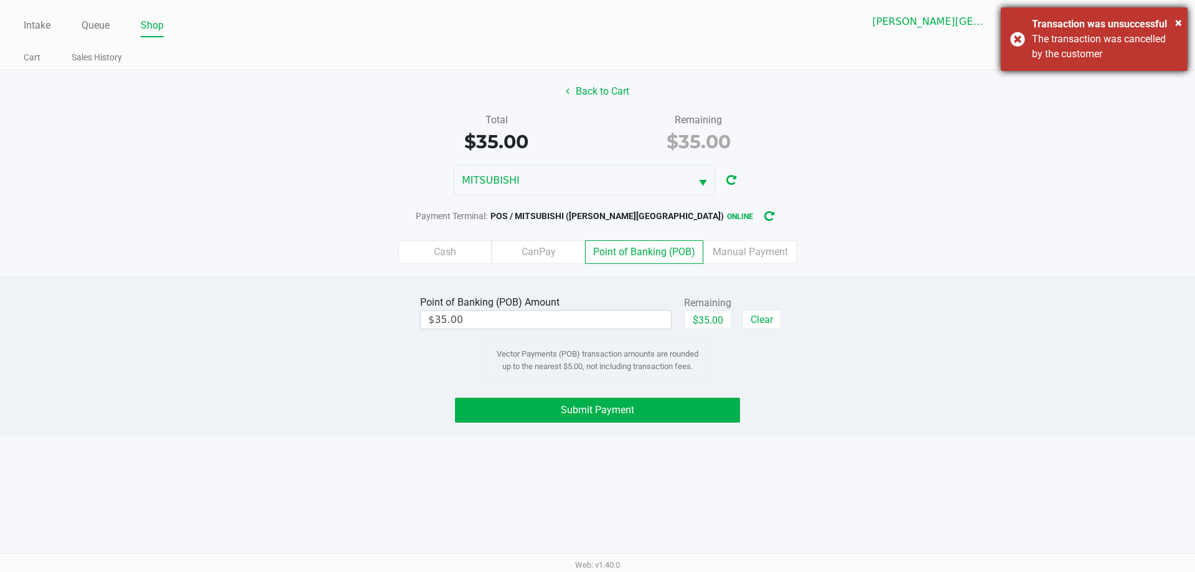
click at [1018, 38] on div "× Transaction was unsuccessful The transaction was cancelled by the customer" at bounding box center [1094, 38] width 187 height 63
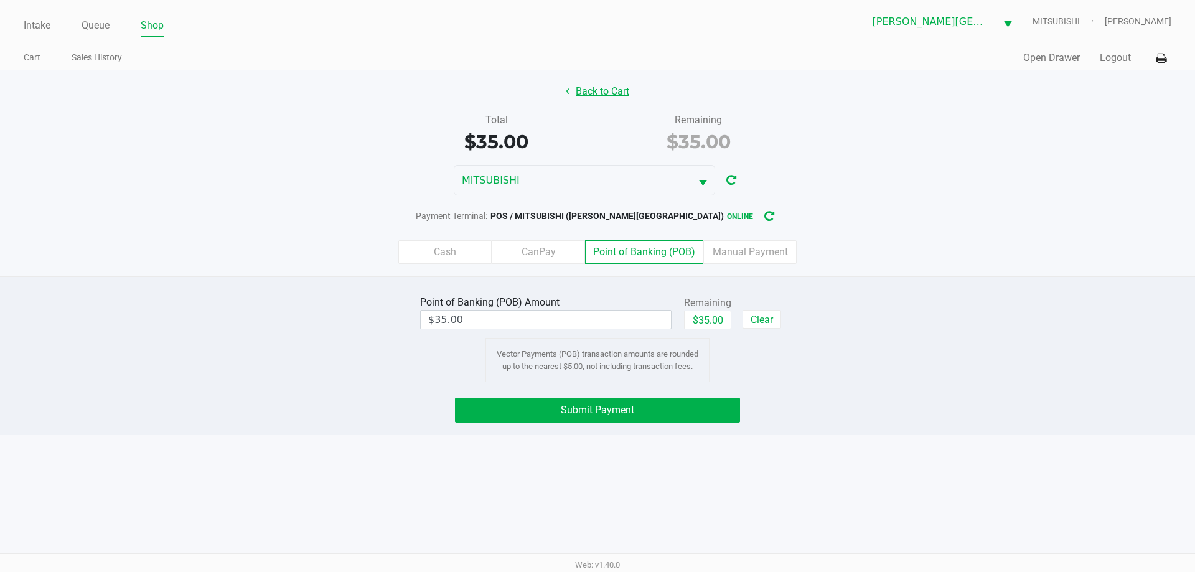
click at [567, 93] on icon at bounding box center [568, 91] width 4 height 10
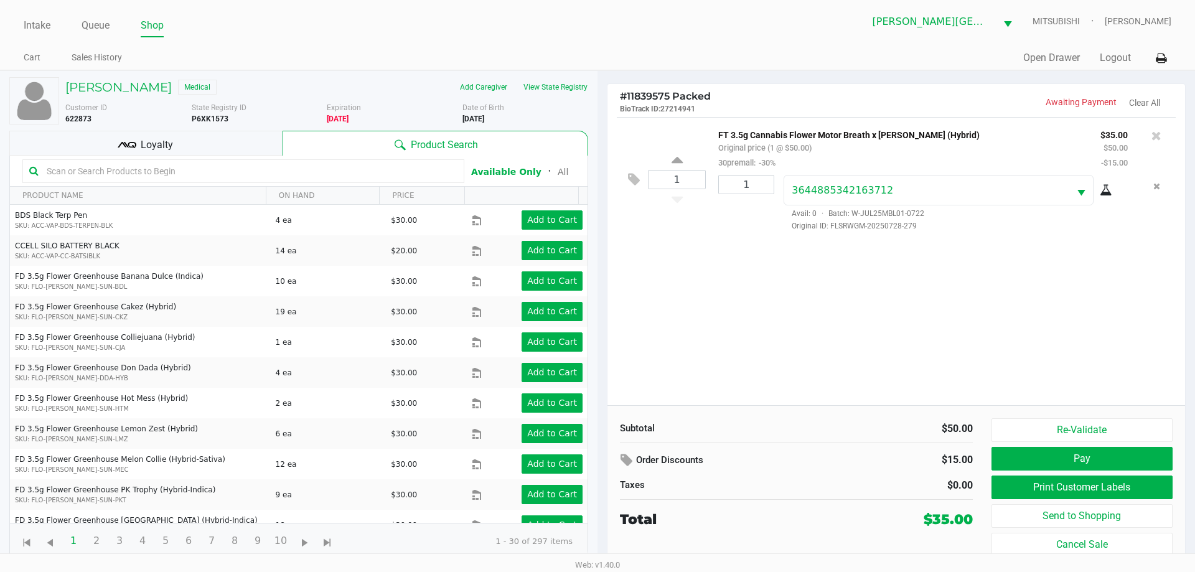
click at [1150, 129] on div at bounding box center [1156, 135] width 20 height 17
click at [1152, 138] on icon at bounding box center [1156, 135] width 10 height 12
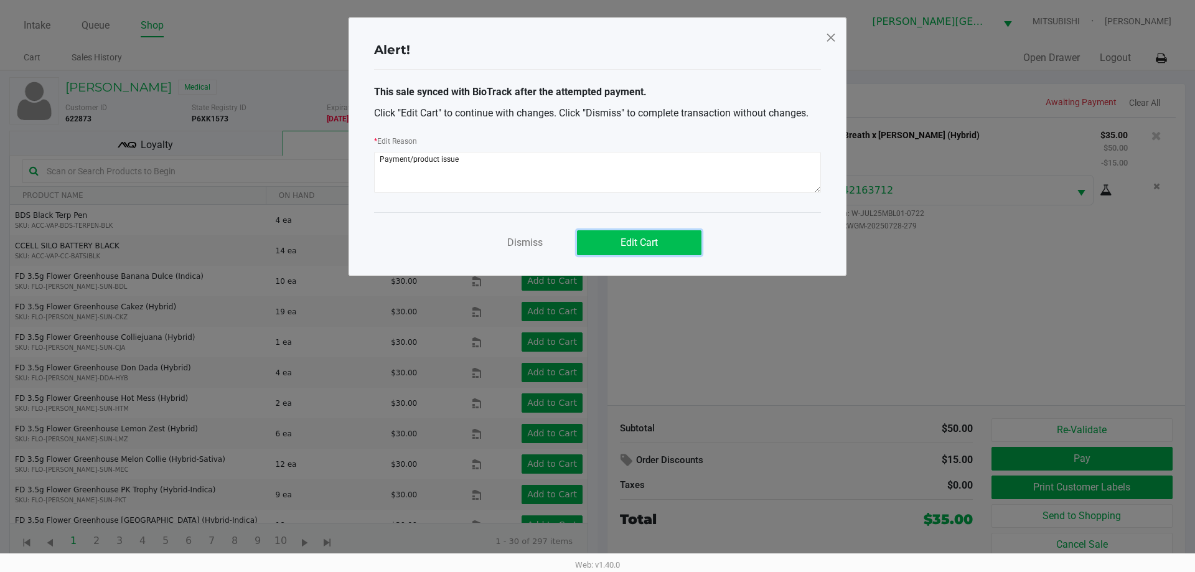
click at [650, 243] on span "Edit Cart" at bounding box center [638, 242] width 37 height 12
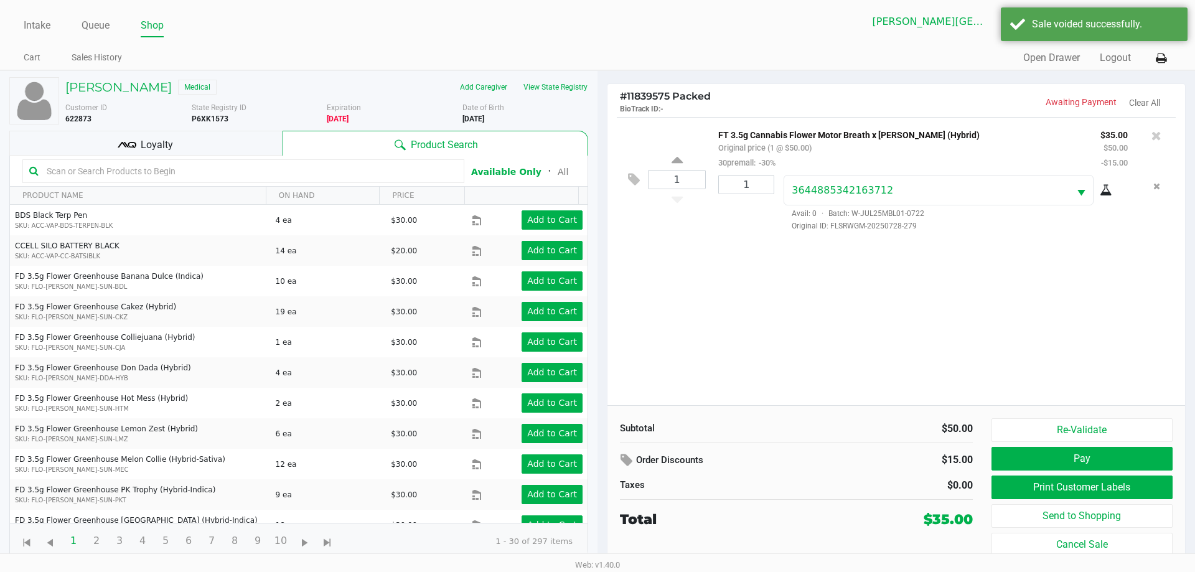
click at [1149, 136] on div at bounding box center [1156, 135] width 20 height 17
click at [1162, 136] on div at bounding box center [1156, 135] width 20 height 17
click at [1155, 136] on icon at bounding box center [1156, 135] width 10 height 12
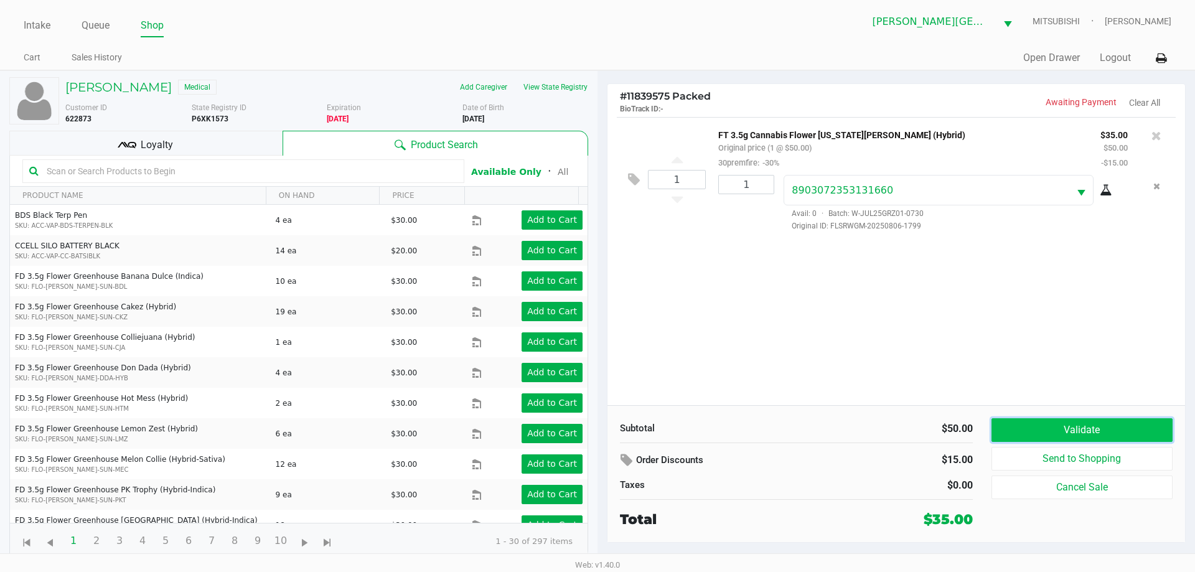
click at [1093, 429] on button "Validate" at bounding box center [1081, 430] width 181 height 24
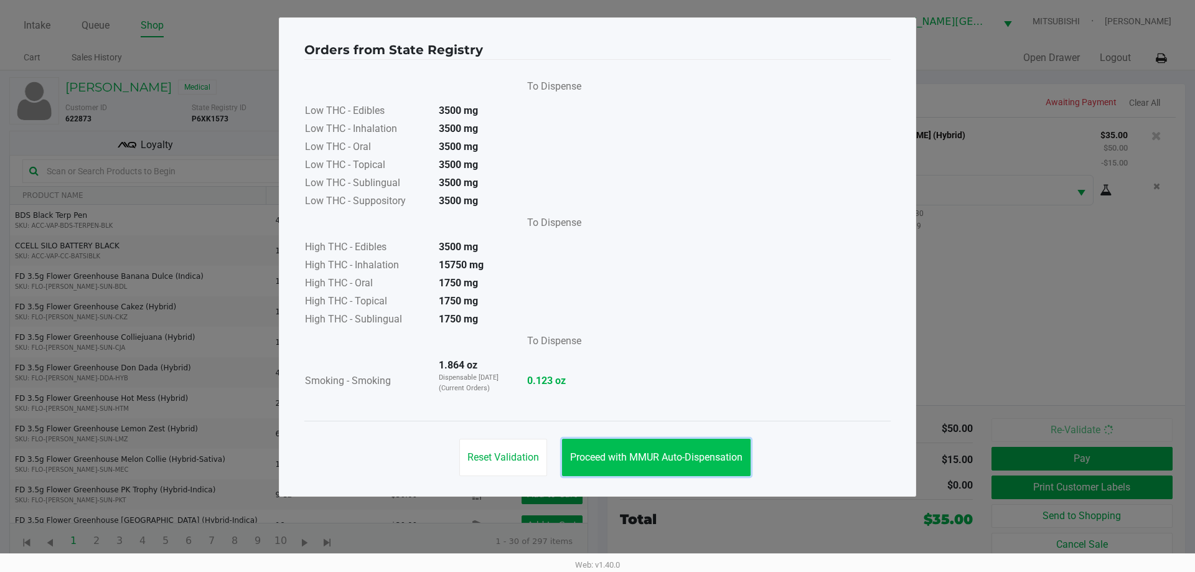
click at [698, 467] on button "Proceed with MMUR Auto-Dispensation" at bounding box center [656, 457] width 189 height 37
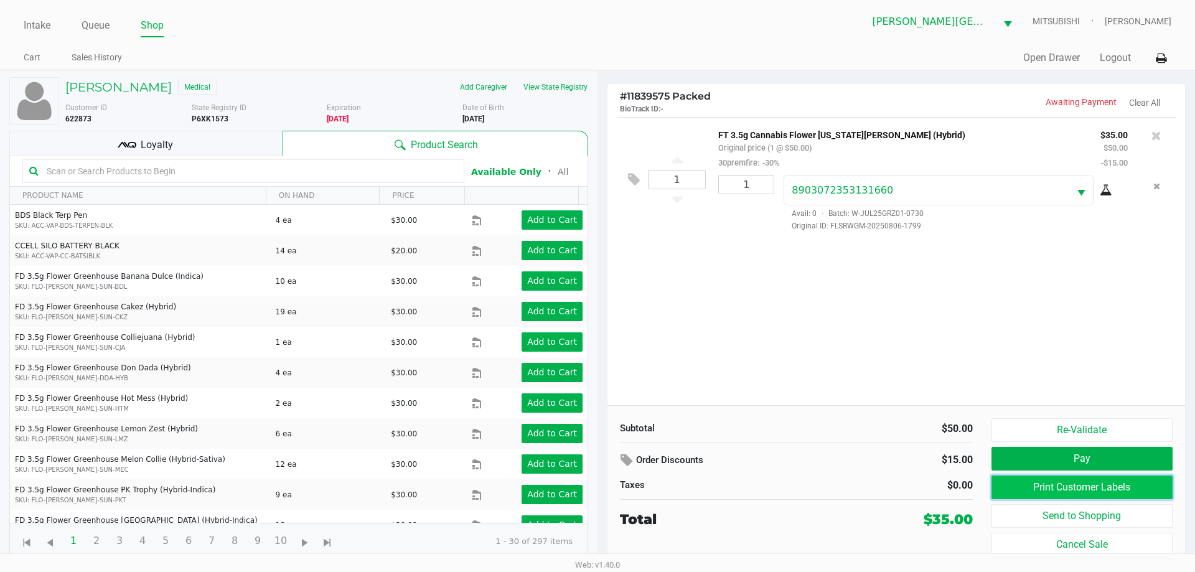
click at [1119, 486] on button "Print Customer Labels" at bounding box center [1081, 487] width 181 height 24
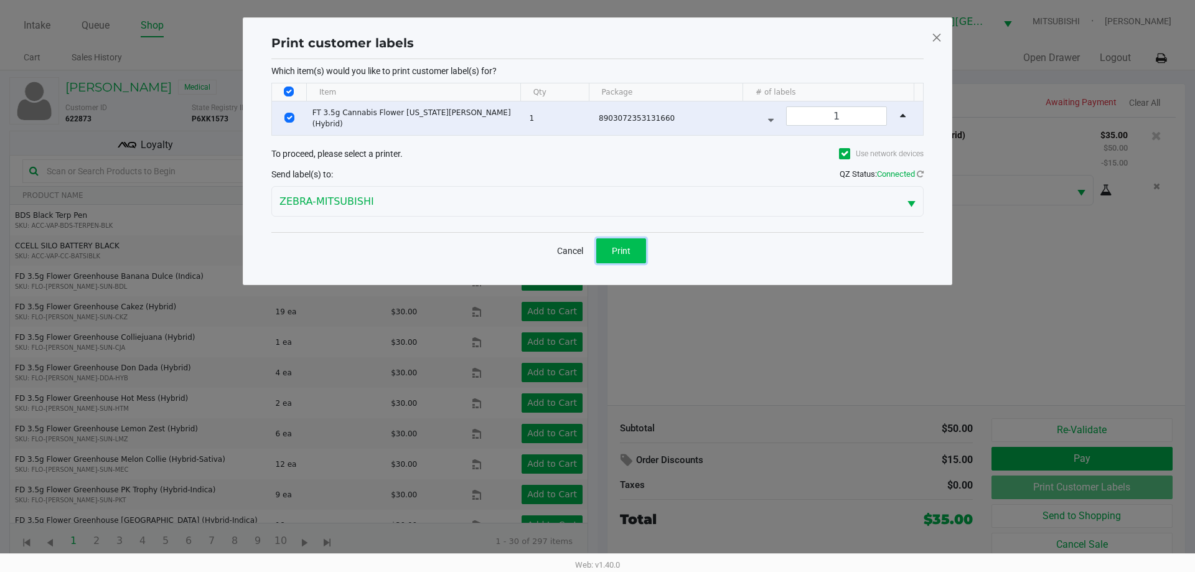
click at [633, 256] on button "Print" at bounding box center [621, 250] width 50 height 25
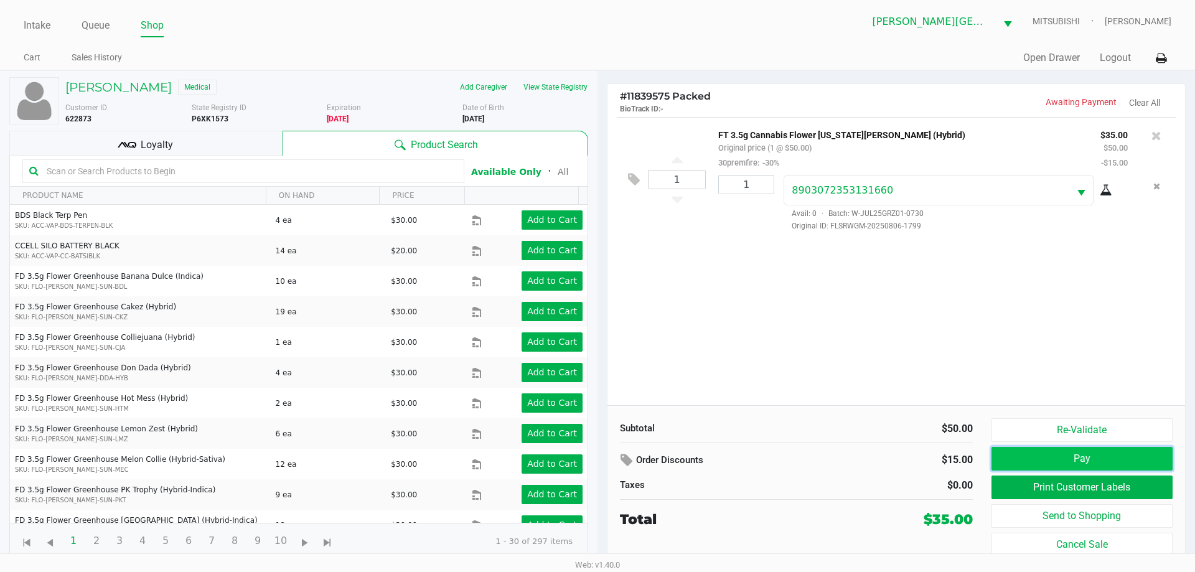
click at [1072, 467] on button "Pay" at bounding box center [1081, 459] width 181 height 24
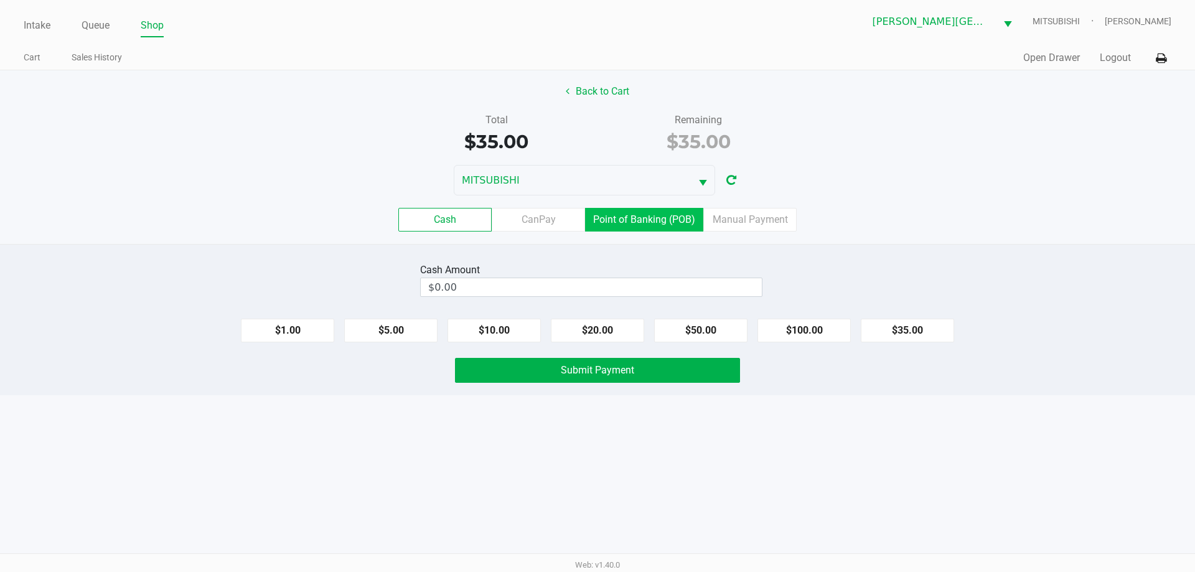
click at [693, 218] on label "Point of Banking (POB)" at bounding box center [644, 220] width 118 height 24
click at [0, 0] on 7 "Point of Banking (POB)" at bounding box center [0, 0] width 0 height 0
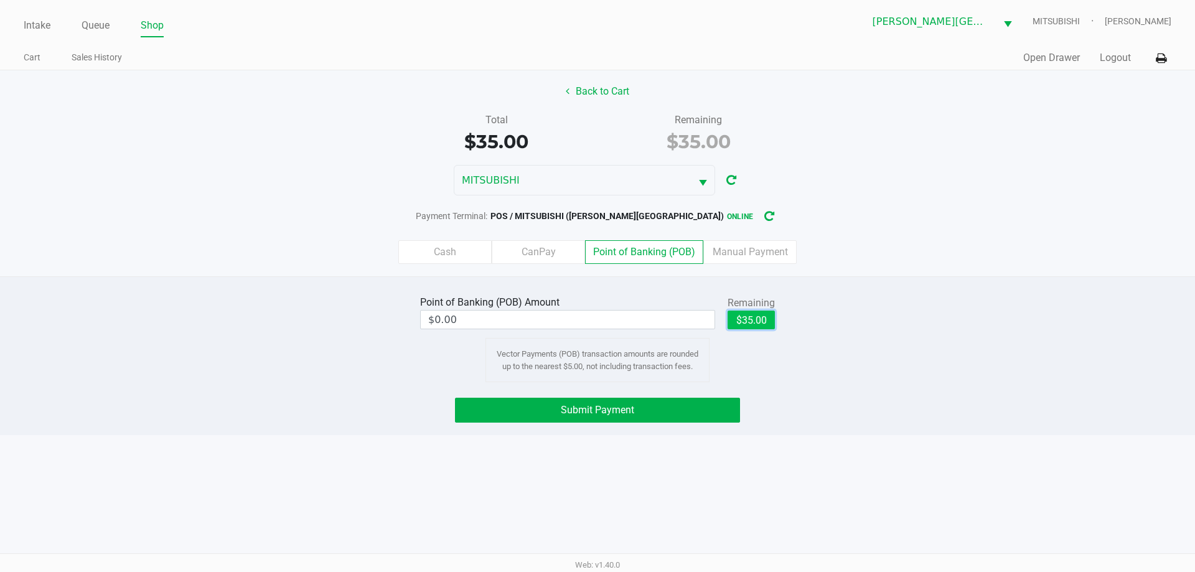
click at [757, 324] on button "$35.00" at bounding box center [750, 320] width 47 height 19
type input "$35.00"
click at [552, 401] on button "Submit Payment" at bounding box center [597, 410] width 285 height 25
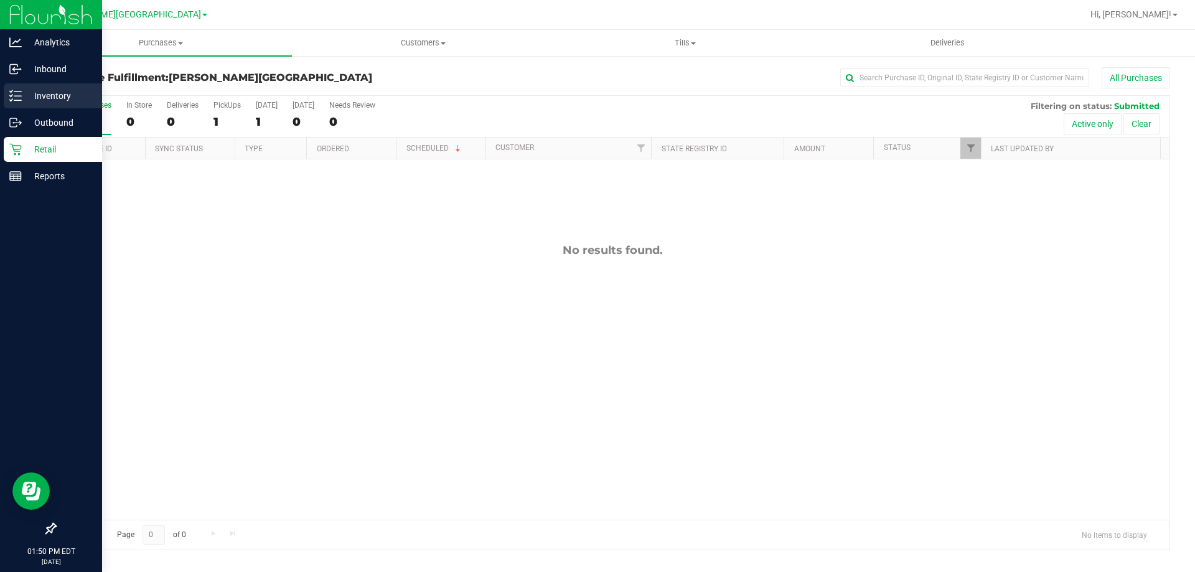
click at [35, 100] on p "Inventory" at bounding box center [59, 95] width 75 height 15
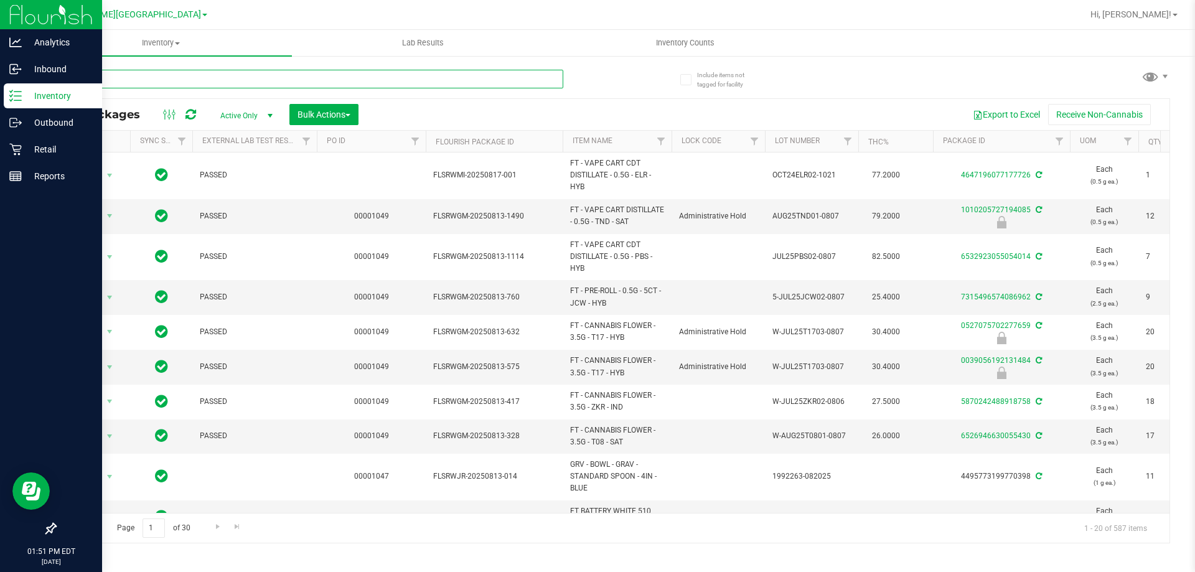
click at [136, 75] on input "text" at bounding box center [309, 79] width 508 height 19
type input "grz"
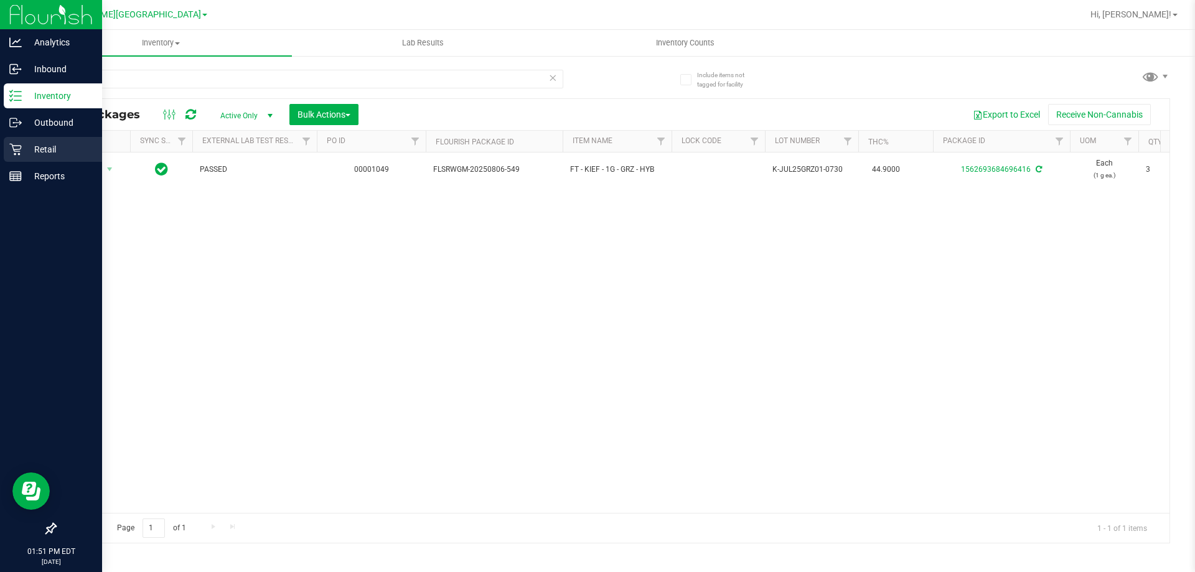
click at [42, 144] on p "Retail" at bounding box center [59, 149] width 75 height 15
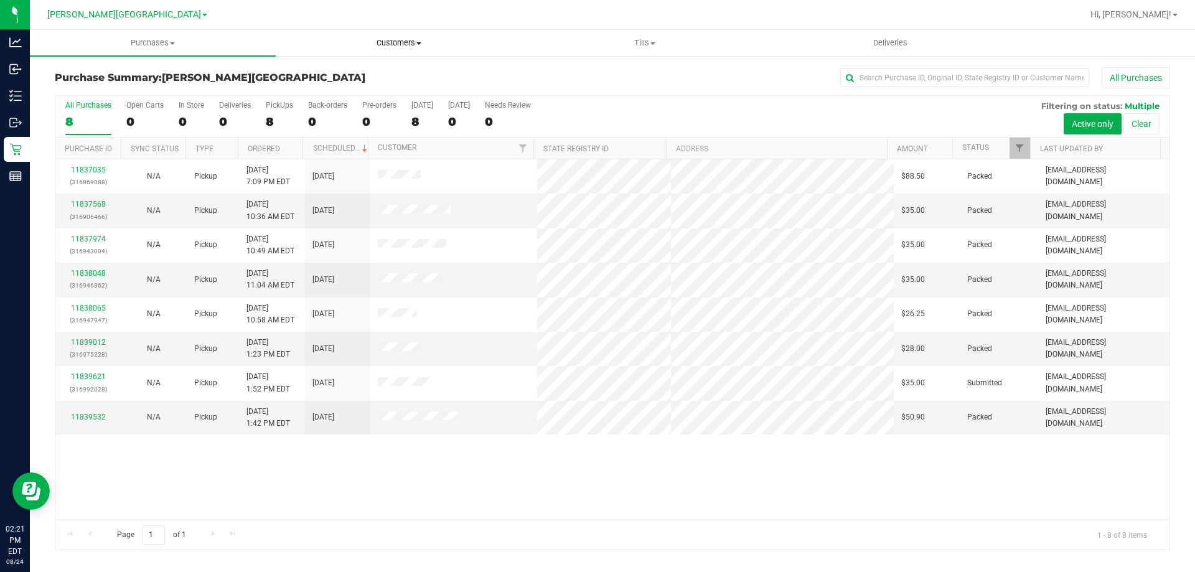
click at [396, 47] on span "Customers" at bounding box center [398, 42] width 245 height 11
click at [335, 77] on span "All customers" at bounding box center [321, 75] width 90 height 11
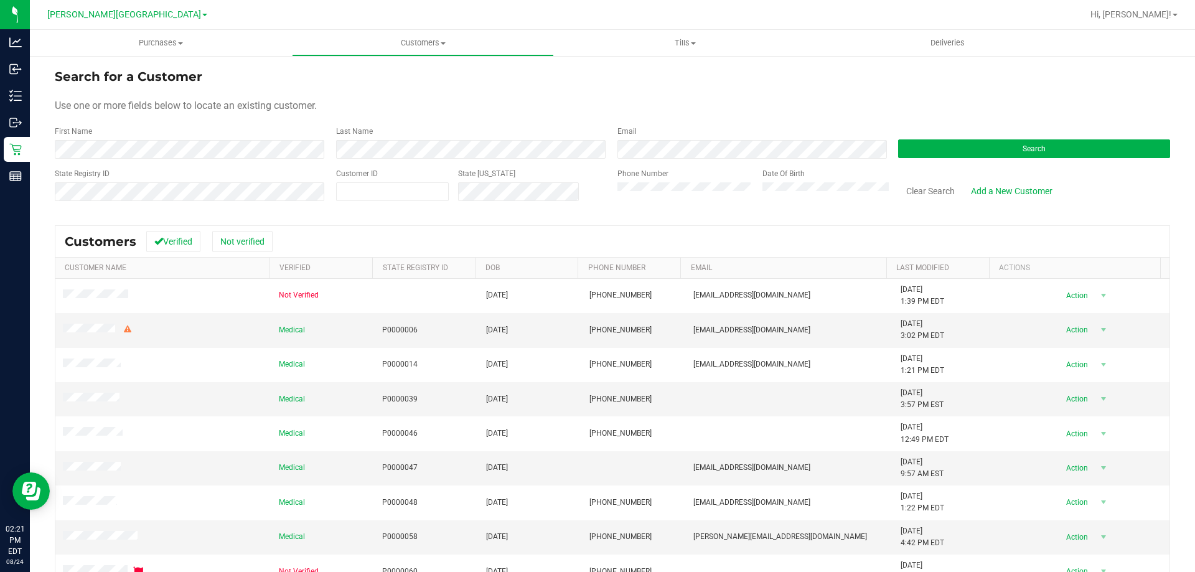
click at [385, 180] on div "Customer ID" at bounding box center [392, 190] width 113 height 44
click at [378, 199] on span at bounding box center [392, 191] width 113 height 19
paste input "1614814"
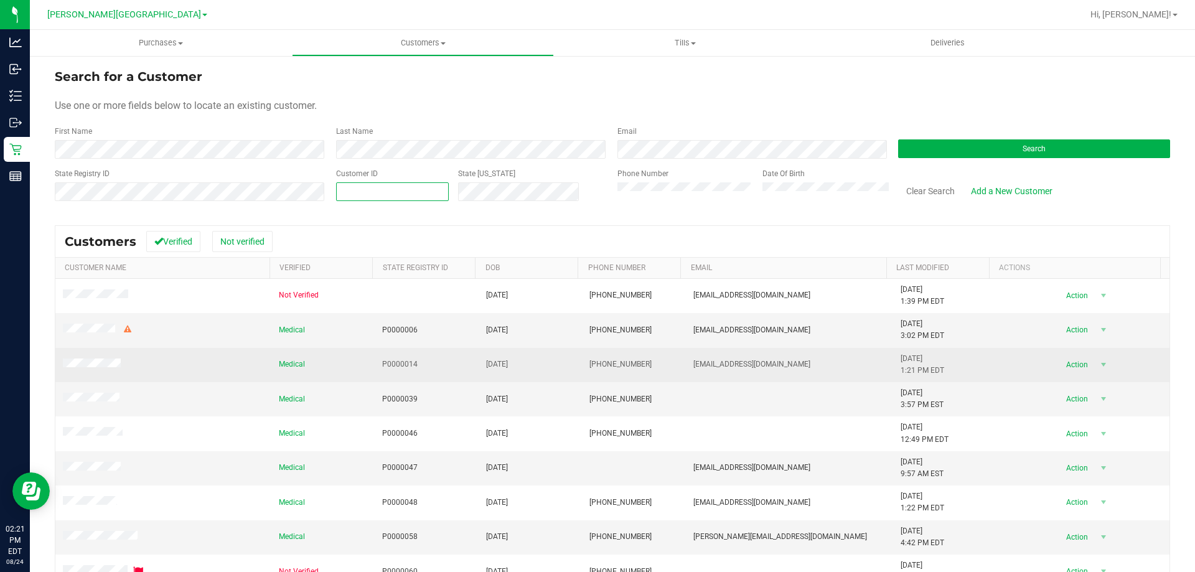
type input "1614814"
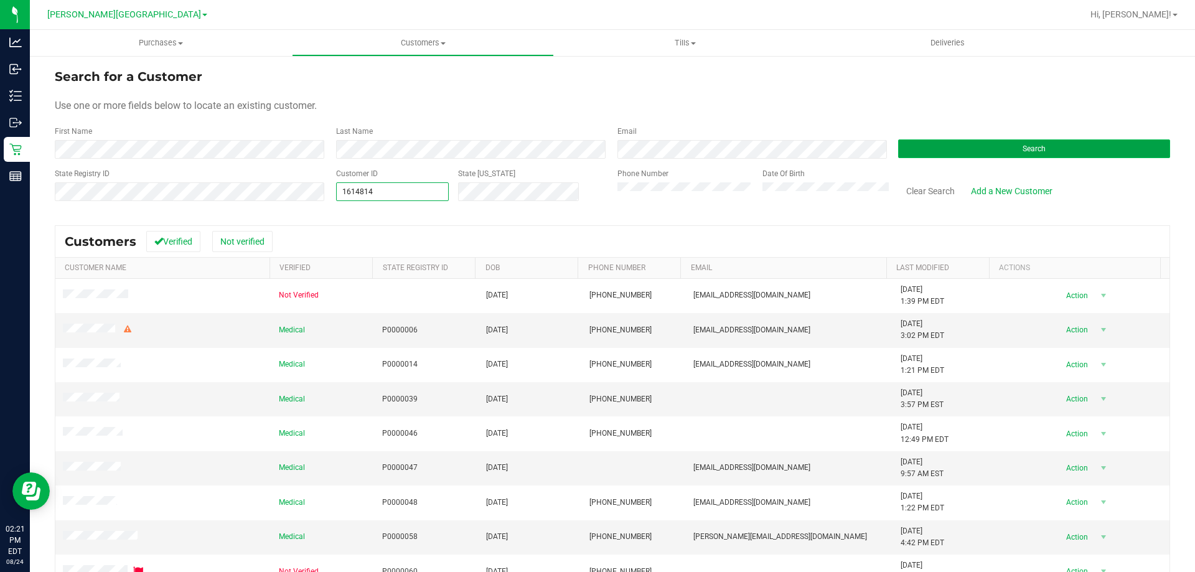
type input "1614814"
click at [982, 142] on button "Search" at bounding box center [1034, 148] width 272 height 19
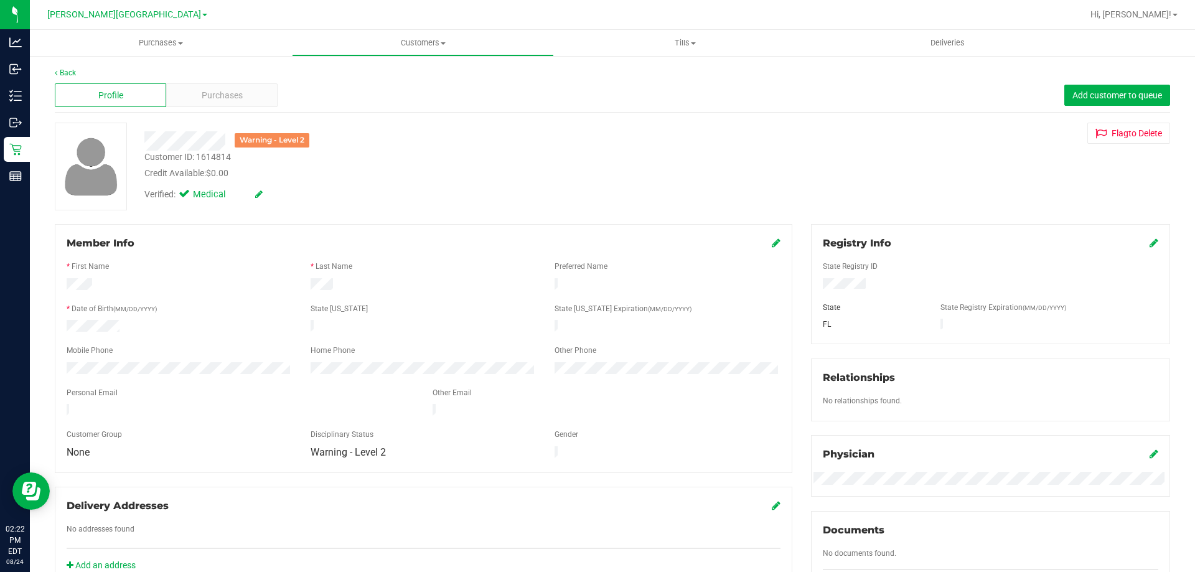
drag, startPoint x: 870, startPoint y: 280, endPoint x: 812, endPoint y: 288, distance: 58.4
click at [813, 288] on div at bounding box center [990, 285] width 354 height 14
click at [868, 305] on div "State" at bounding box center [872, 307] width 118 height 11
drag, startPoint x: 870, startPoint y: 289, endPoint x: 813, endPoint y: 286, distance: 56.7
click at [813, 286] on div at bounding box center [990, 285] width 354 height 14
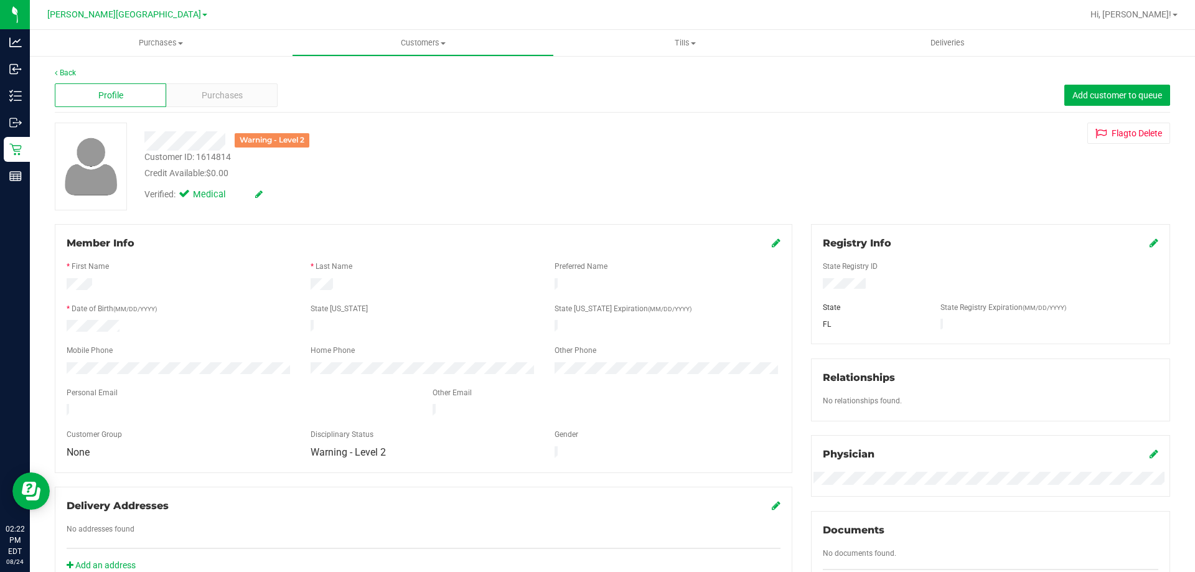
drag, startPoint x: 126, startPoint y: 327, endPoint x: 66, endPoint y: 329, distance: 59.8
click at [66, 329] on div at bounding box center [179, 327] width 244 height 15
click at [220, 97] on span "Purchases" at bounding box center [222, 95] width 41 height 13
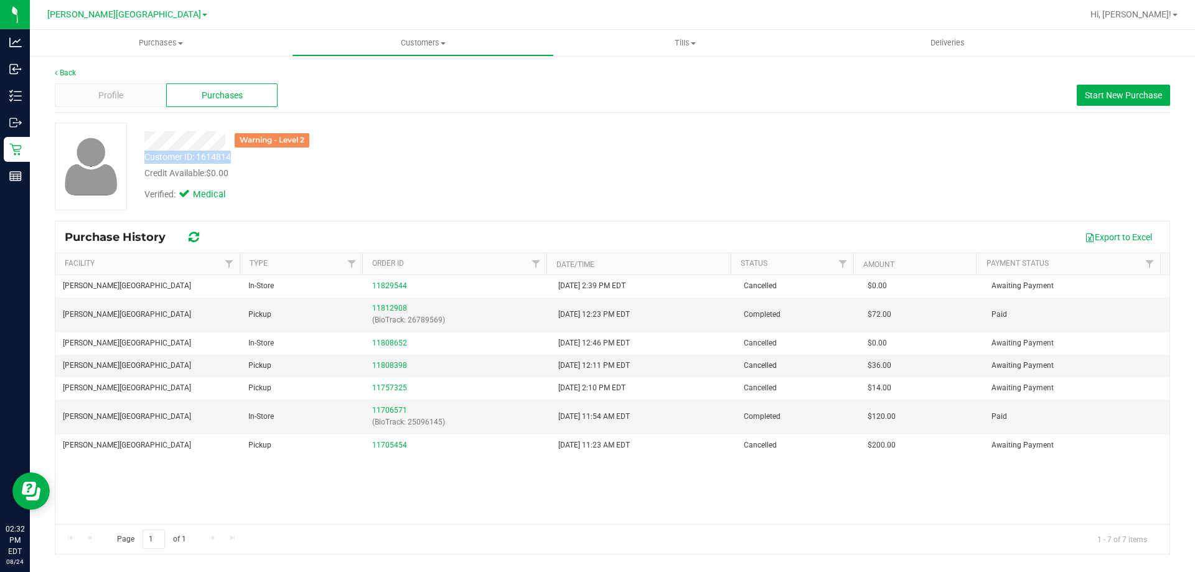
drag, startPoint x: 220, startPoint y: 156, endPoint x: 146, endPoint y: 156, distance: 73.4
click at [146, 156] on div "Customer ID: 1614814" at bounding box center [187, 157] width 86 height 13
copy div "Customer ID: 1614814"
click at [126, 98] on div "Profile" at bounding box center [110, 95] width 111 height 24
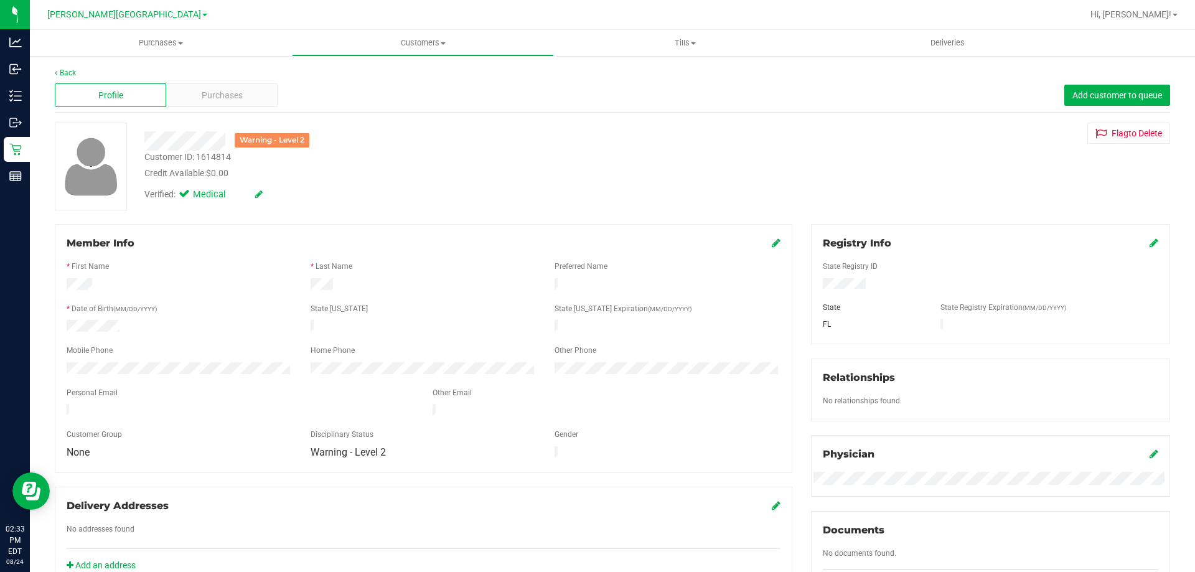
click at [63, 364] on div at bounding box center [179, 369] width 244 height 15
drag, startPoint x: 63, startPoint y: 364, endPoint x: 413, endPoint y: 233, distance: 373.5
click at [413, 233] on div "Member Info * First Name * Last Name Preferred Name * Date of Birth (MM/DD/YYYY…" at bounding box center [423, 348] width 737 height 249
click at [256, 98] on div "Purchases" at bounding box center [221, 95] width 111 height 24
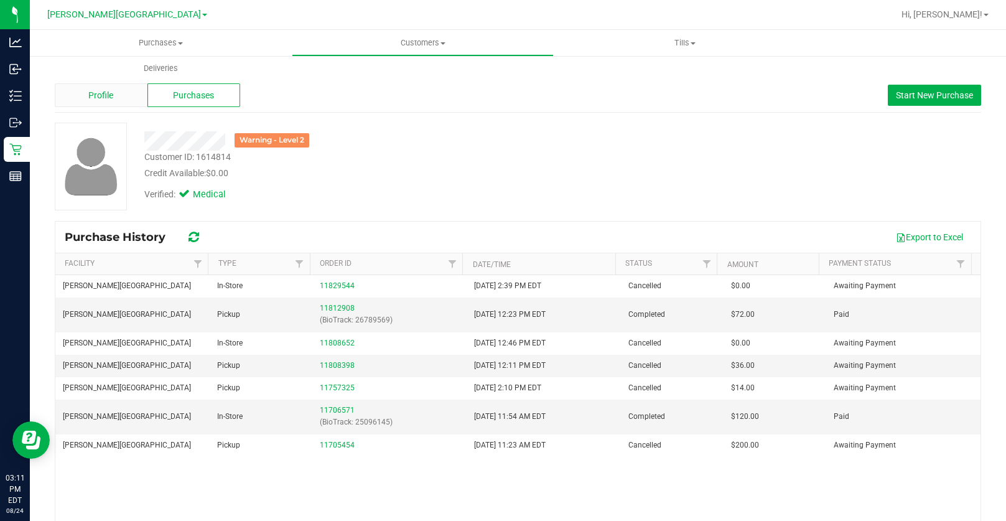
click at [95, 94] on span "Profile" at bounding box center [100, 95] width 25 height 13
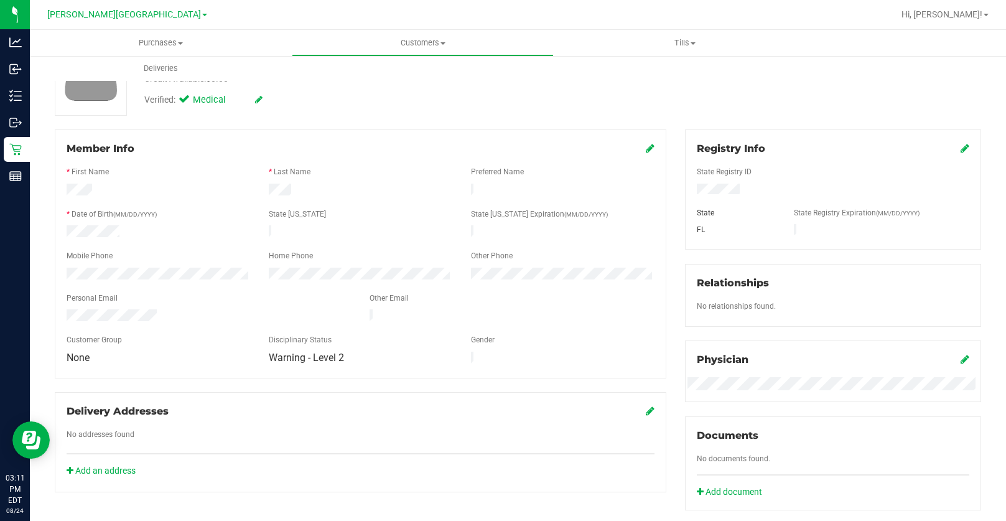
scroll to position [124, 0]
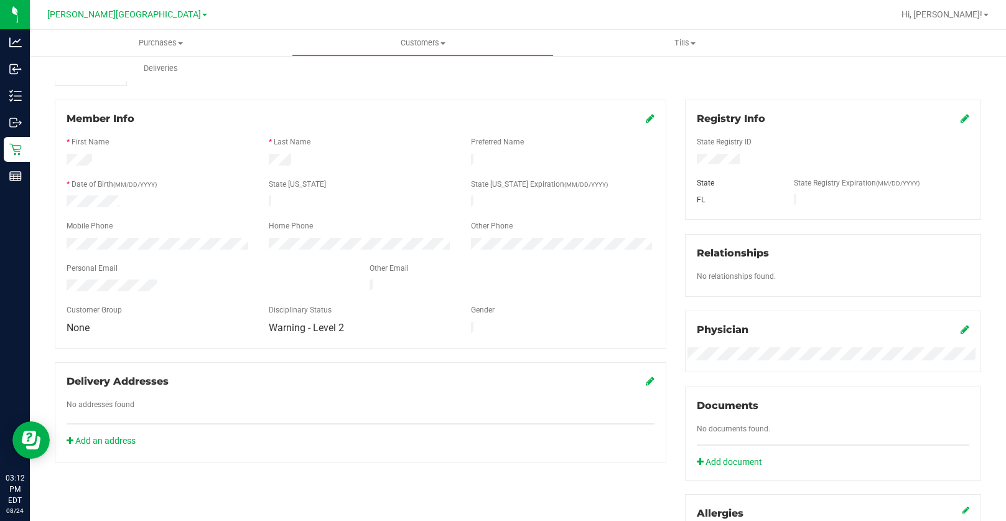
click at [179, 131] on div at bounding box center [361, 131] width 588 height 10
